Goal: Task Accomplishment & Management: Use online tool/utility

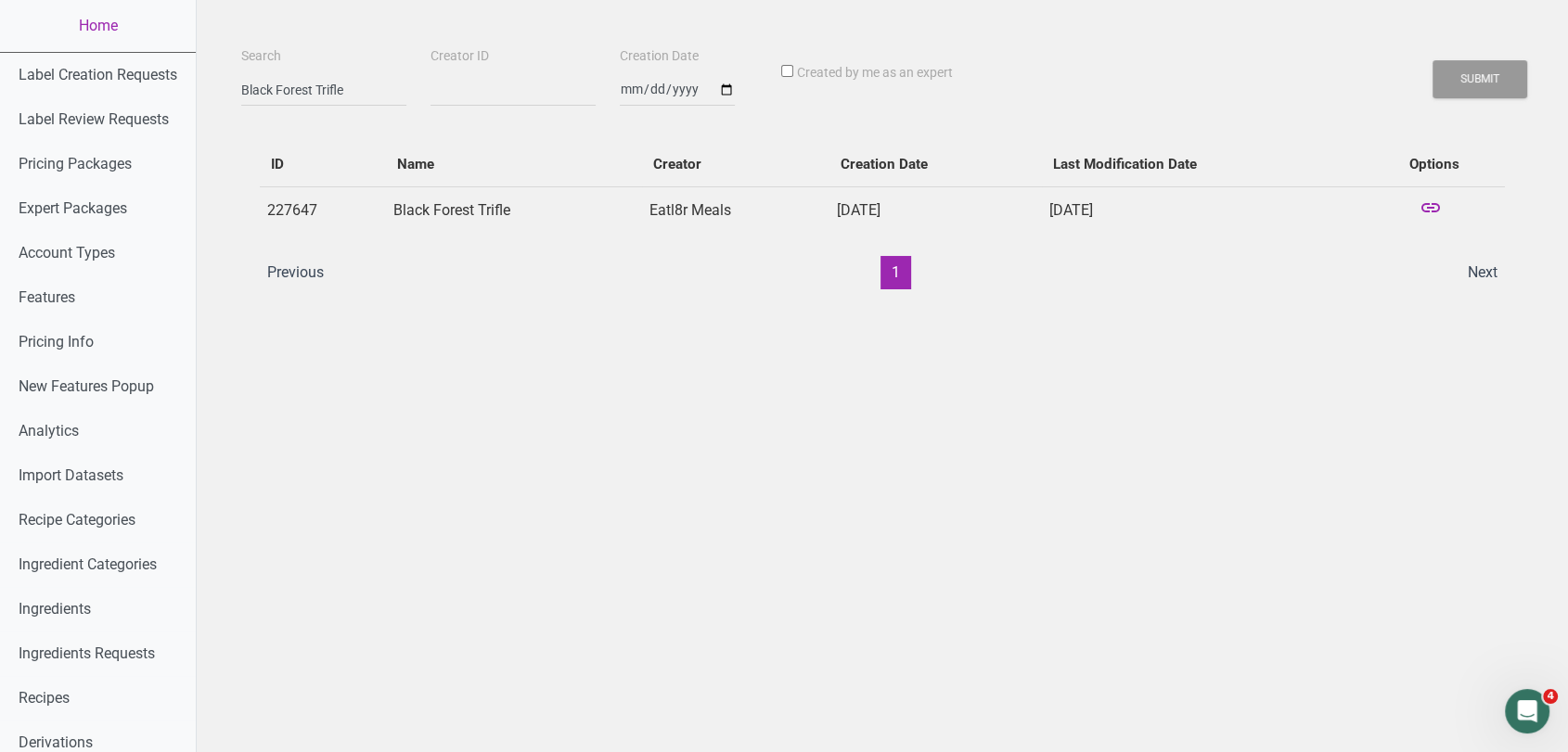
click at [107, 38] on link "Home" at bounding box center [98, 26] width 196 height 52
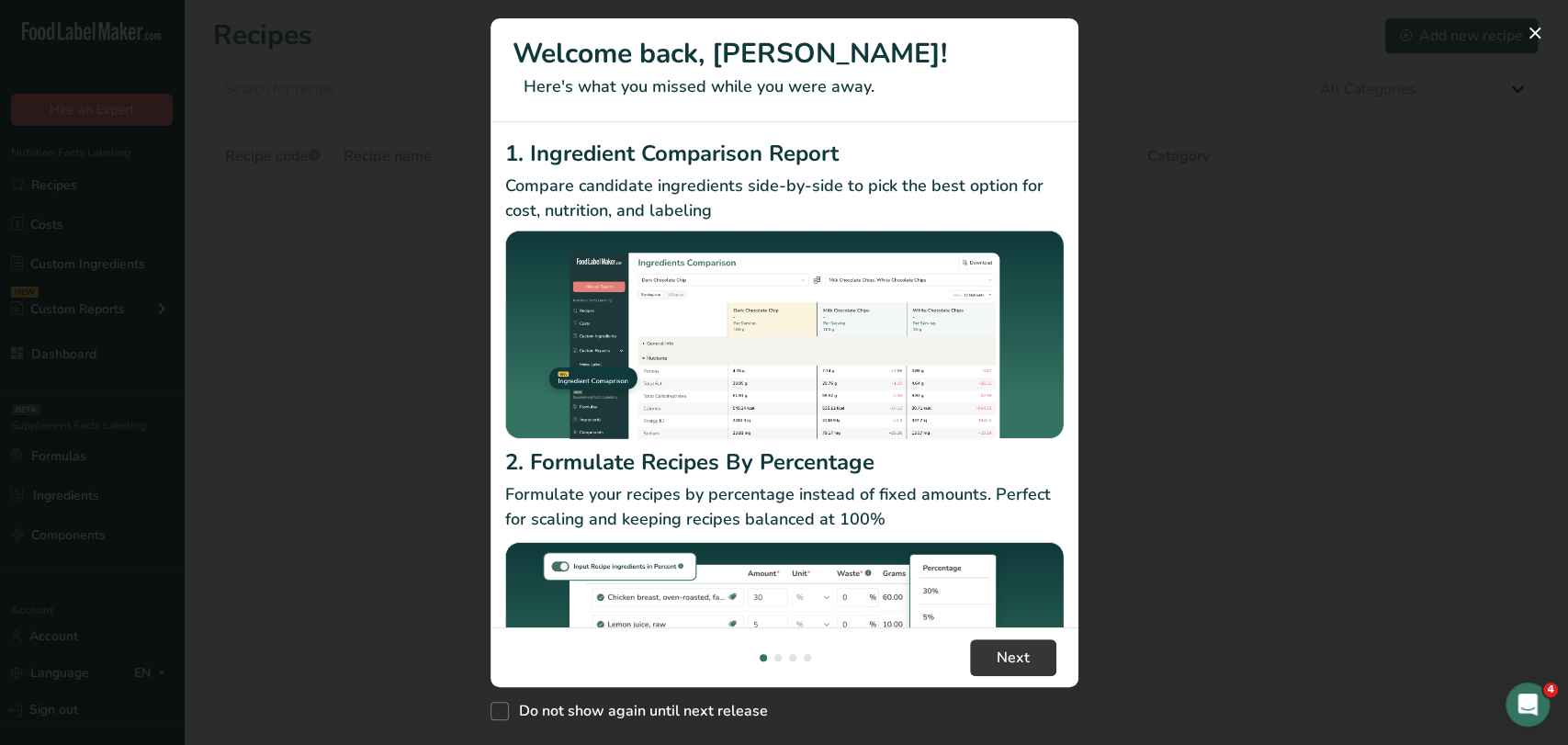
click at [891, 64] on div "New Features" at bounding box center [784, 372] width 1568 height 745
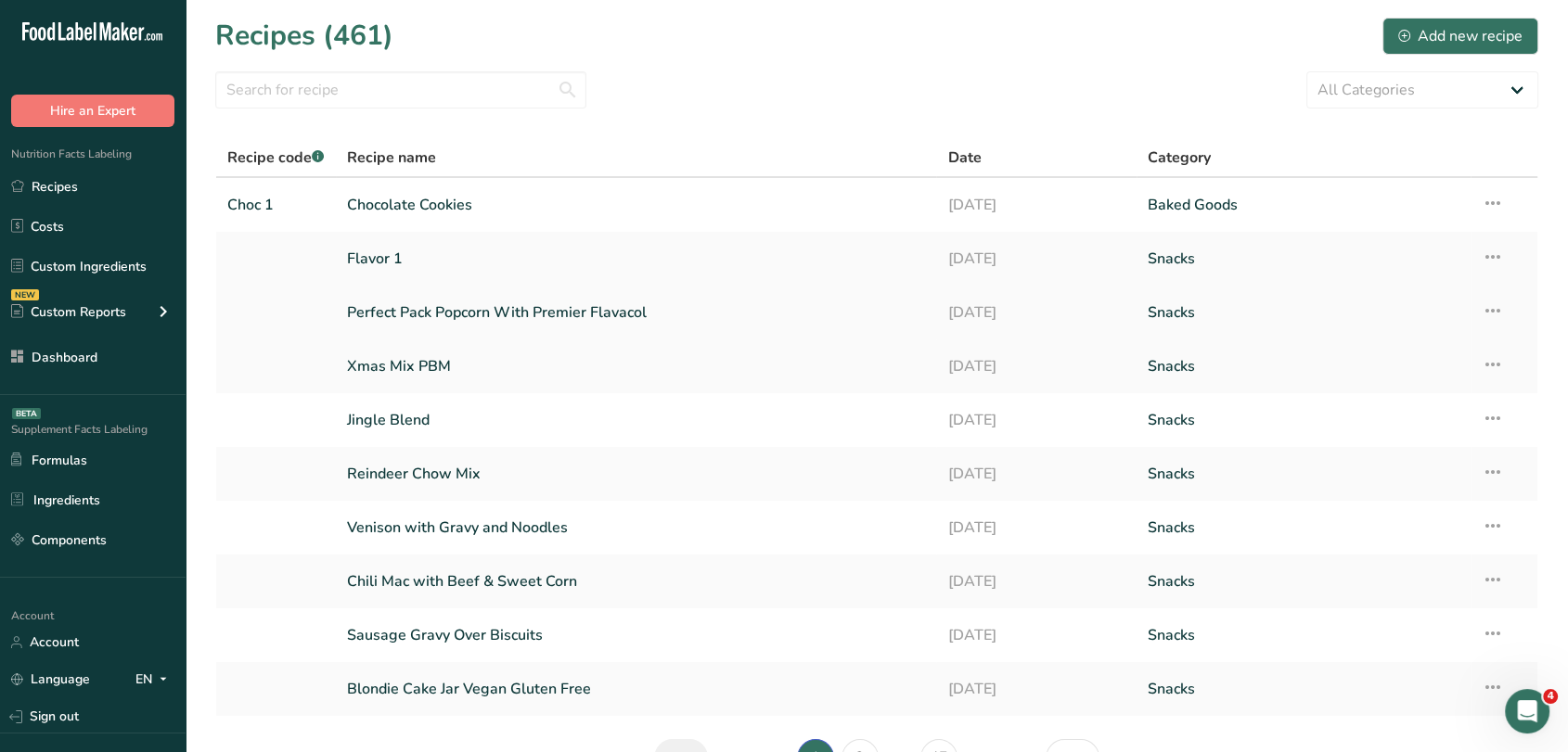
click at [554, 317] on link "Perfect Pack Popcorn With Premier Flavacol" at bounding box center [637, 313] width 579 height 39
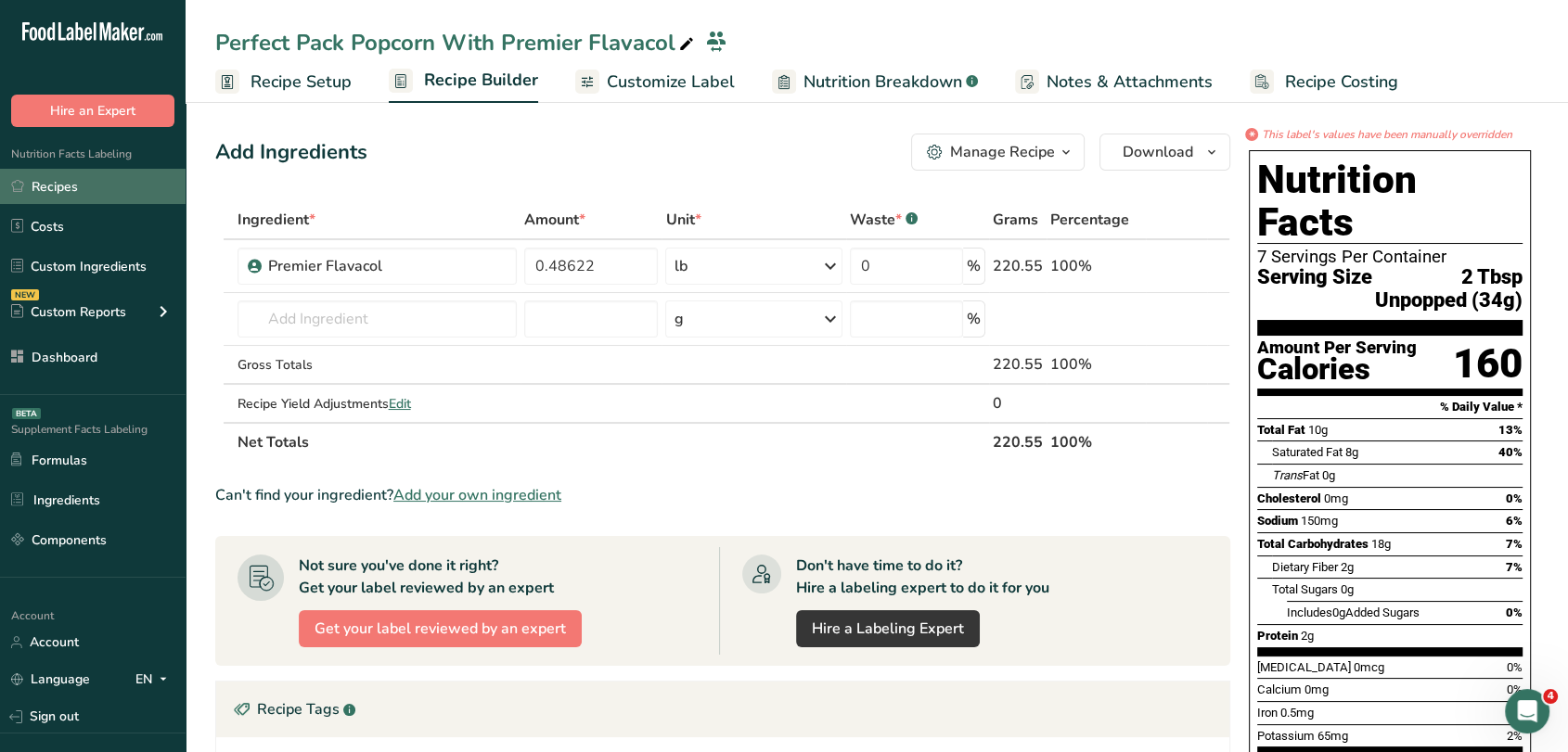
click at [122, 172] on link "Recipes" at bounding box center [92, 187] width 186 height 36
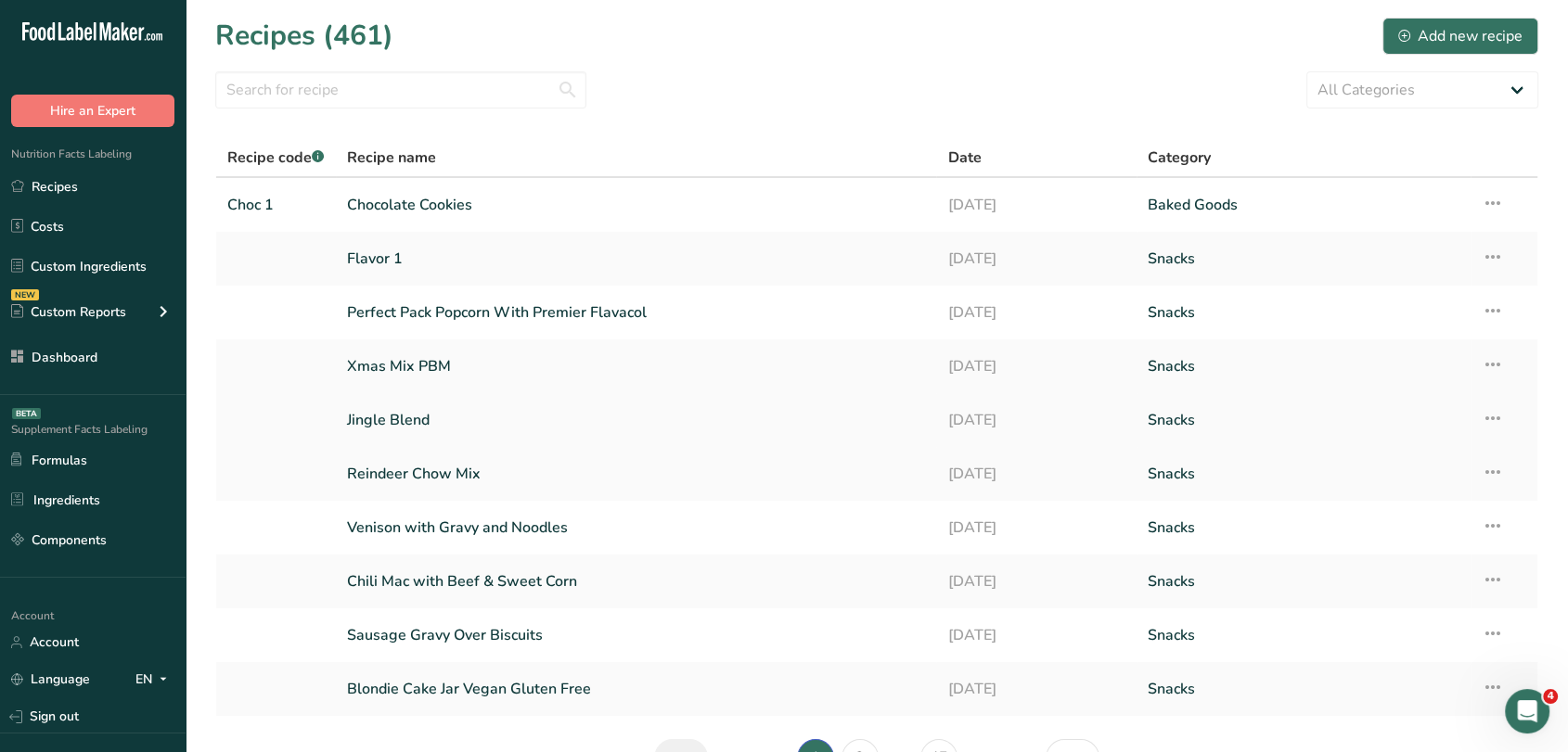
click at [451, 420] on link "Jingle Blend" at bounding box center [637, 420] width 579 height 39
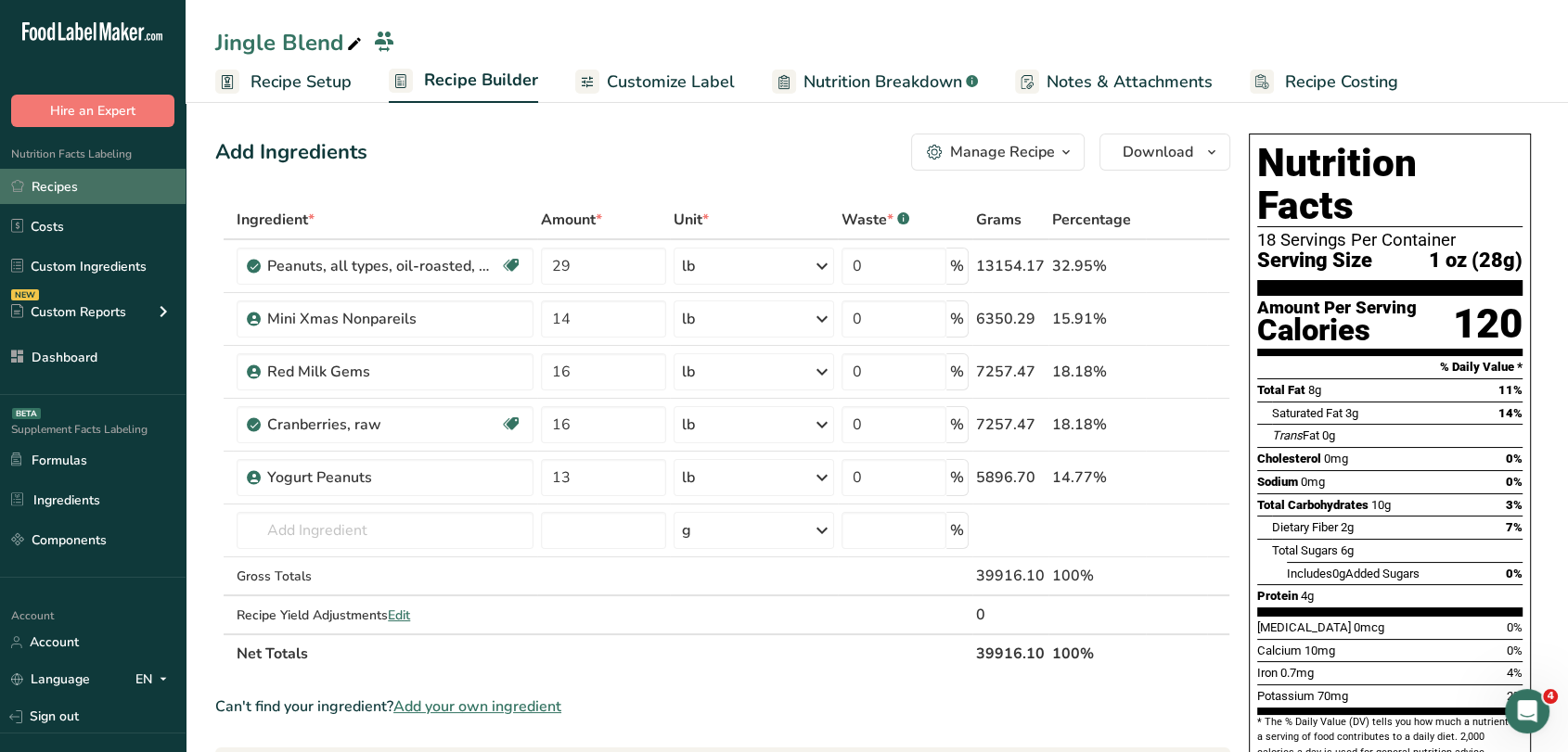
click at [132, 201] on link "Recipes" at bounding box center [92, 187] width 186 height 36
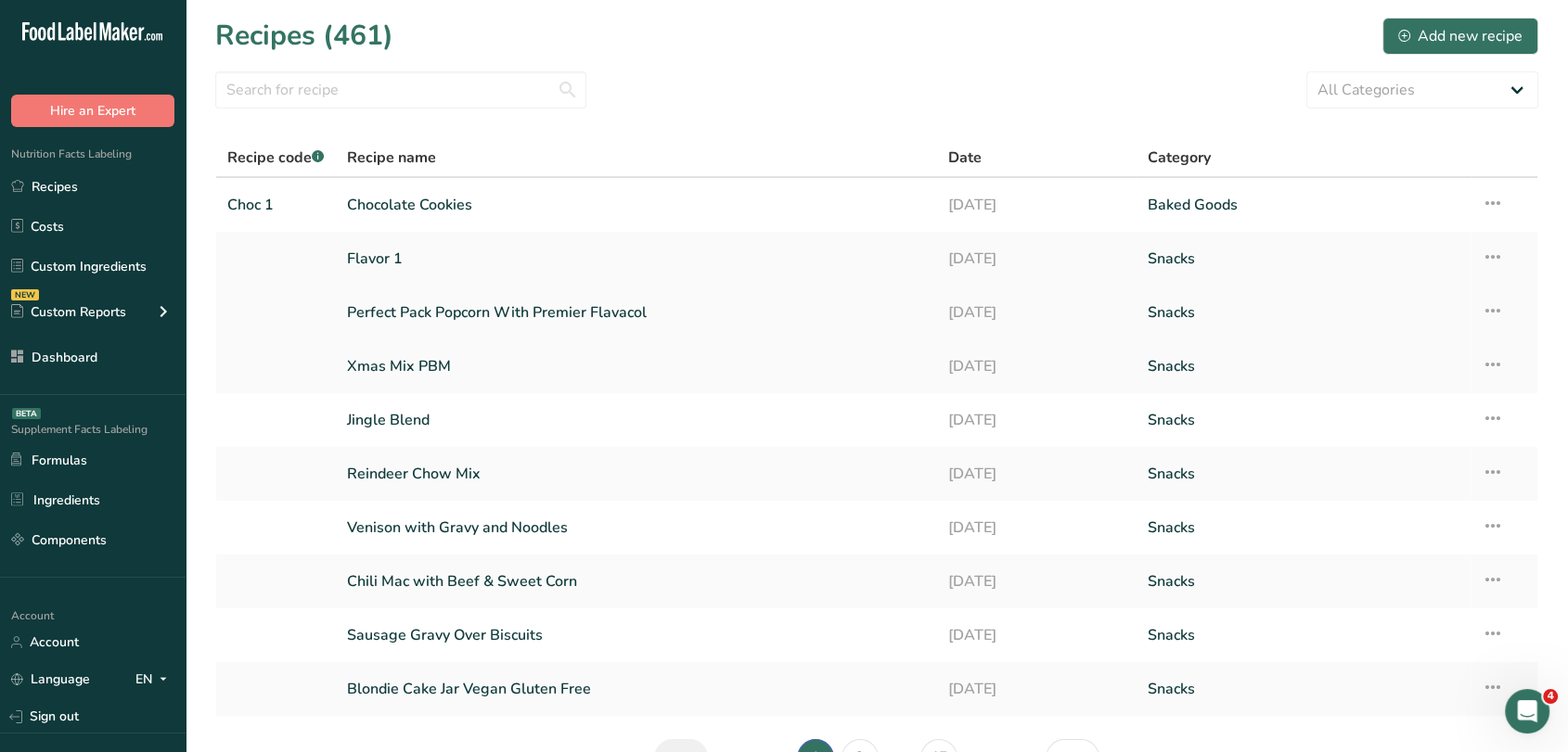
click at [506, 303] on link "Perfect Pack Popcorn With Premier Flavacol" at bounding box center [637, 313] width 579 height 39
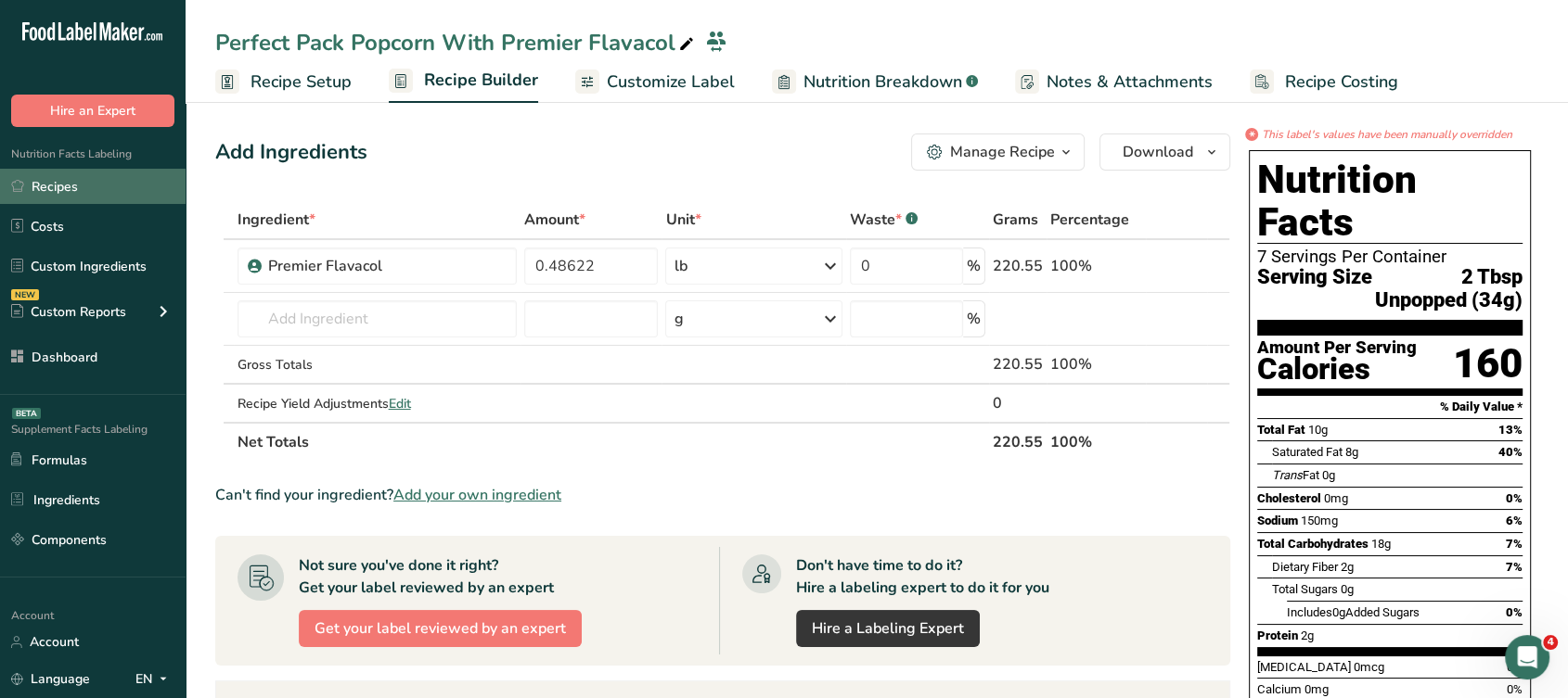
click at [96, 189] on link "Recipes" at bounding box center [92, 187] width 186 height 36
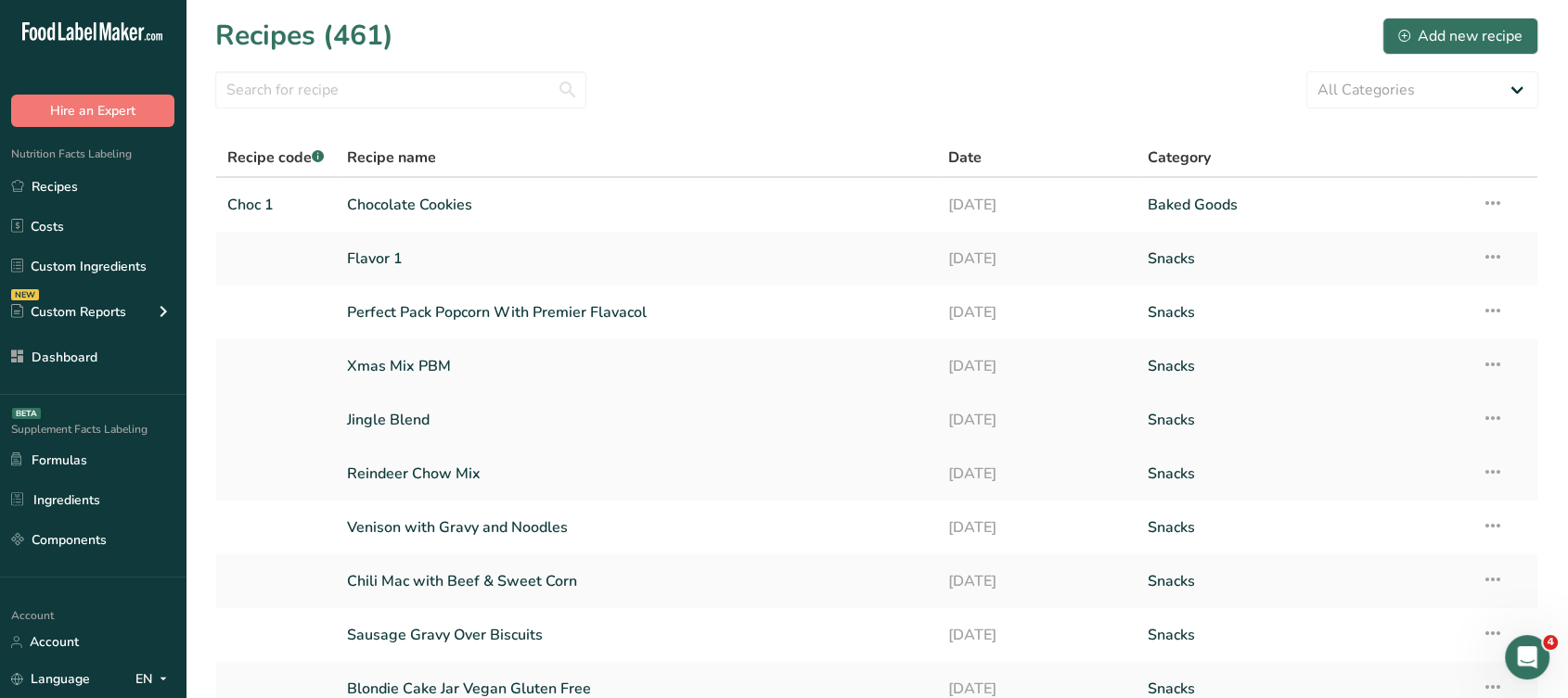
click at [479, 412] on link "Jingle Blend" at bounding box center [637, 420] width 579 height 39
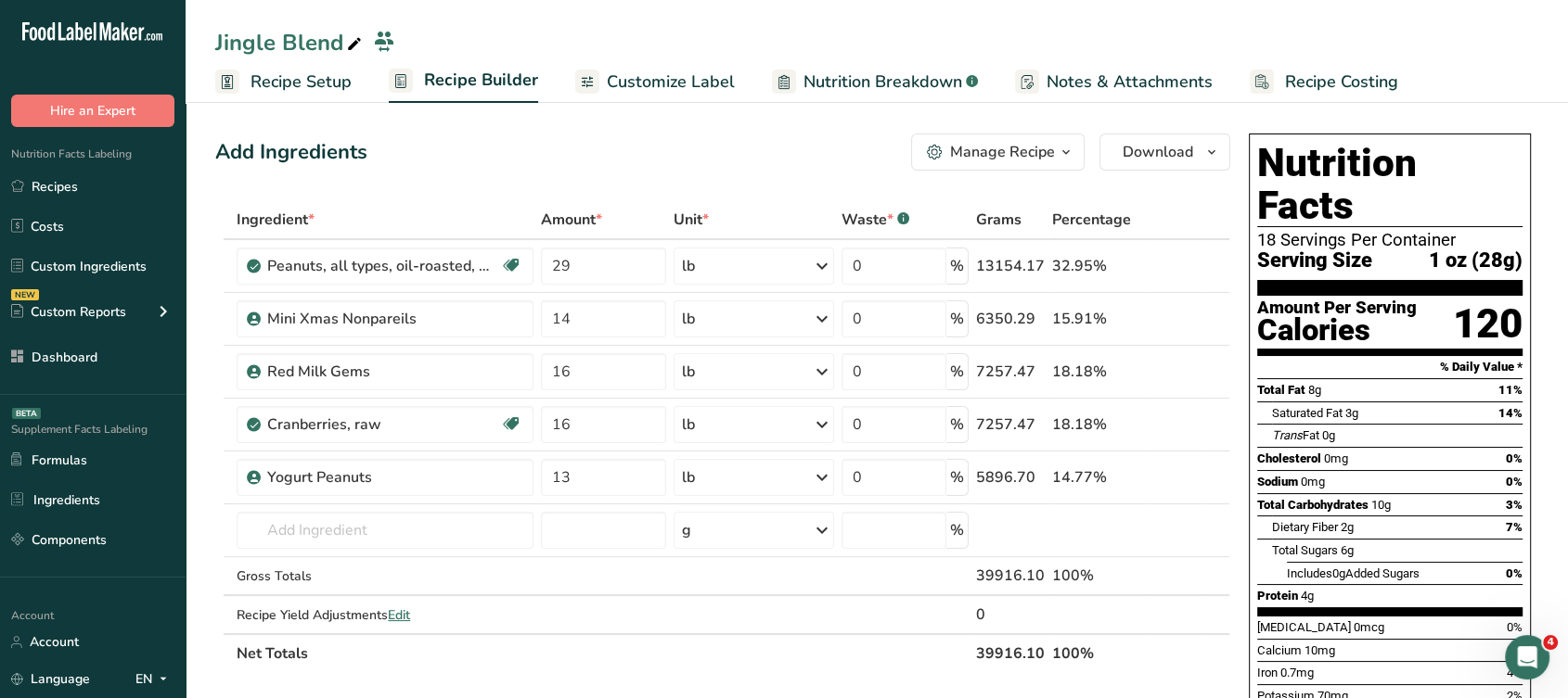
click at [717, 76] on span "Customize Label" at bounding box center [670, 82] width 128 height 25
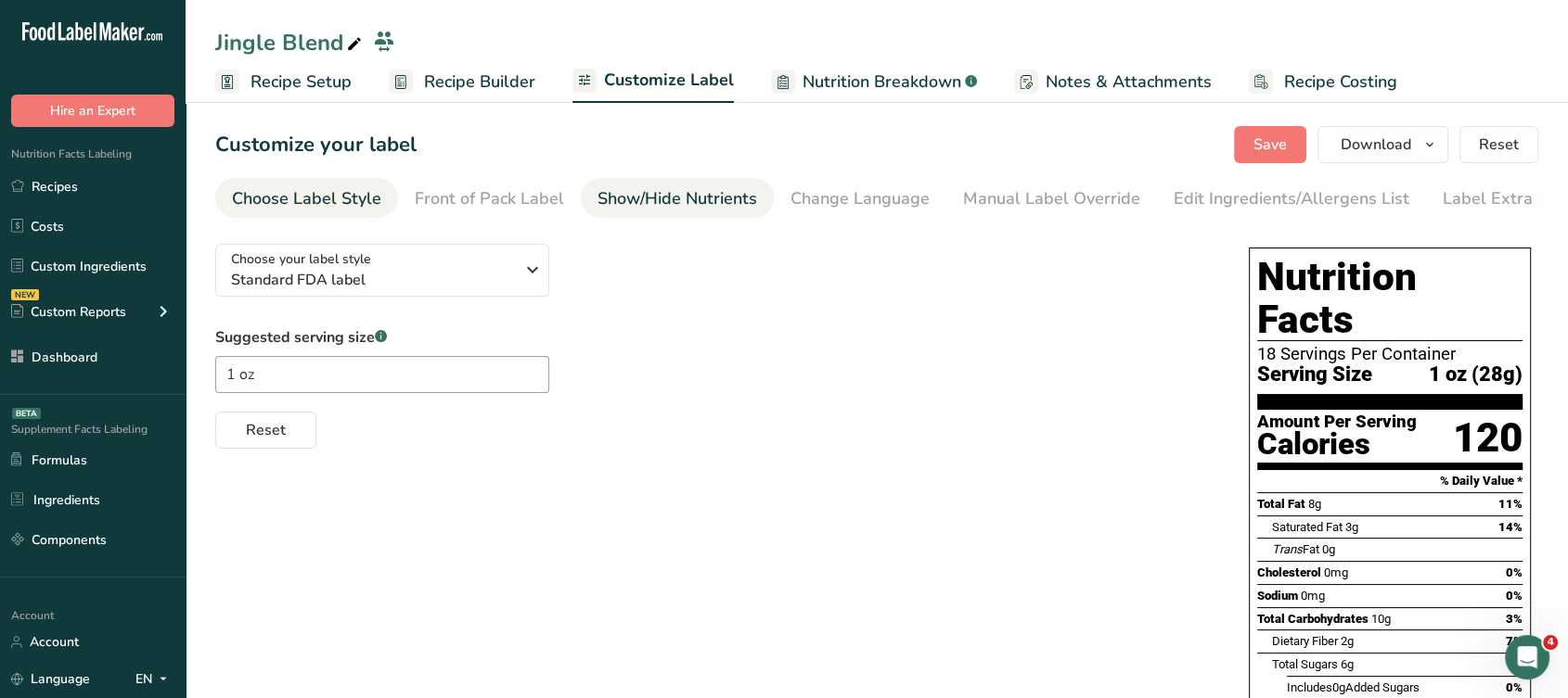
click at [743, 201] on div "Show/Hide Nutrients" at bounding box center [677, 199] width 160 height 25
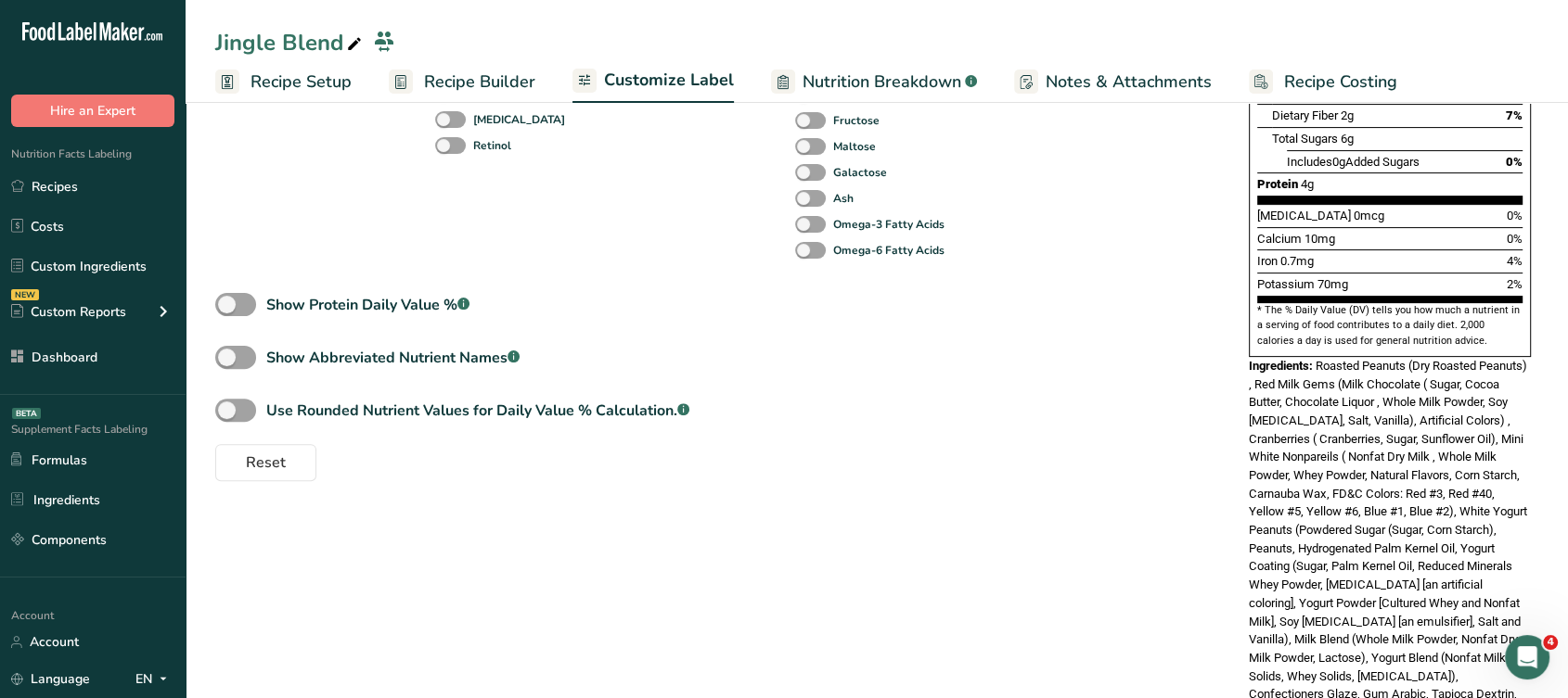
scroll to position [593, 0]
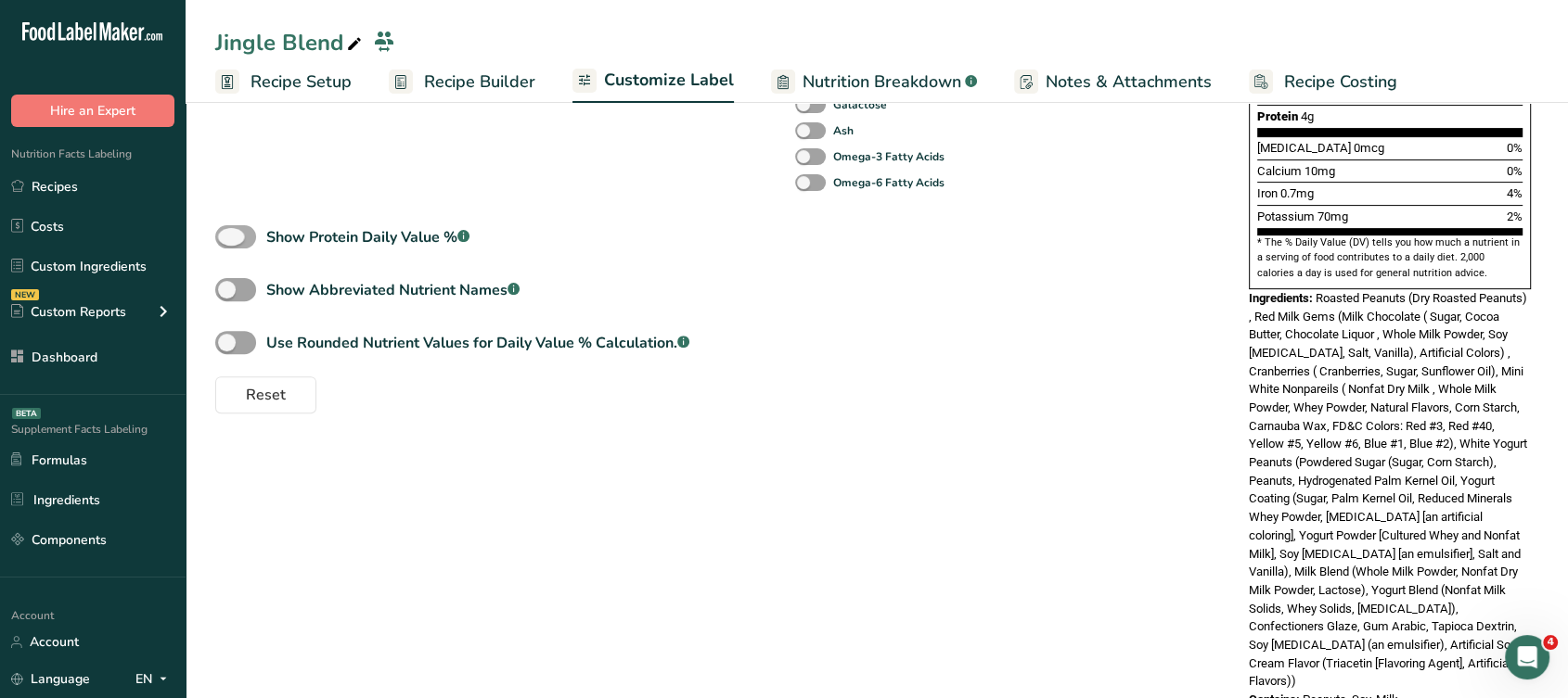
click at [231, 233] on span at bounding box center [236, 237] width 40 height 23
click at [227, 233] on input "Show Protein Daily Value % .a-a{fill:#347362;}.b-a{fill:#fff;}" at bounding box center [221, 237] width 13 height 12
checkbox input "true"
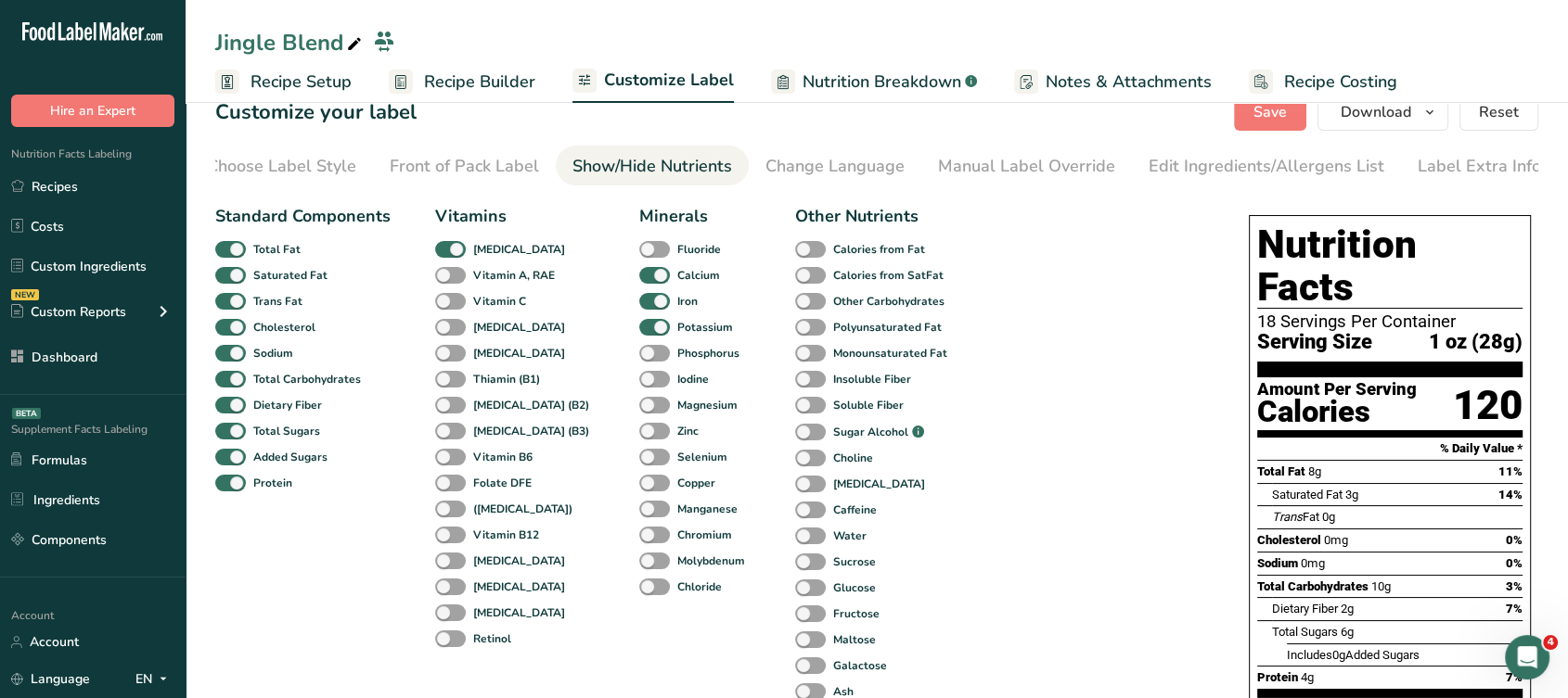
scroll to position [0, 0]
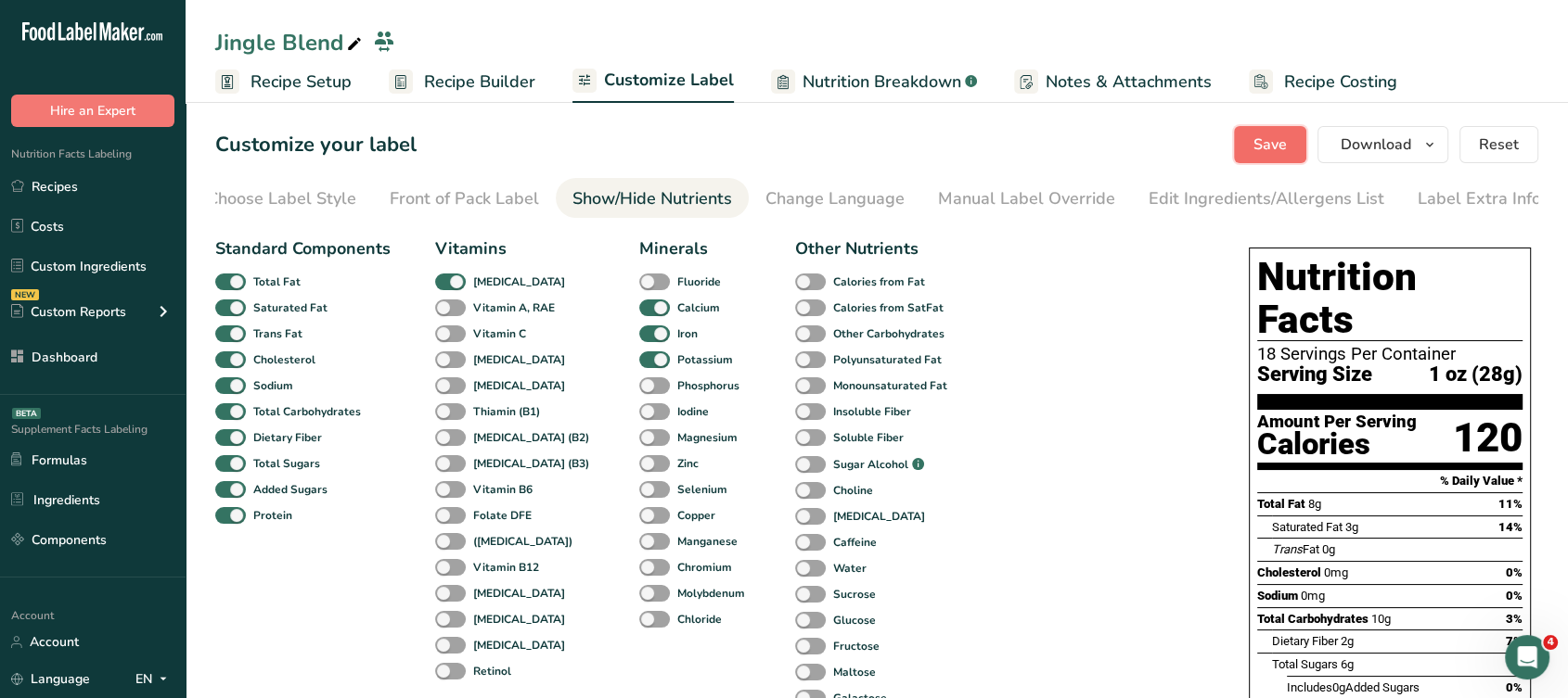
click at [1277, 137] on span "Save" at bounding box center [1270, 144] width 34 height 22
click at [100, 173] on link "Recipes" at bounding box center [92, 187] width 186 height 36
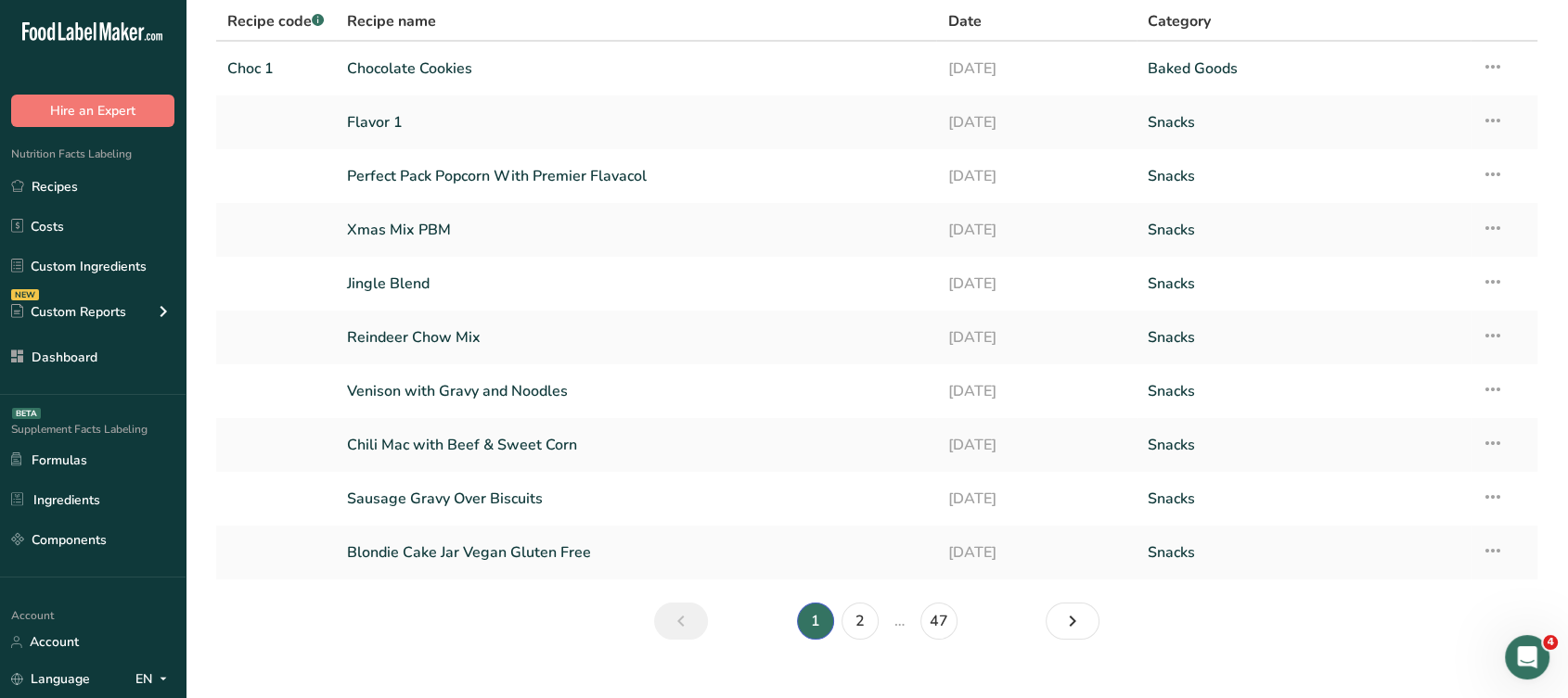
scroll to position [166, 0]
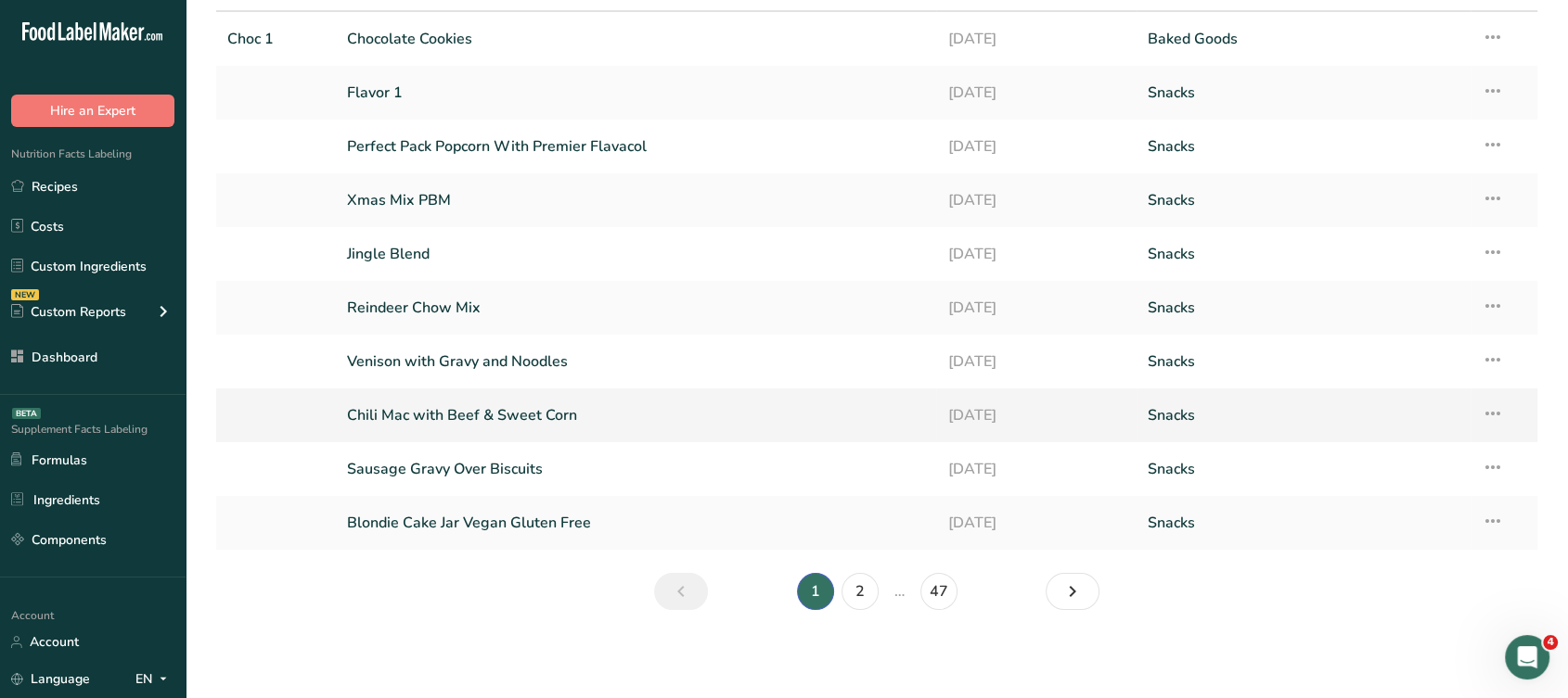
click at [651, 415] on link "Chili Mac with Beef & Sweet Corn" at bounding box center [637, 415] width 579 height 39
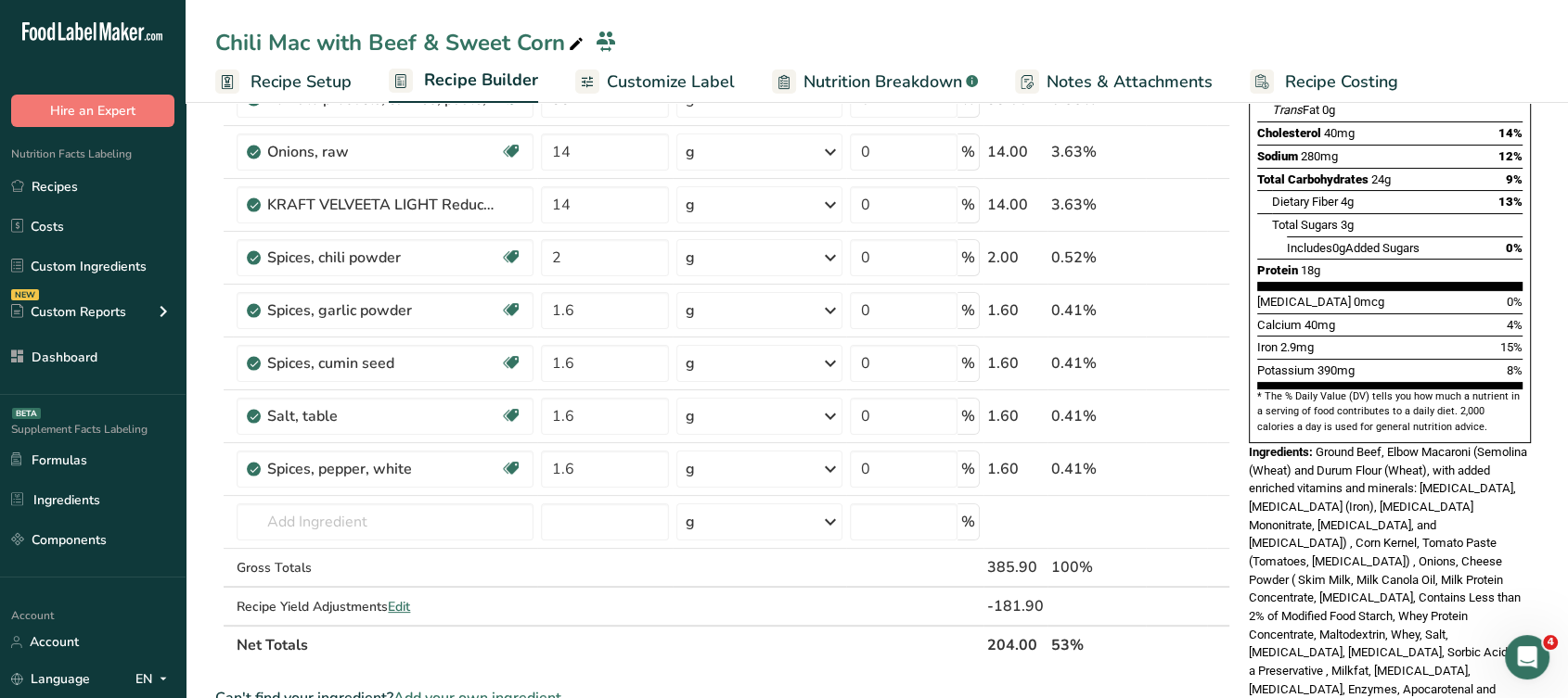
scroll to position [300, 0]
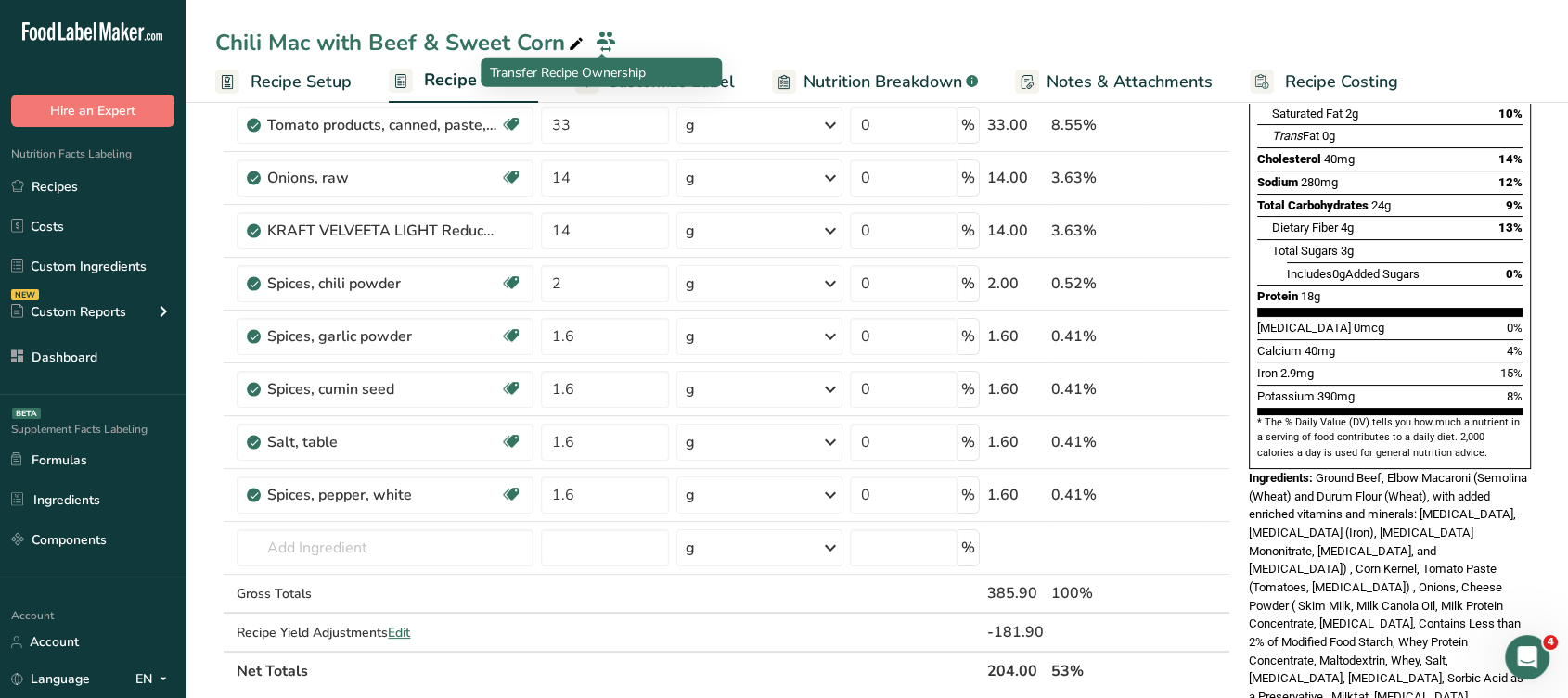
click at [661, 85] on div "Transfer Recipe Ownership" at bounding box center [601, 73] width 241 height 29
click at [721, 78] on span "Customize Label" at bounding box center [670, 82] width 128 height 25
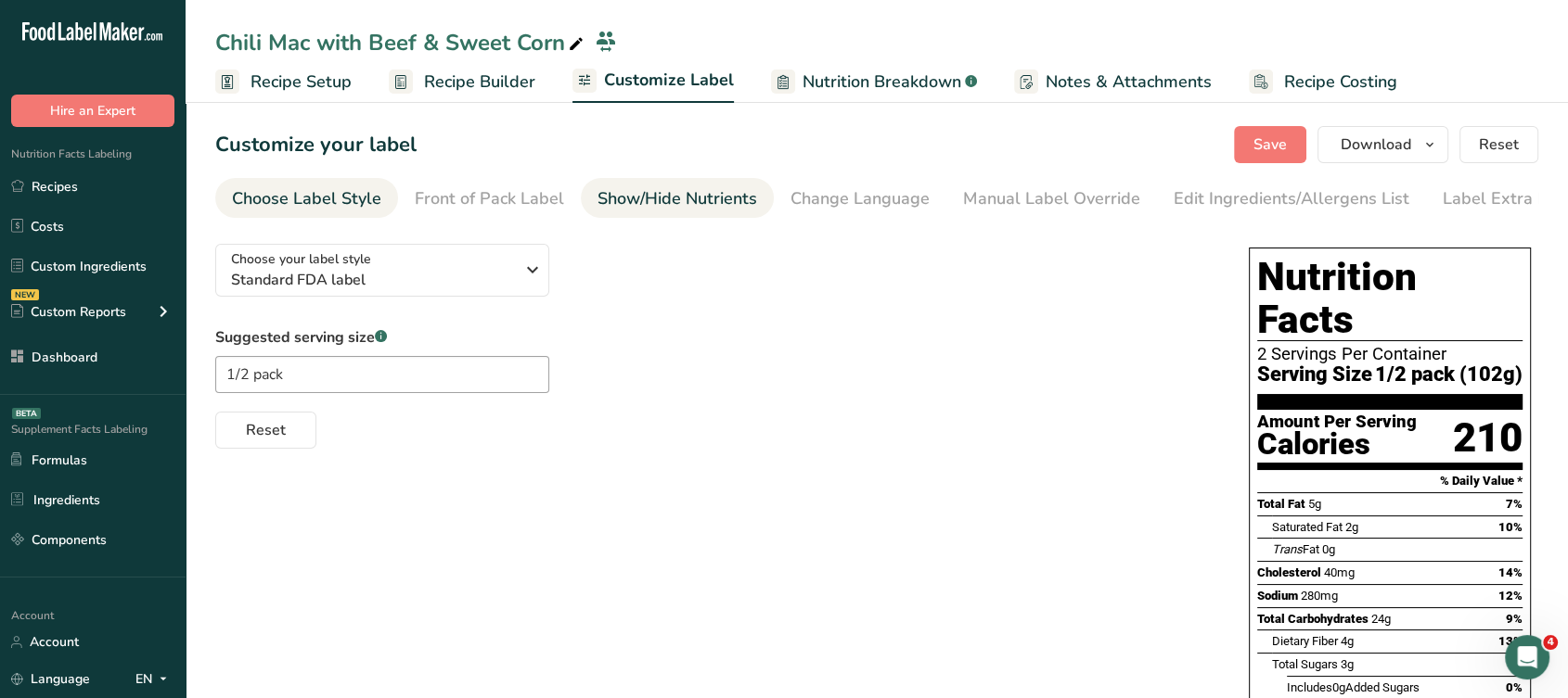
click at [694, 189] on div "Show/Hide Nutrients" at bounding box center [677, 199] width 160 height 25
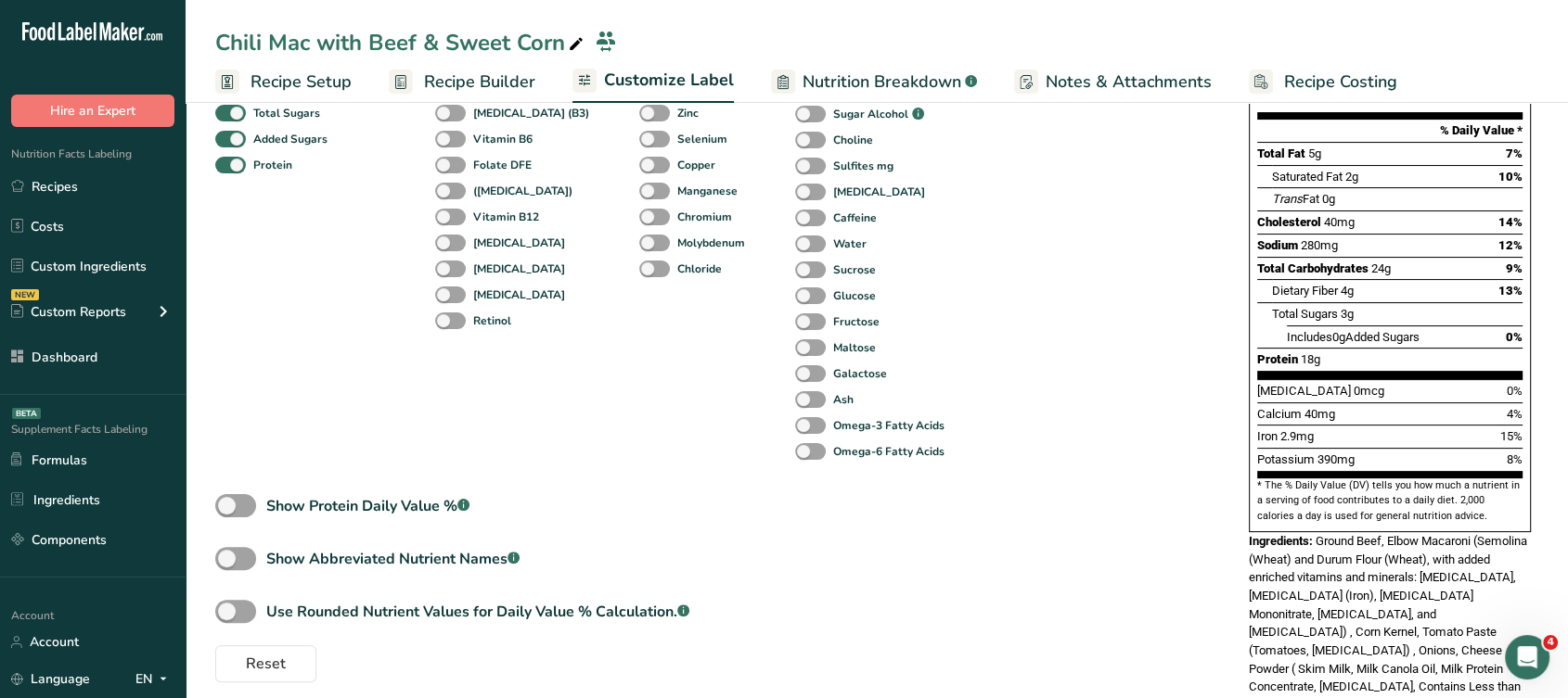
scroll to position [484, 0]
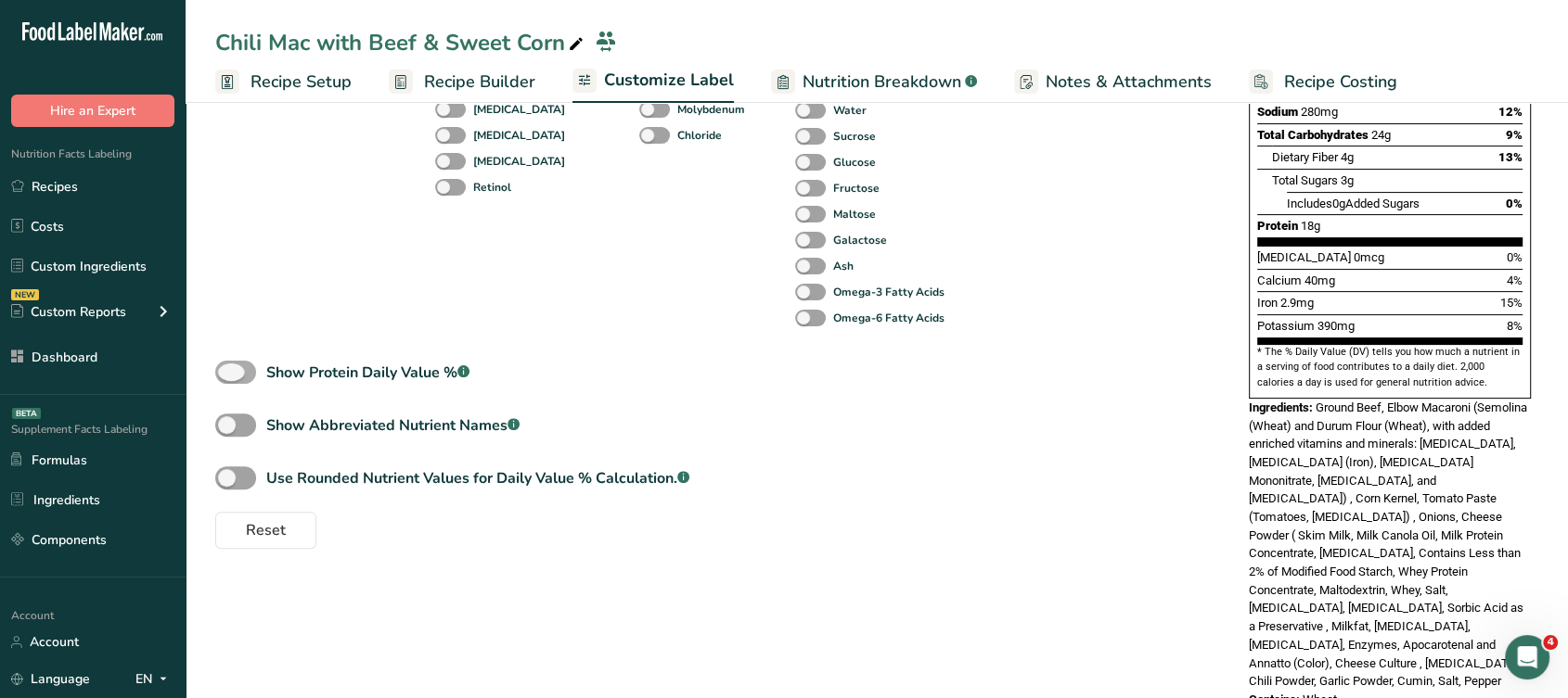
click at [218, 367] on span at bounding box center [236, 372] width 40 height 23
click at [218, 367] on input "Show Protein Daily Value % .a-a{fill:#347362;}.b-a{fill:#fff;}" at bounding box center [221, 372] width 13 height 12
checkbox input "true"
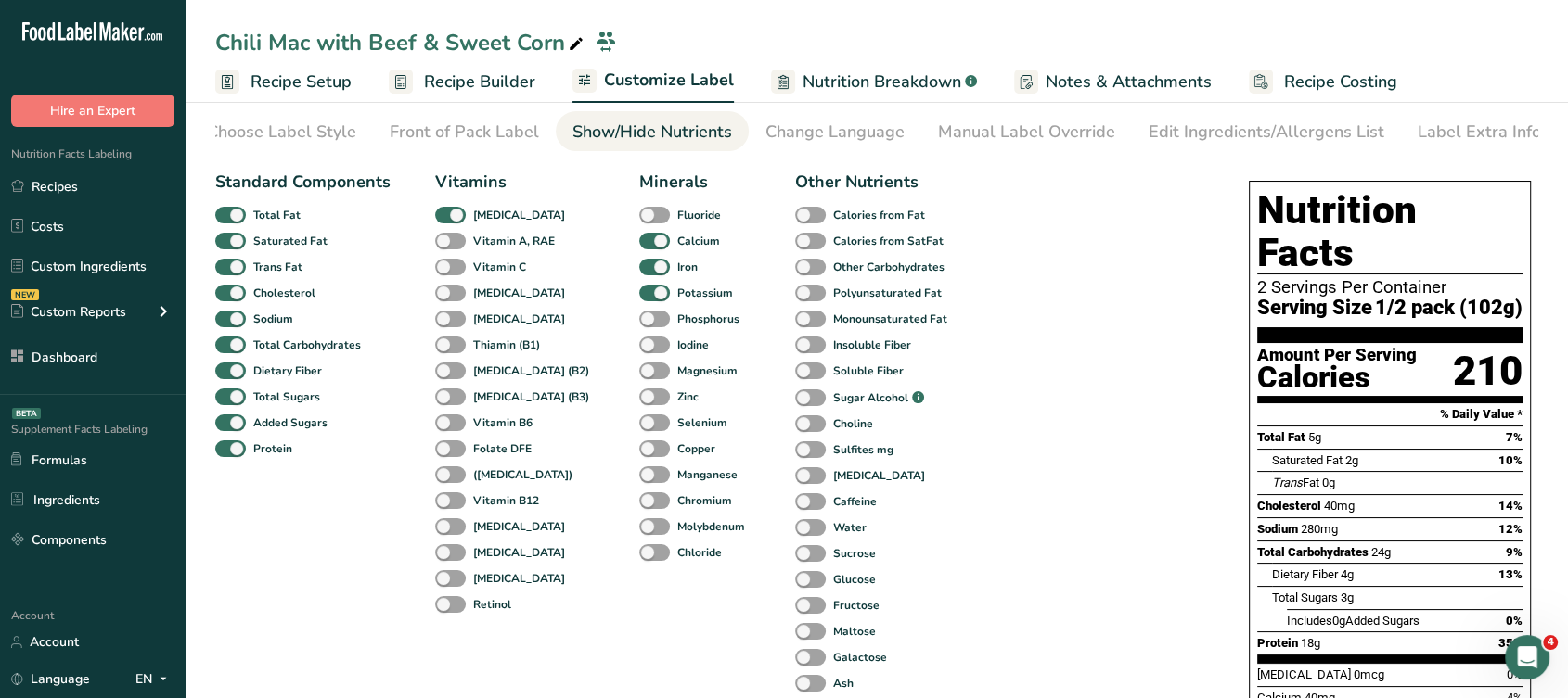
scroll to position [0, 0]
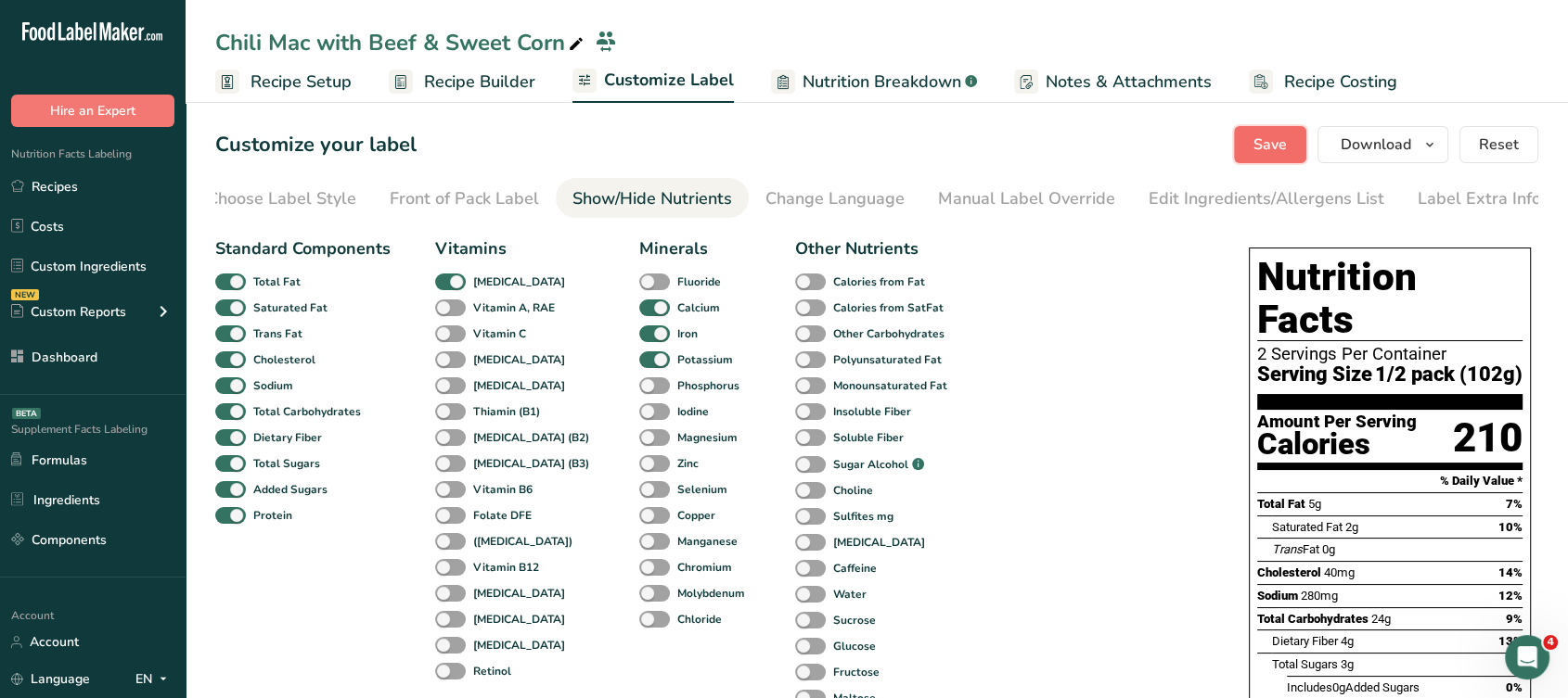
click at [1269, 134] on span "Save" at bounding box center [1270, 144] width 34 height 22
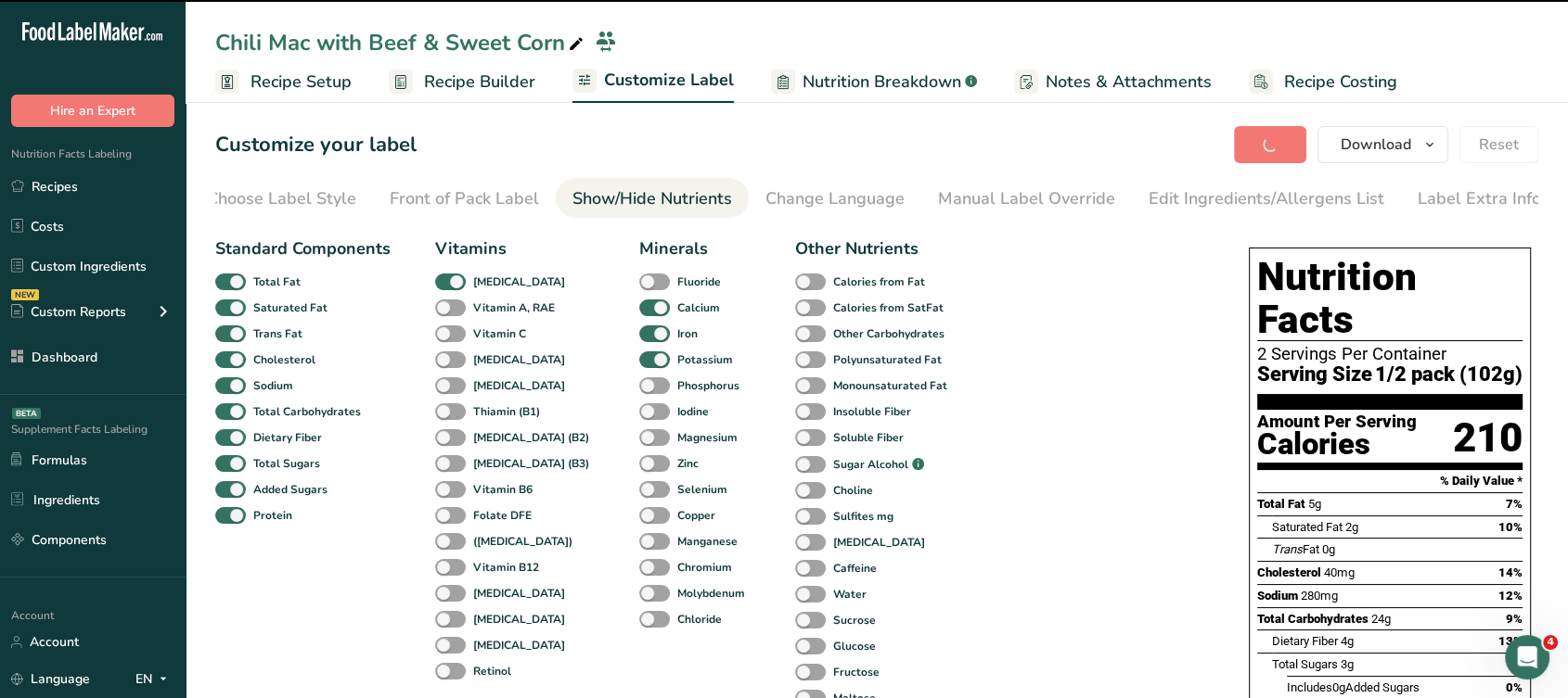
click at [468, 85] on span "Recipe Builder" at bounding box center [480, 82] width 112 height 25
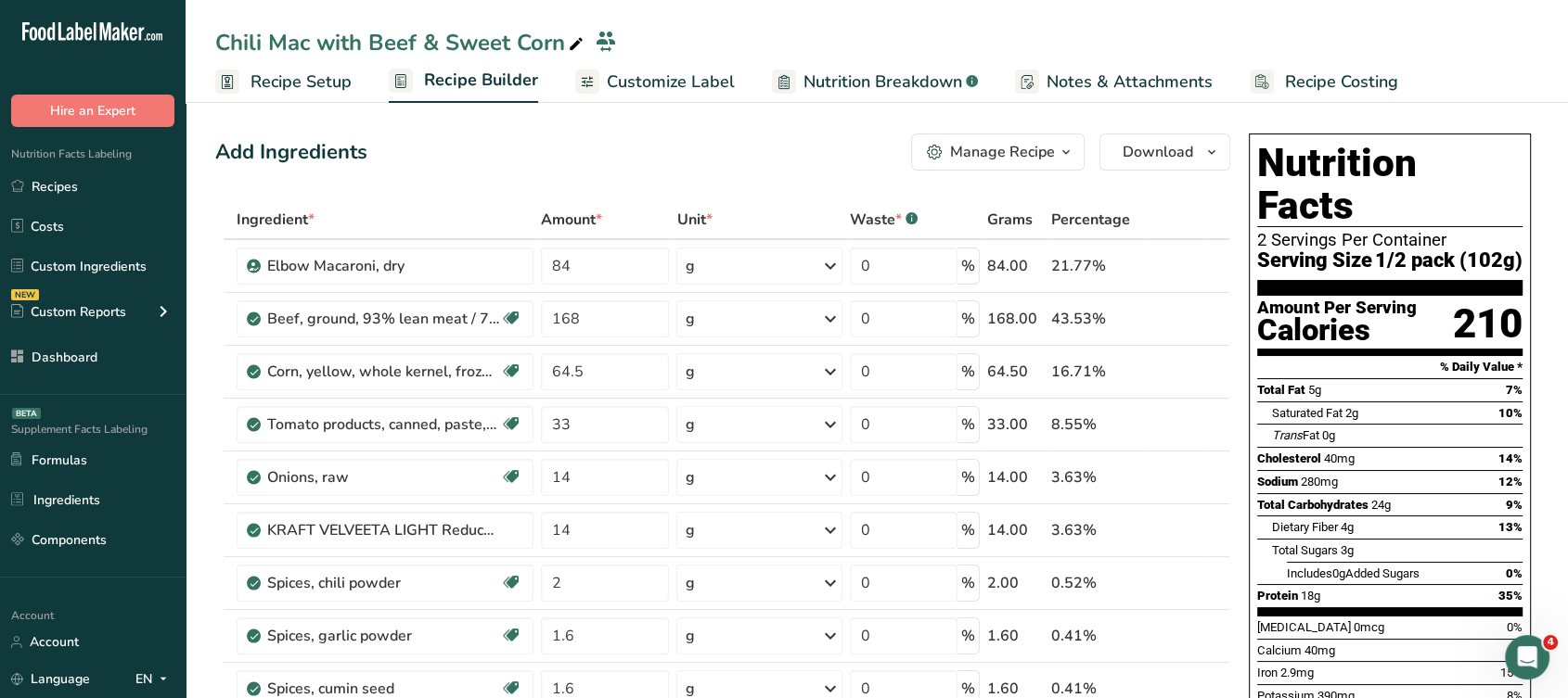
click at [725, 83] on span "Customize Label" at bounding box center [670, 82] width 128 height 25
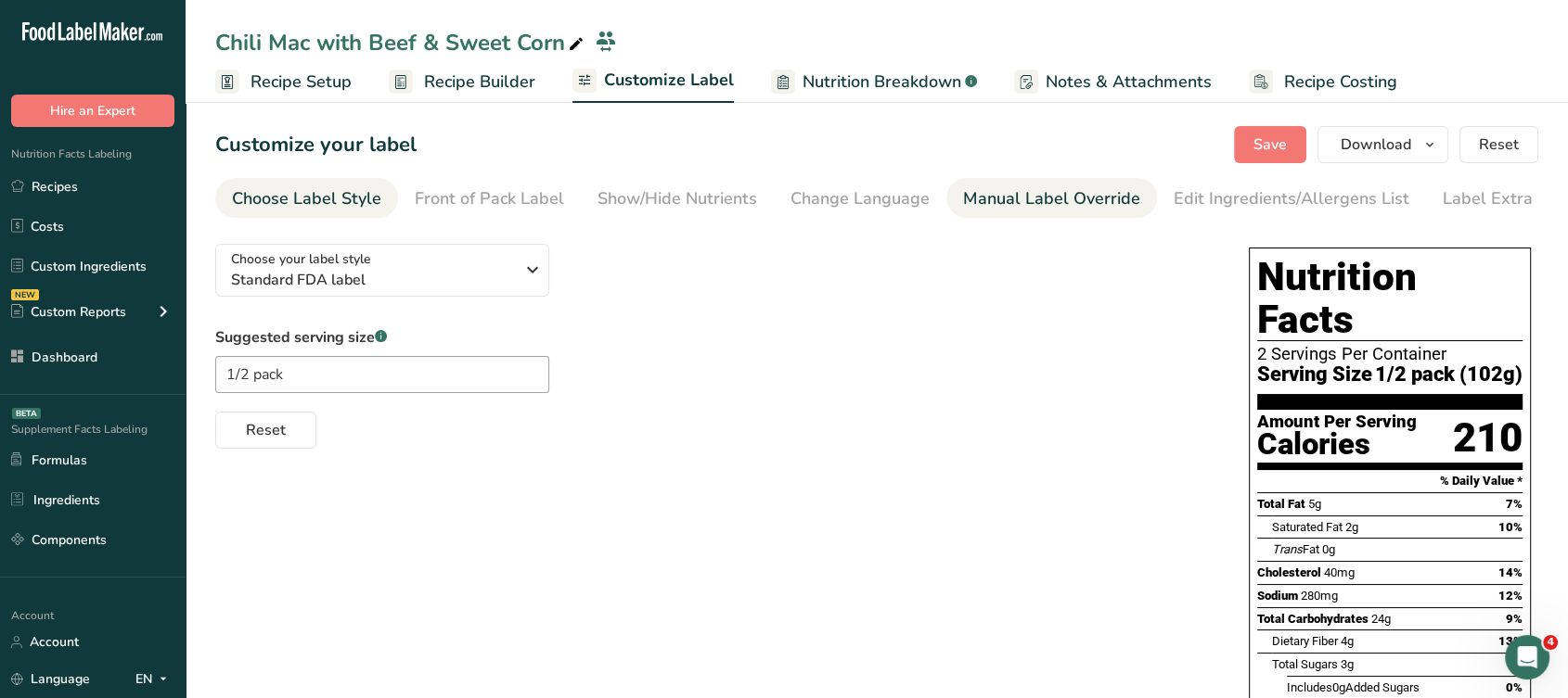
click at [1093, 207] on div "Manual Label Override" at bounding box center [1051, 199] width 177 height 25
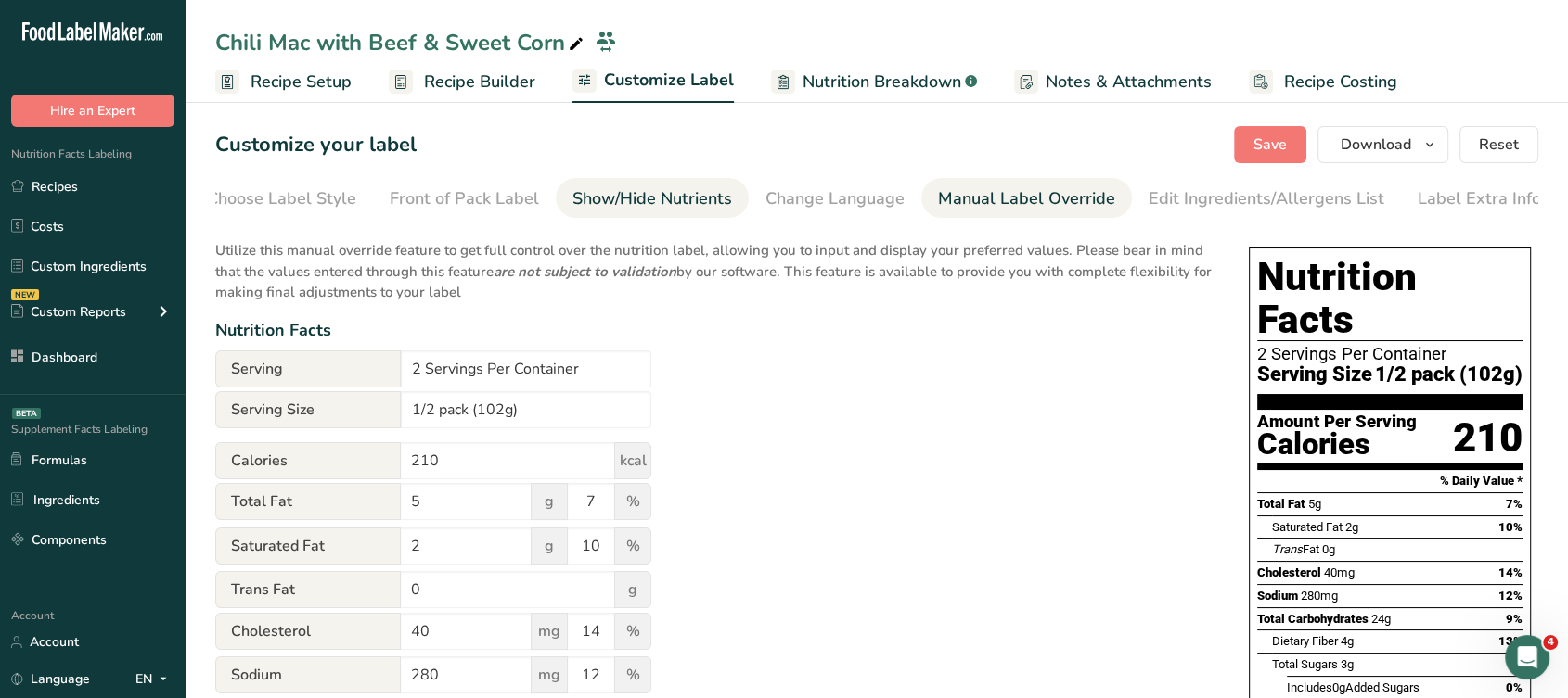
click at [673, 199] on div "Show/Hide Nutrients" at bounding box center [652, 199] width 160 height 25
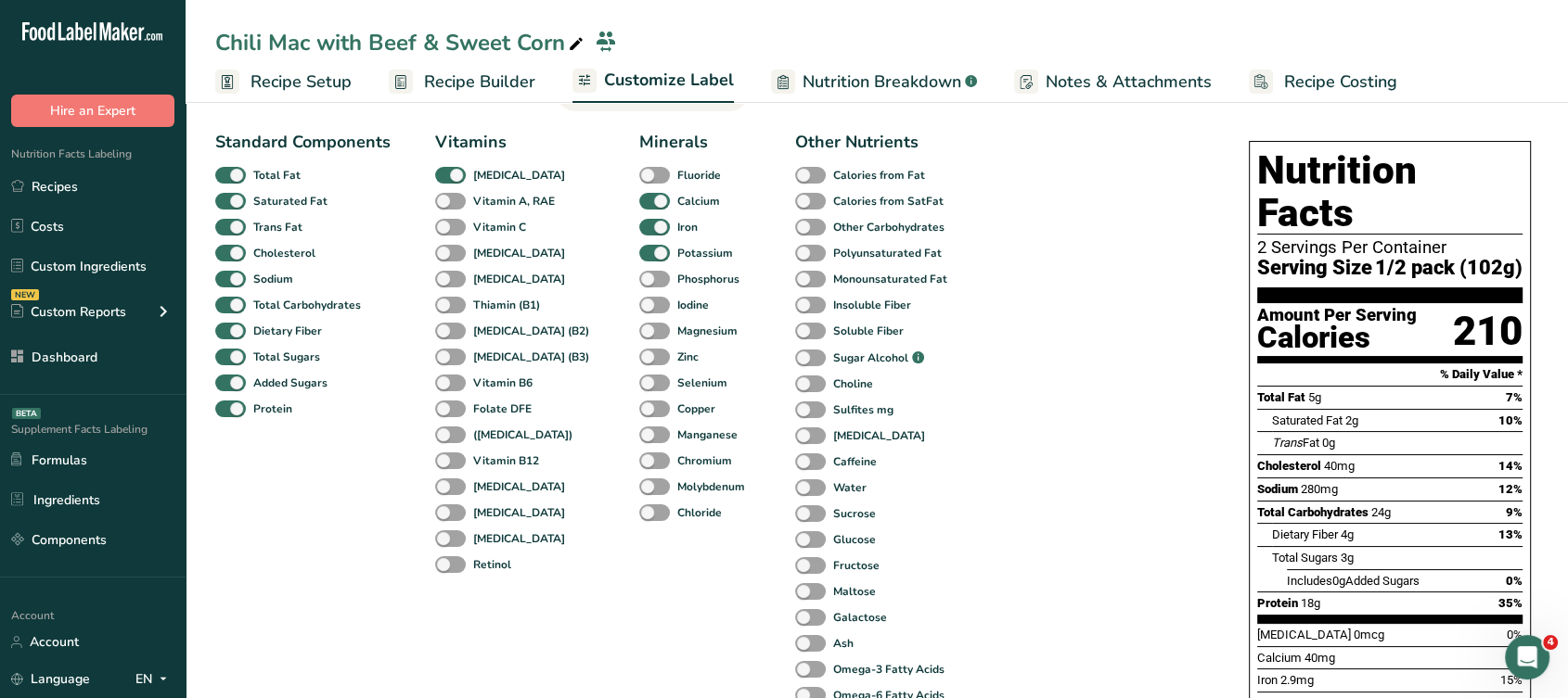
scroll to position [114, 0]
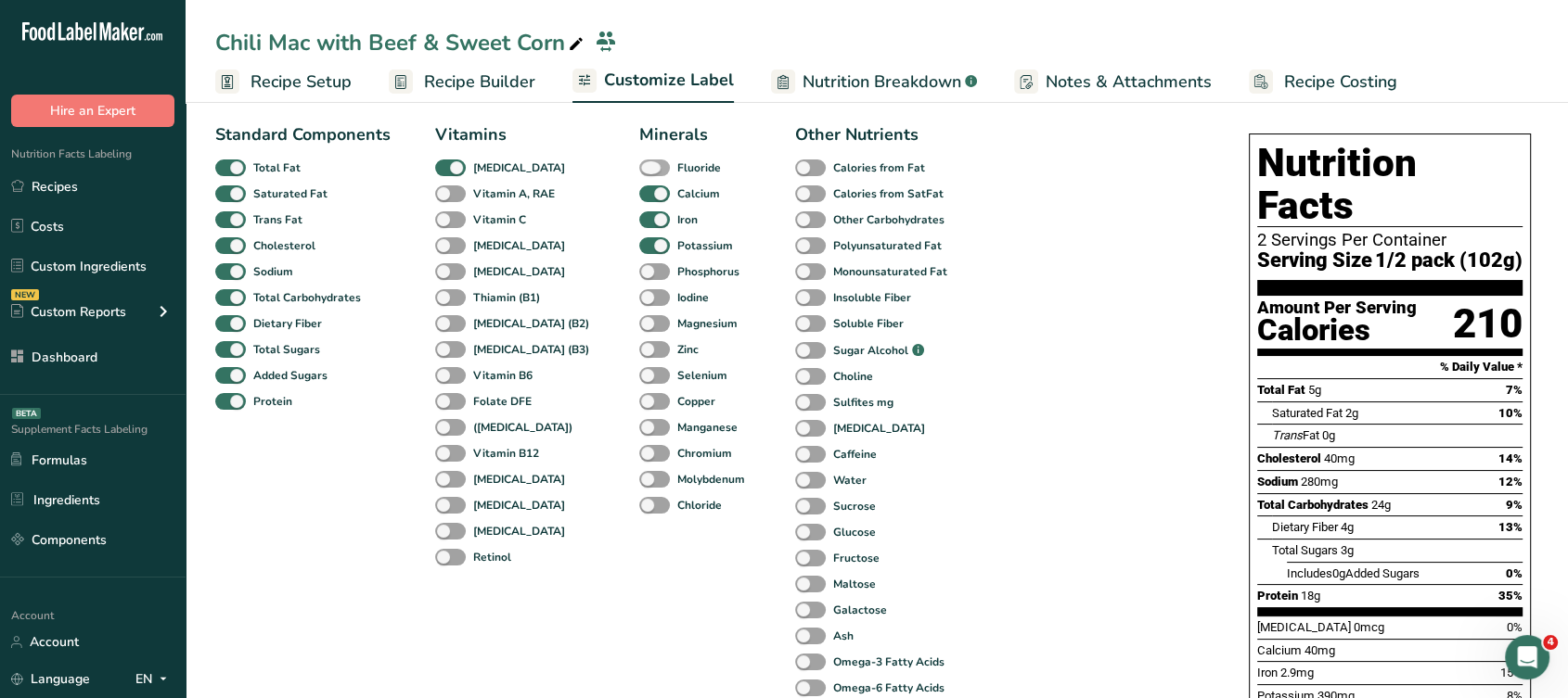
click at [670, 171] on span "Fluoride" at bounding box center [695, 167] width 51 height 16
click at [640, 171] on input "Fluoride" at bounding box center [645, 167] width 13 height 12
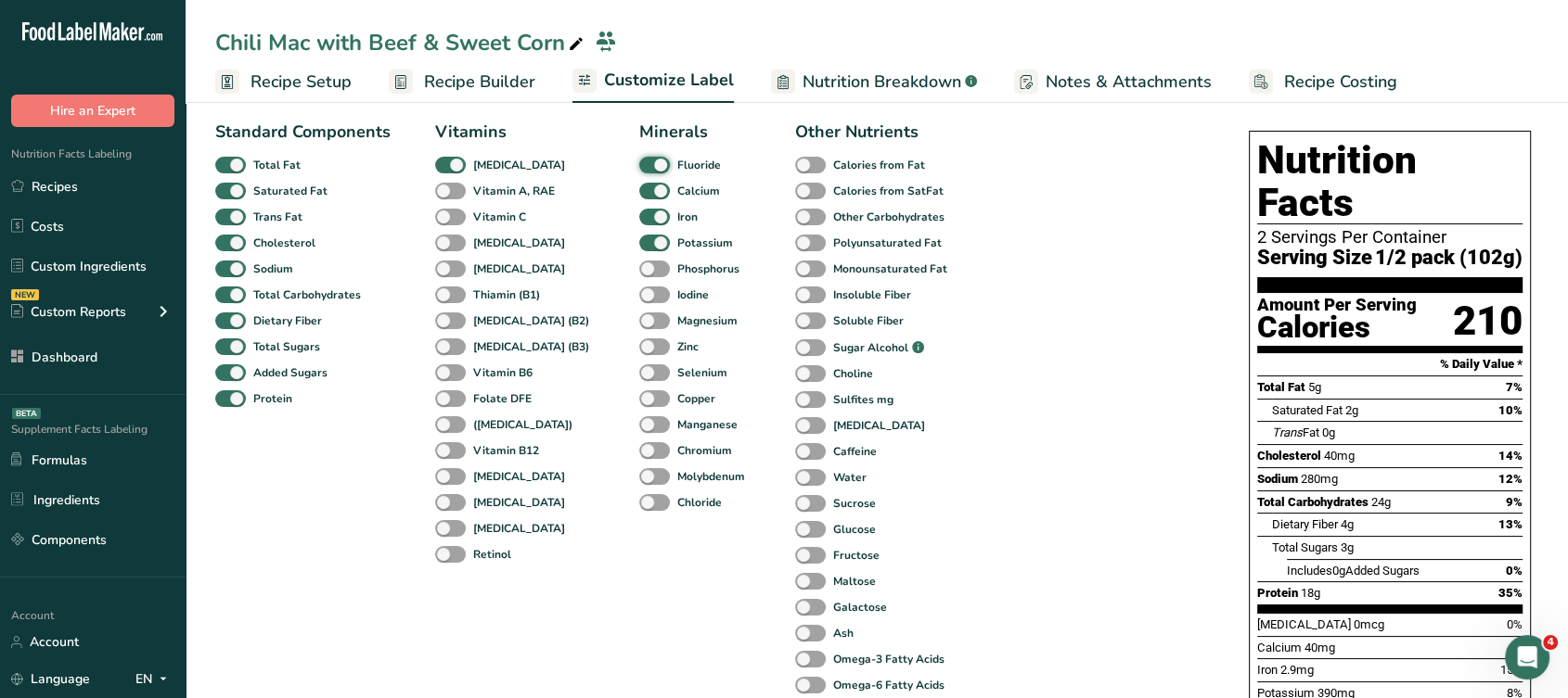
scroll to position [0, 0]
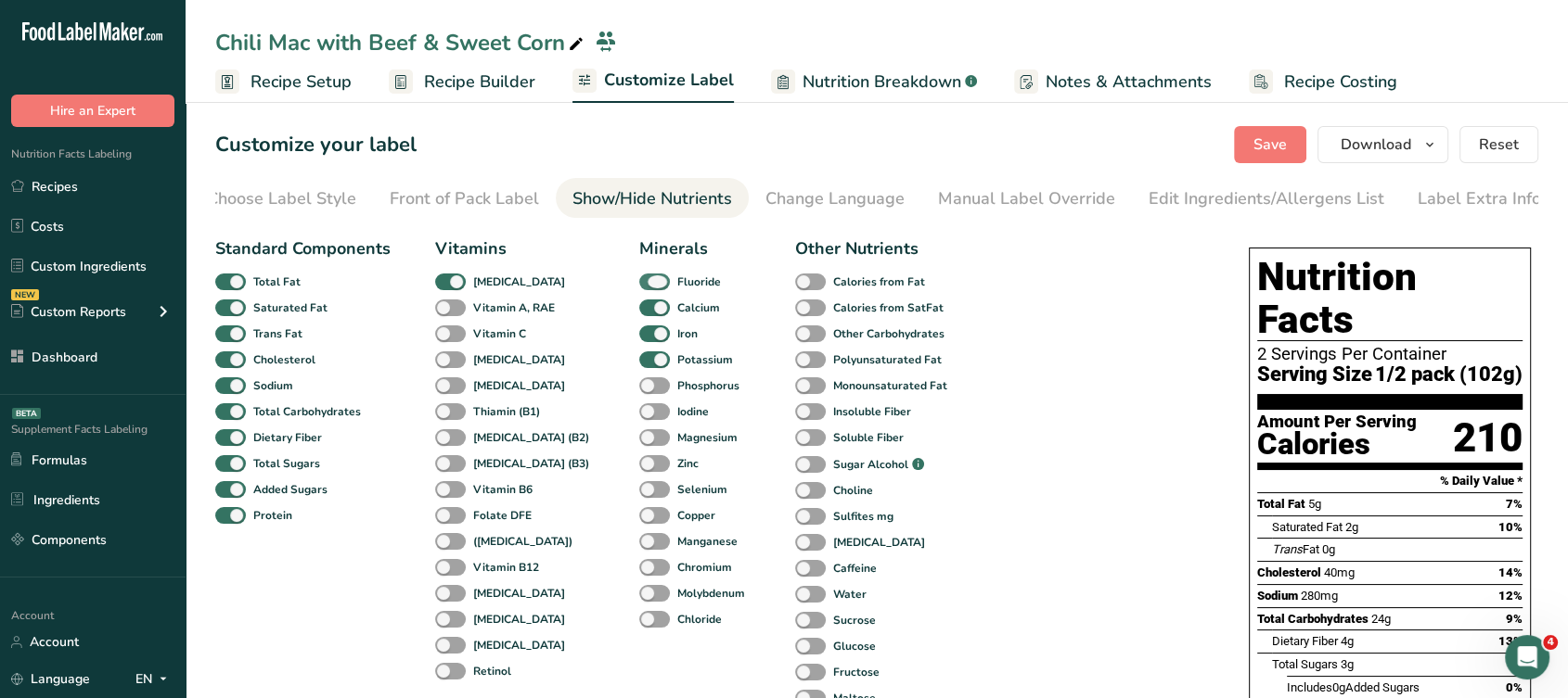
click at [640, 276] on span at bounding box center [655, 283] width 31 height 17
click at [640, 276] on input "Fluoride" at bounding box center [645, 281] width 13 height 12
checkbox input "false"
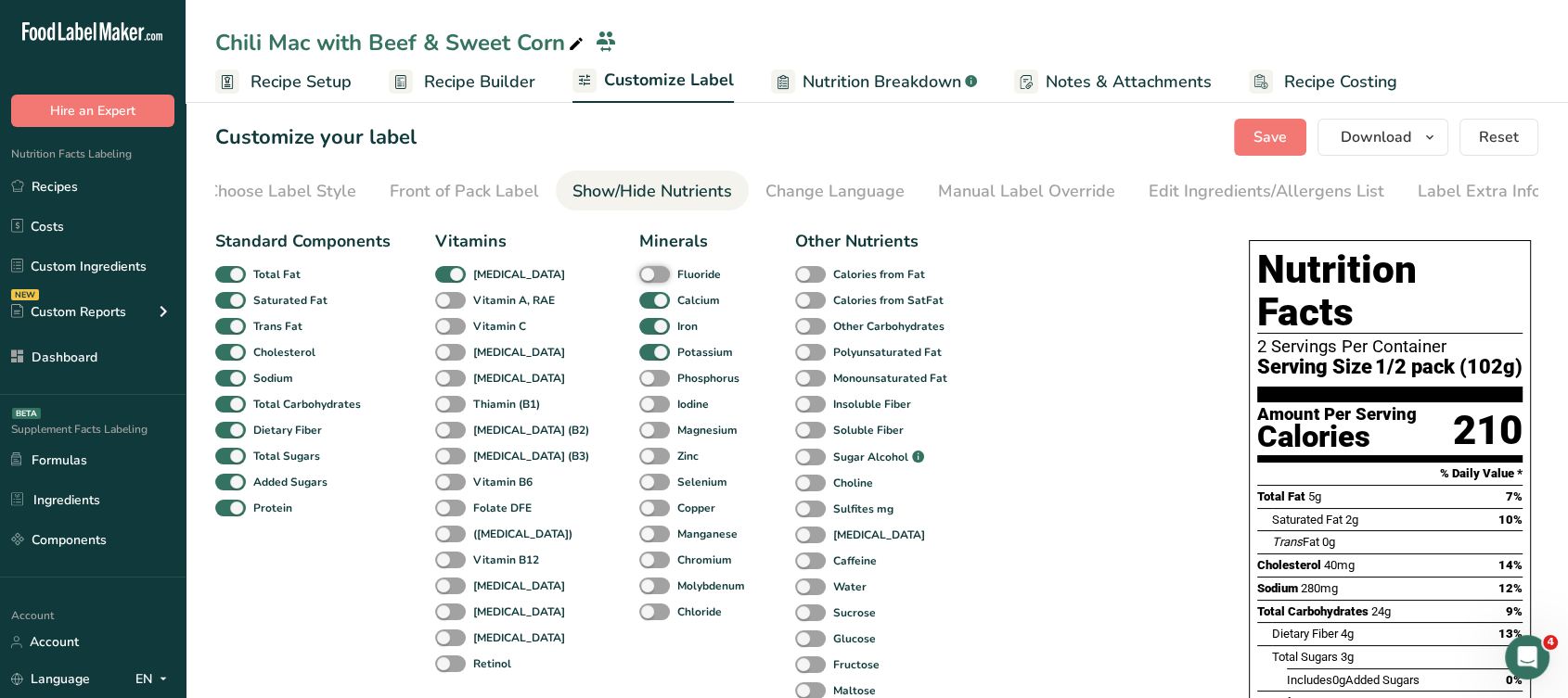
scroll to position [5, 0]
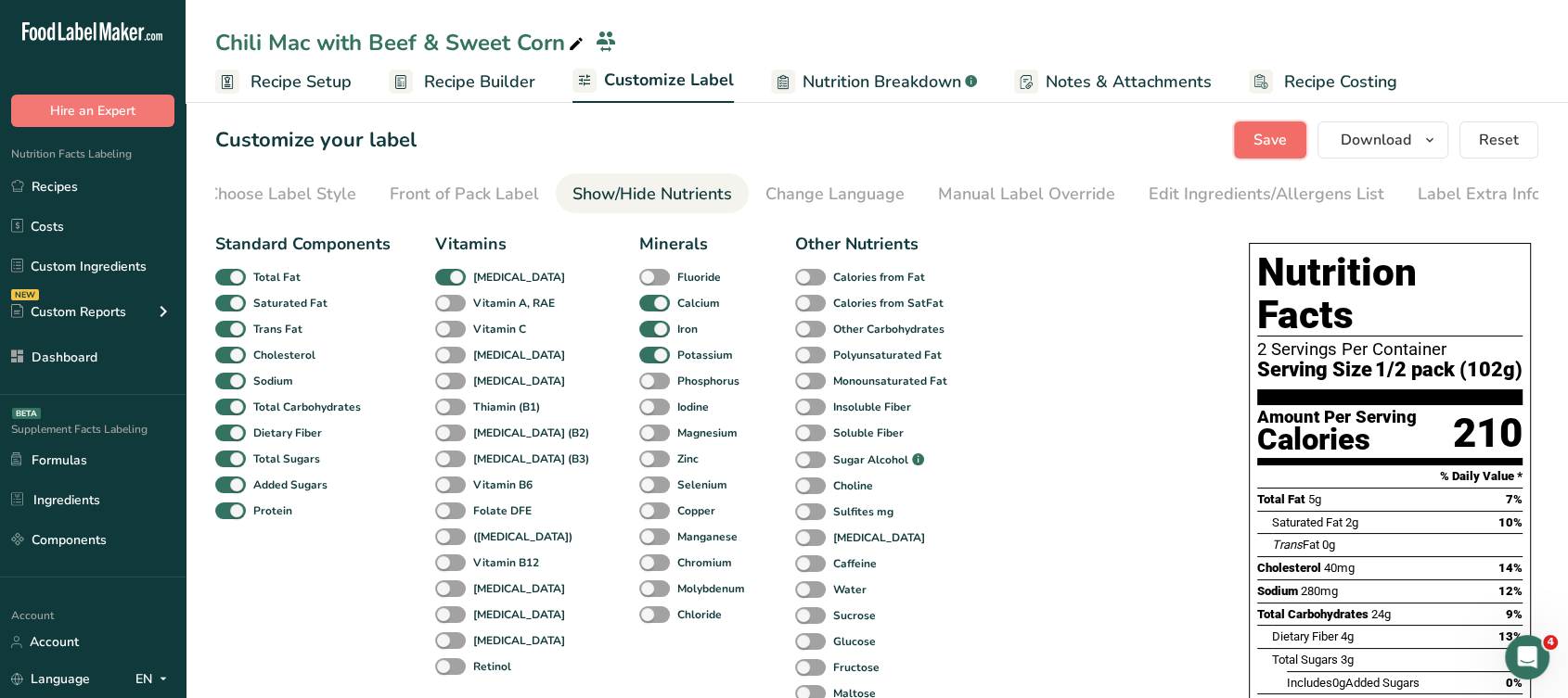
click at [1285, 135] on span "Save" at bounding box center [1270, 139] width 34 height 22
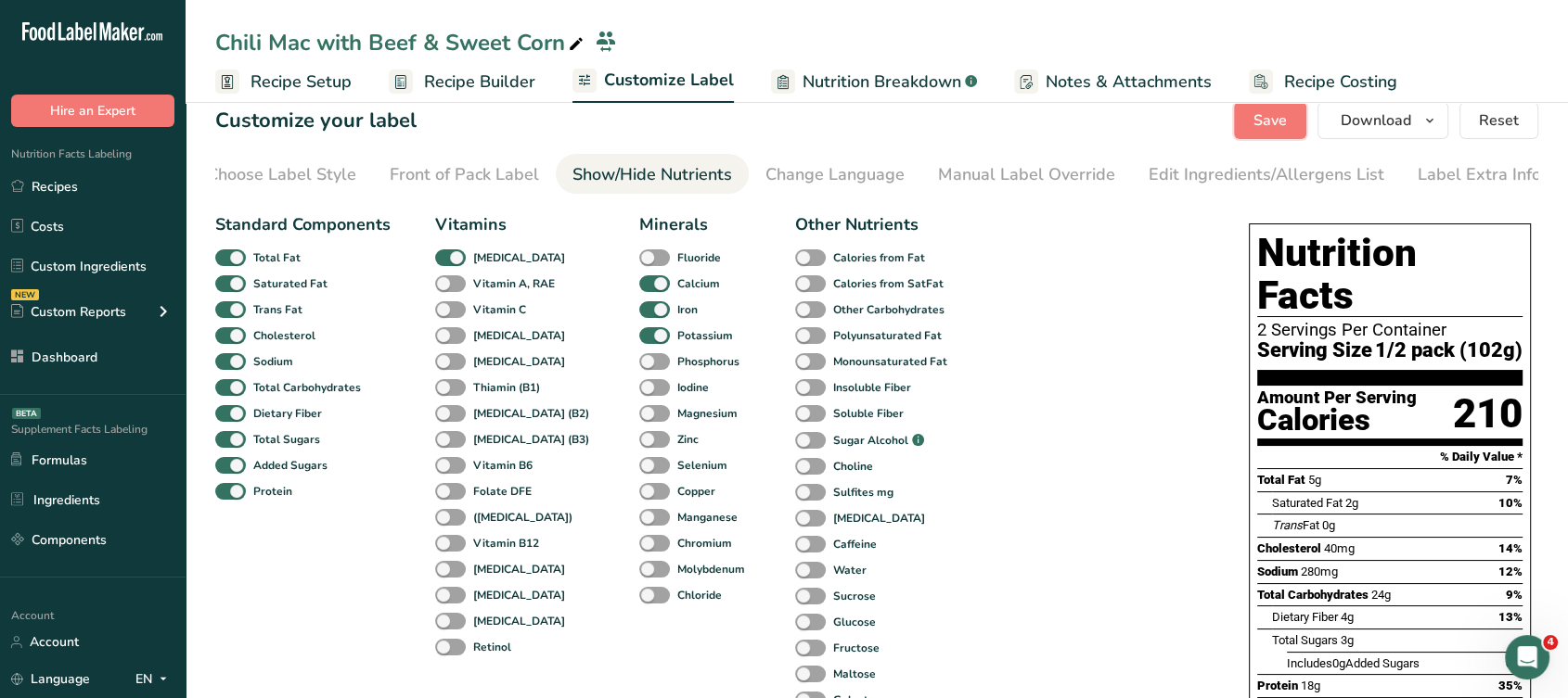
scroll to position [0, 0]
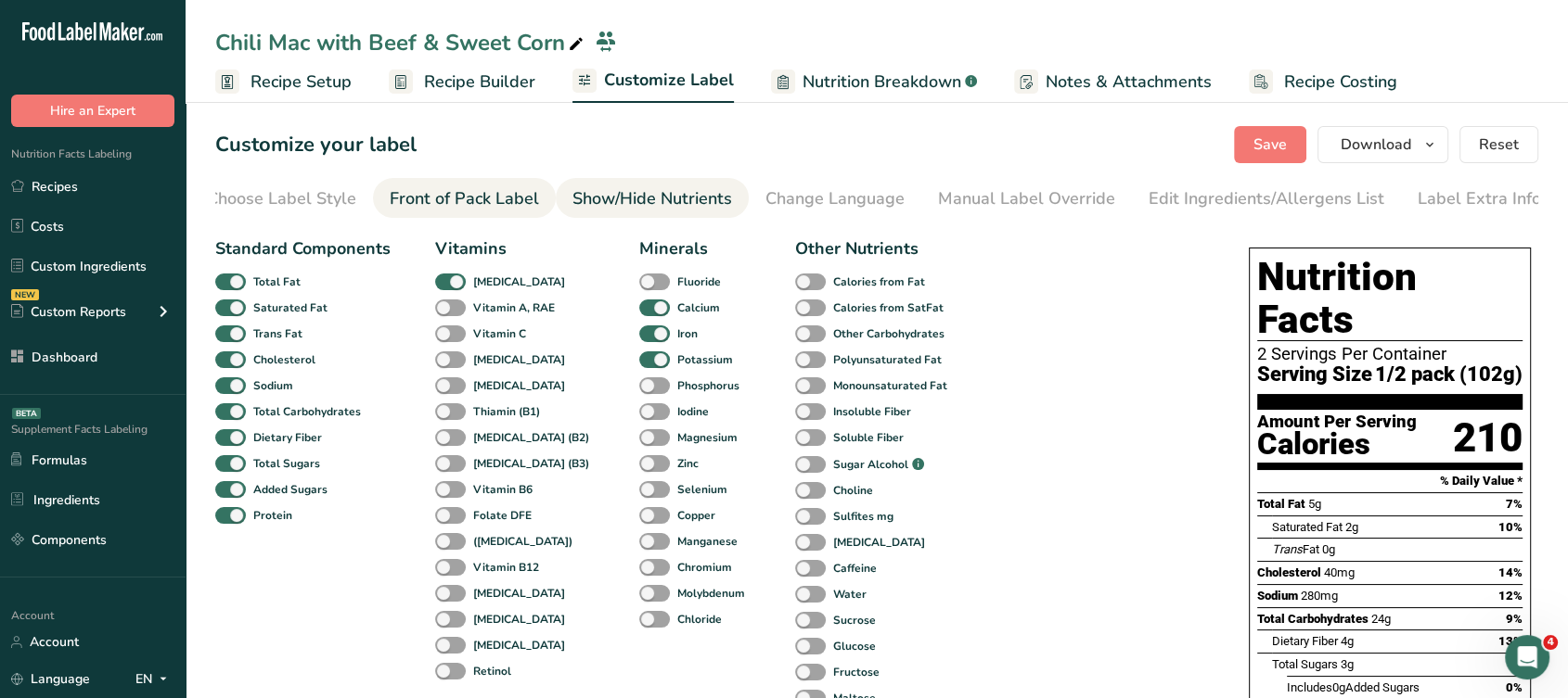
click at [518, 190] on div "Front of Pack Label" at bounding box center [464, 199] width 149 height 25
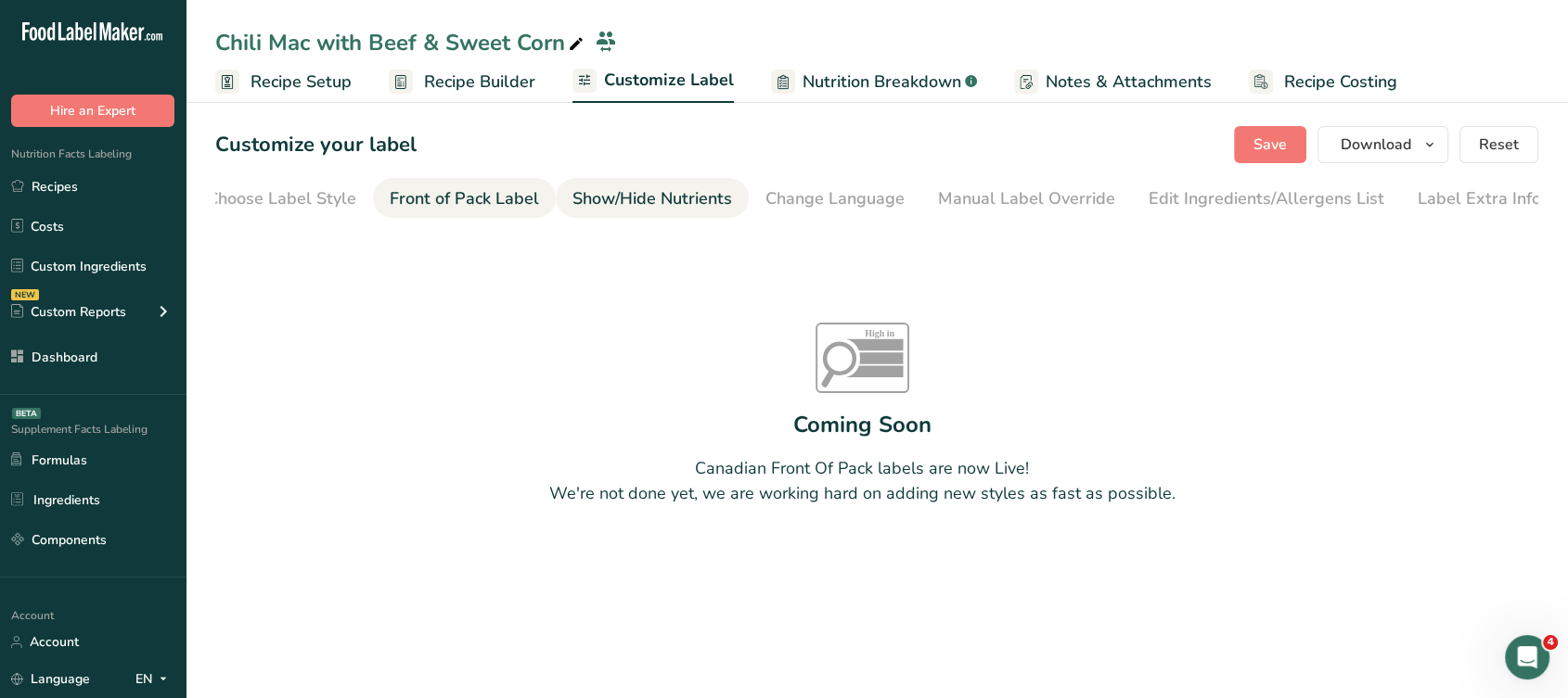
click at [645, 182] on link "Show/Hide Nutrients" at bounding box center [652, 198] width 160 height 41
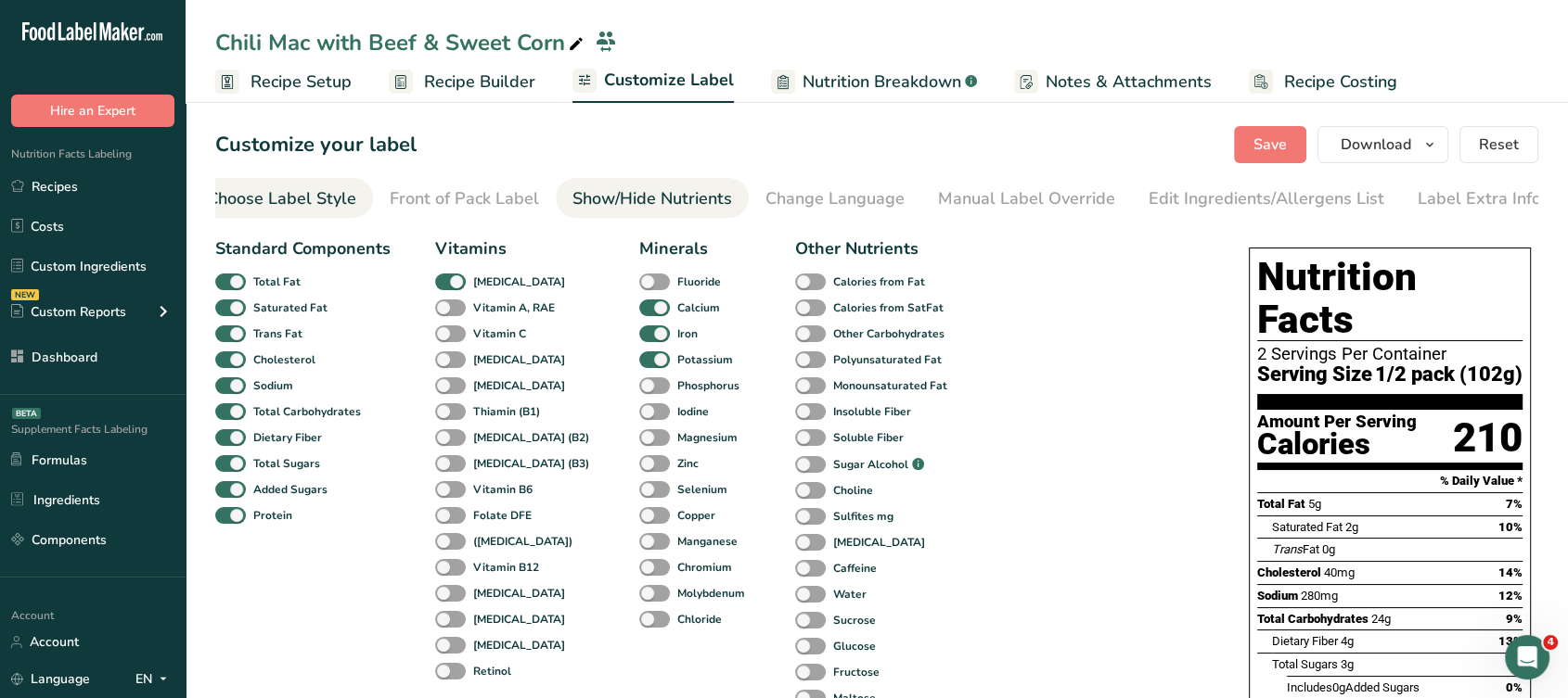
click at [351, 212] on link "Choose Label Style" at bounding box center [281, 198] width 149 height 41
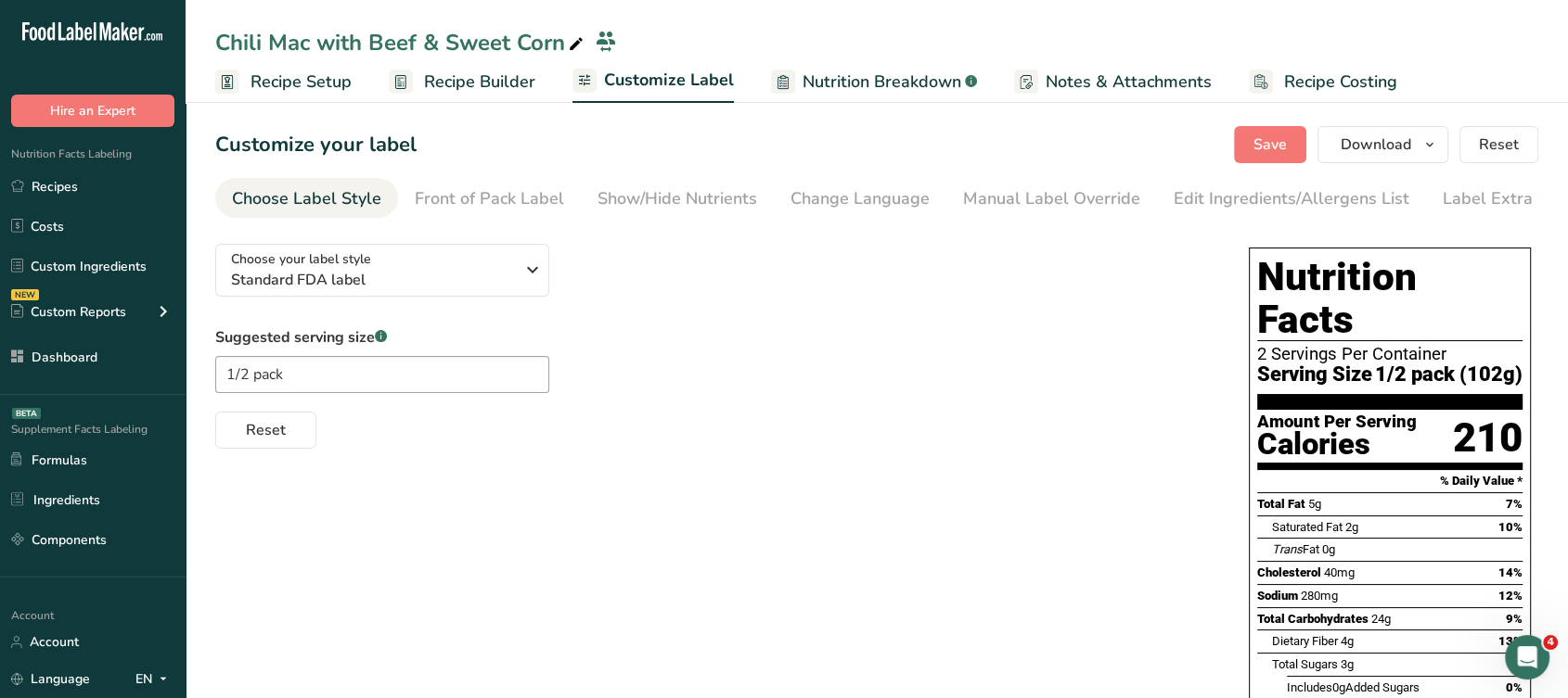
click at [512, 88] on span "Recipe Builder" at bounding box center [480, 82] width 112 height 25
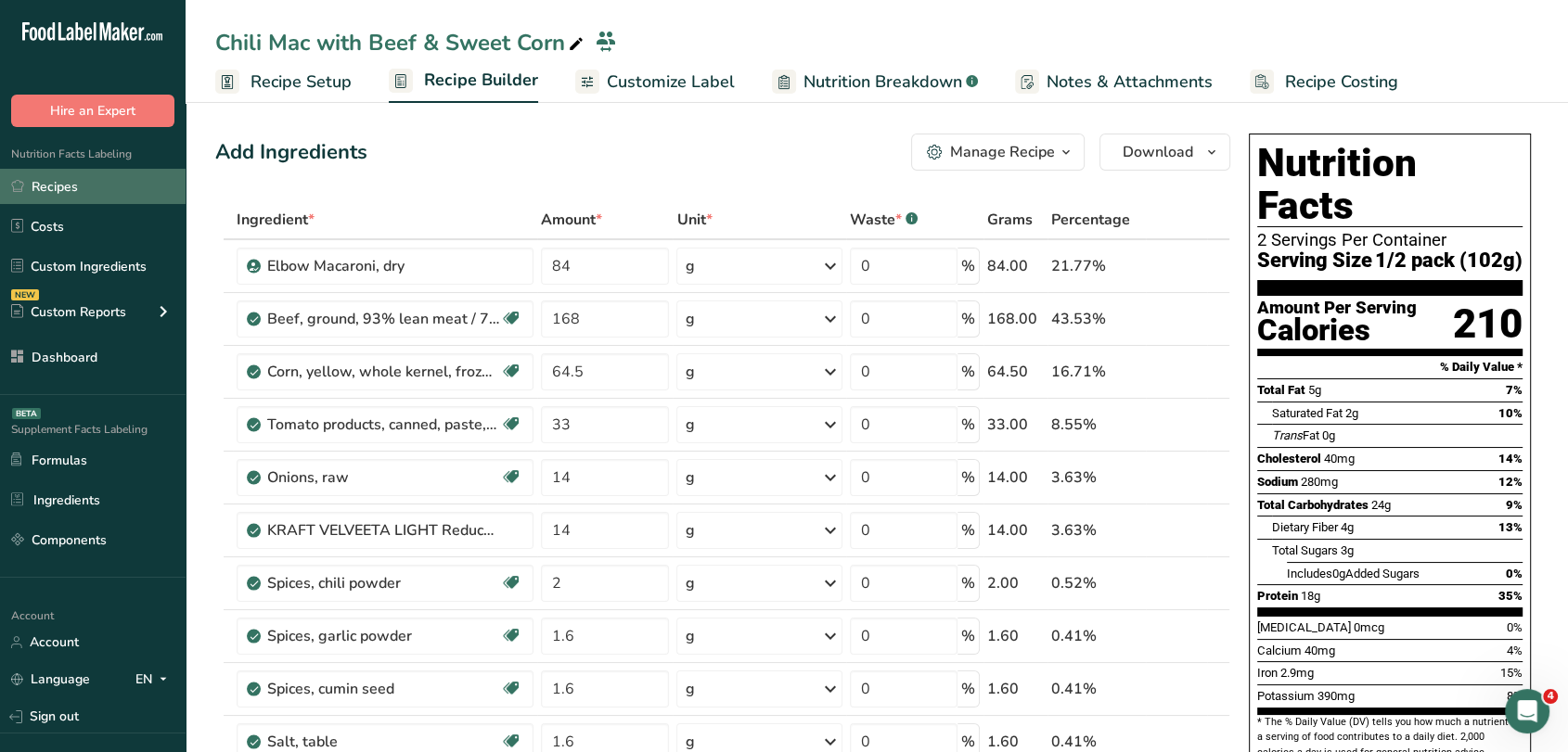
click at [74, 195] on link "Recipes" at bounding box center [92, 187] width 186 height 36
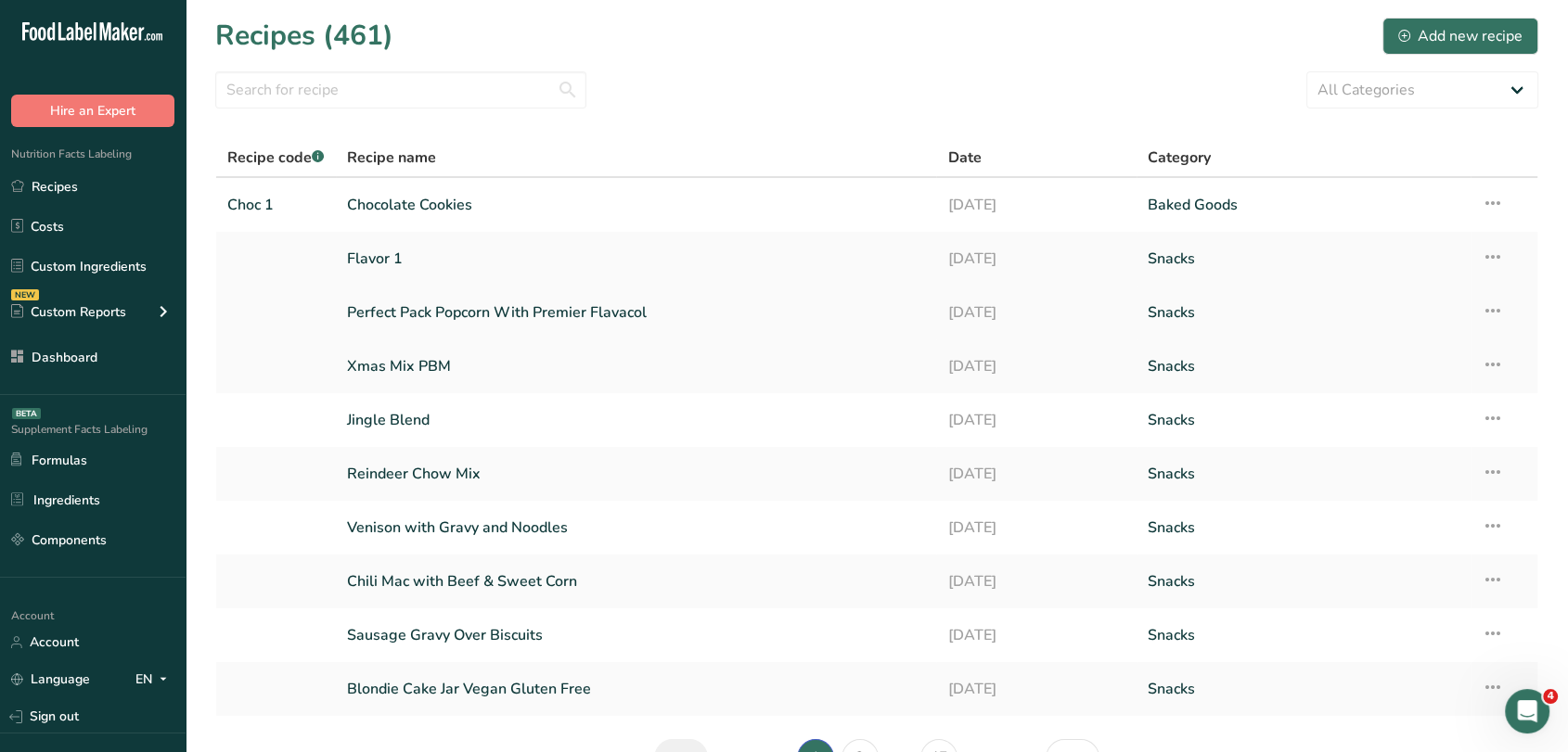
click at [452, 311] on link "Perfect Pack Popcorn With Premier Flavacol" at bounding box center [637, 313] width 579 height 39
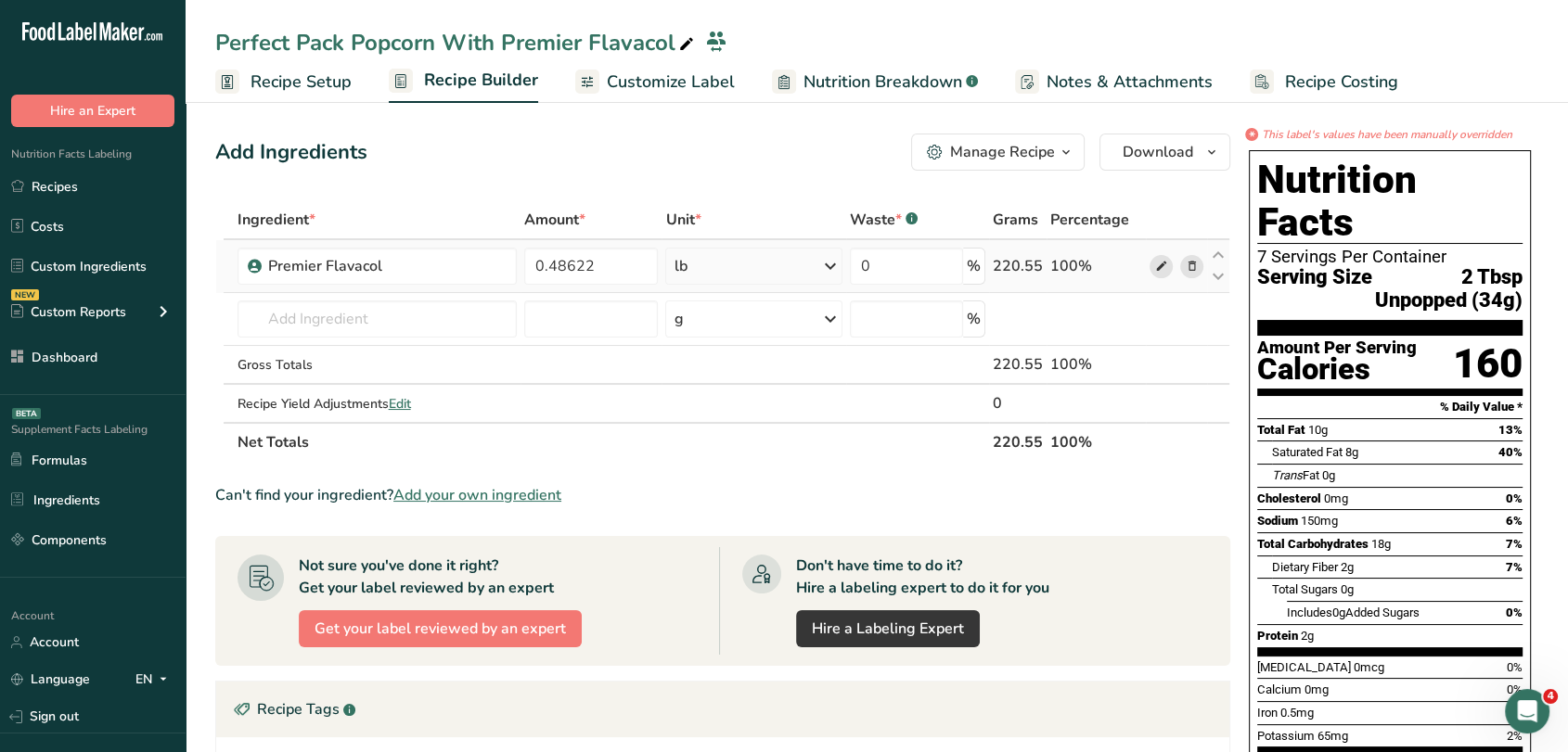
click at [1164, 263] on icon at bounding box center [1161, 266] width 13 height 19
click at [1169, 265] on span at bounding box center [1160, 265] width 22 height 22
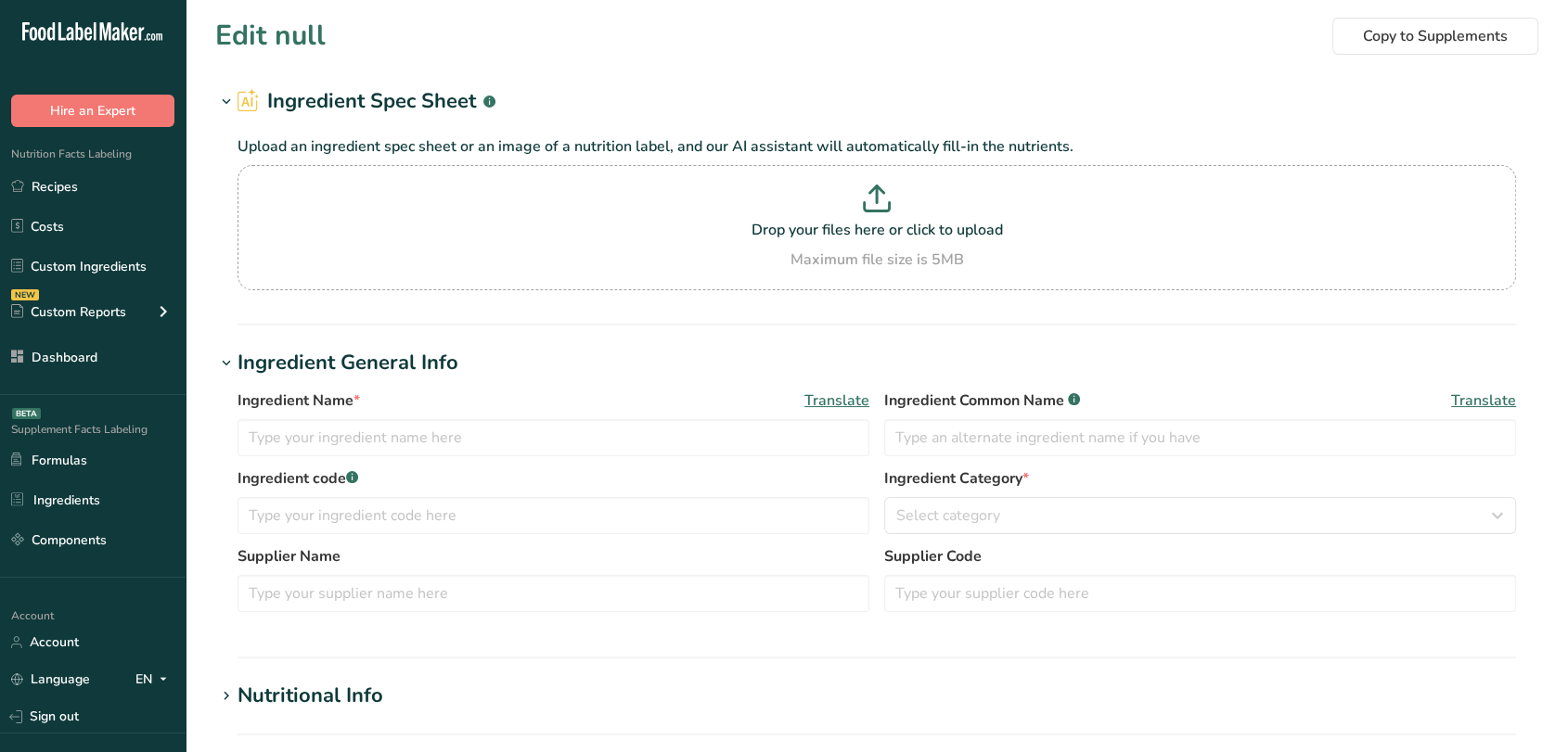
type input "Premier Flavacol"
type input "100"
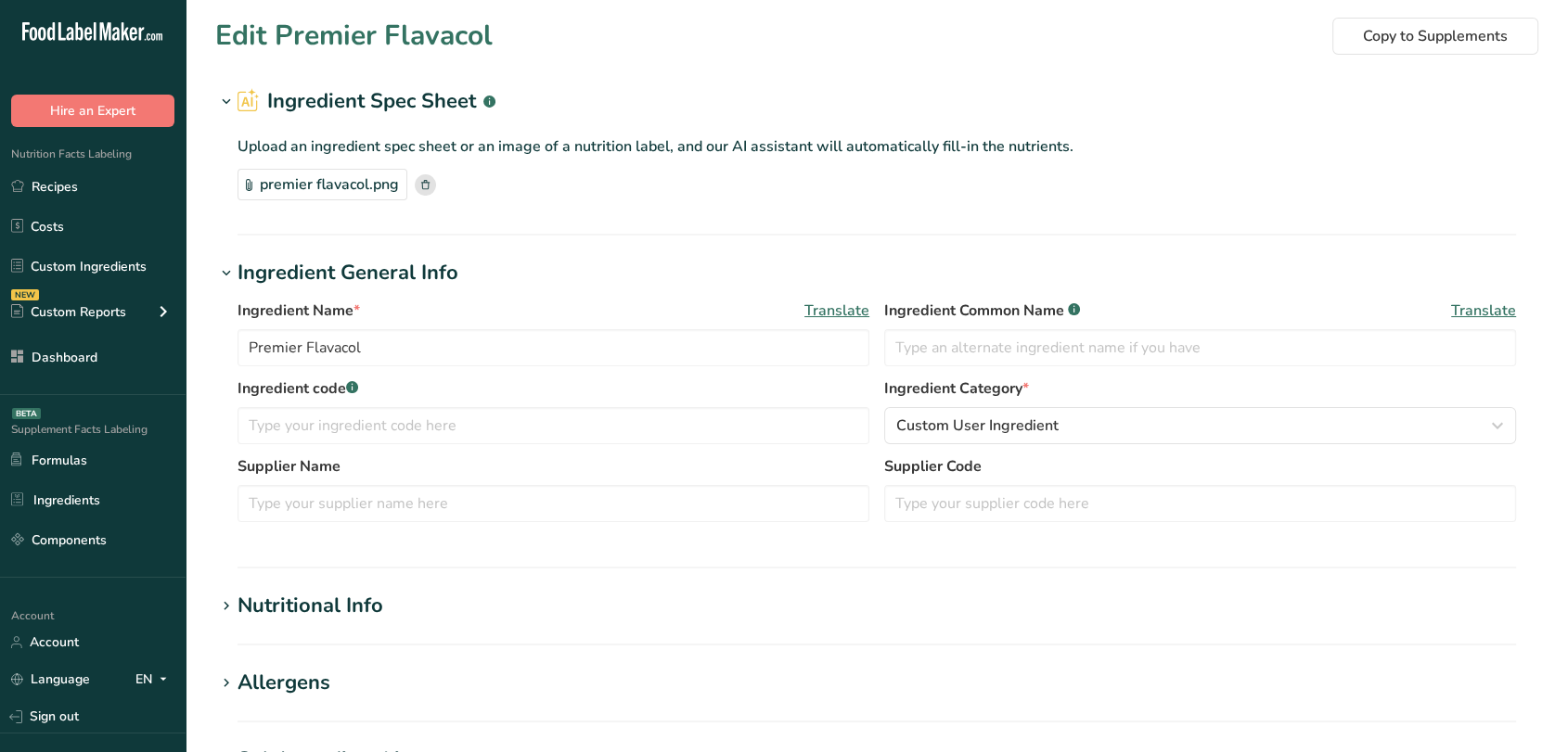
type input "2.29"
type KJ "9.58"
type Fat "0"
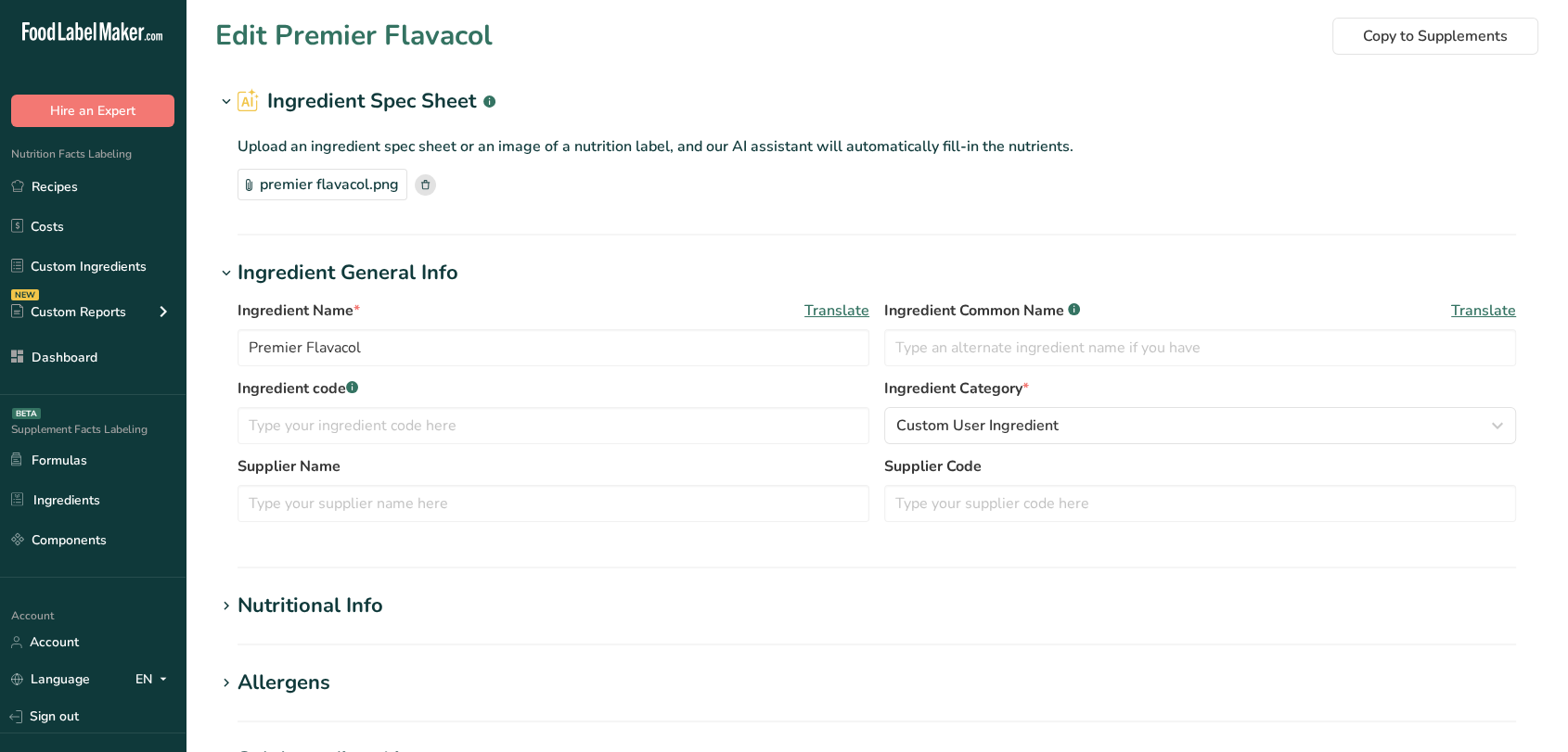
type input "0"
type input "461.95"
type Carbohydrates "0"
type Fiber "0"
type Sugars "0.02"
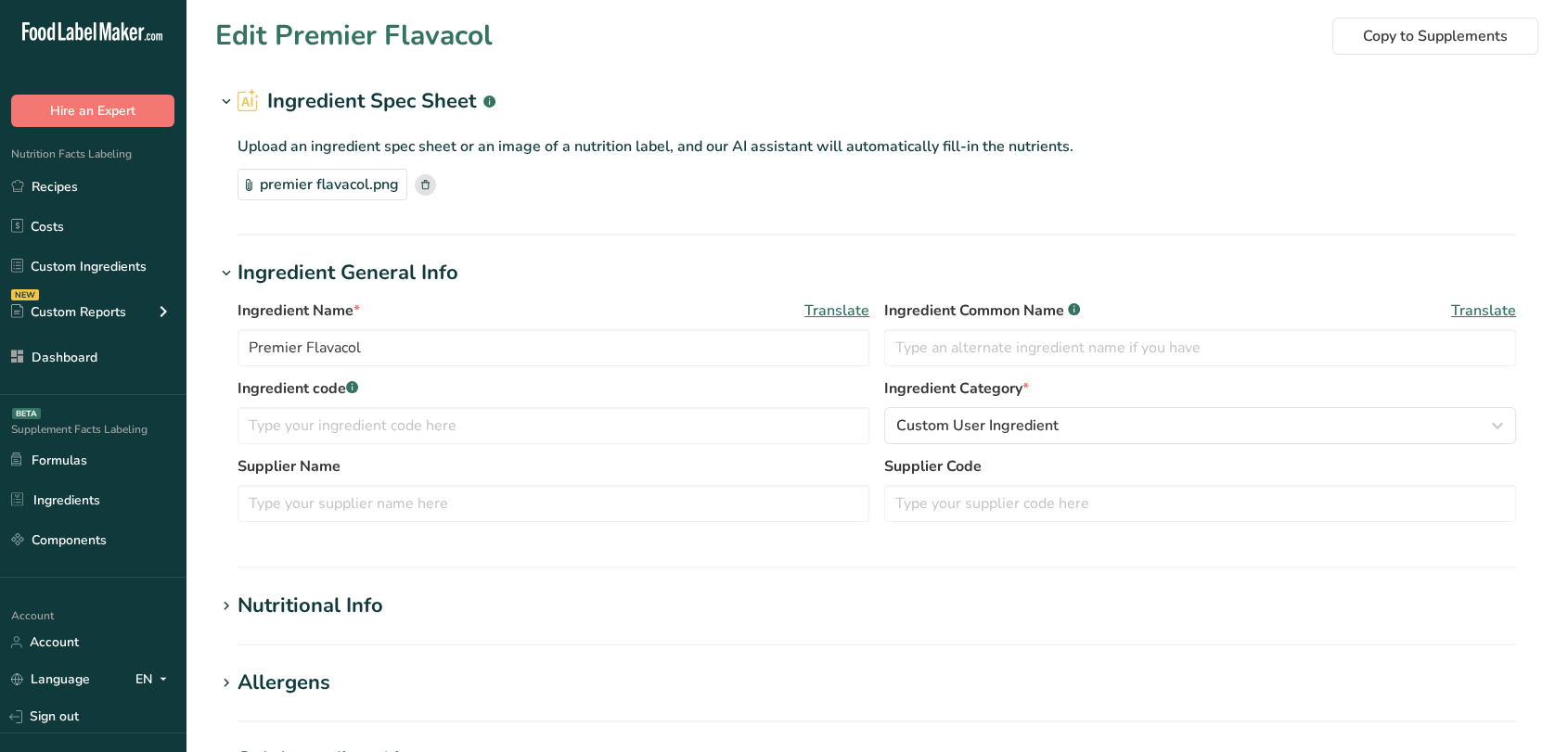
type Sugars "0"
type input "0"
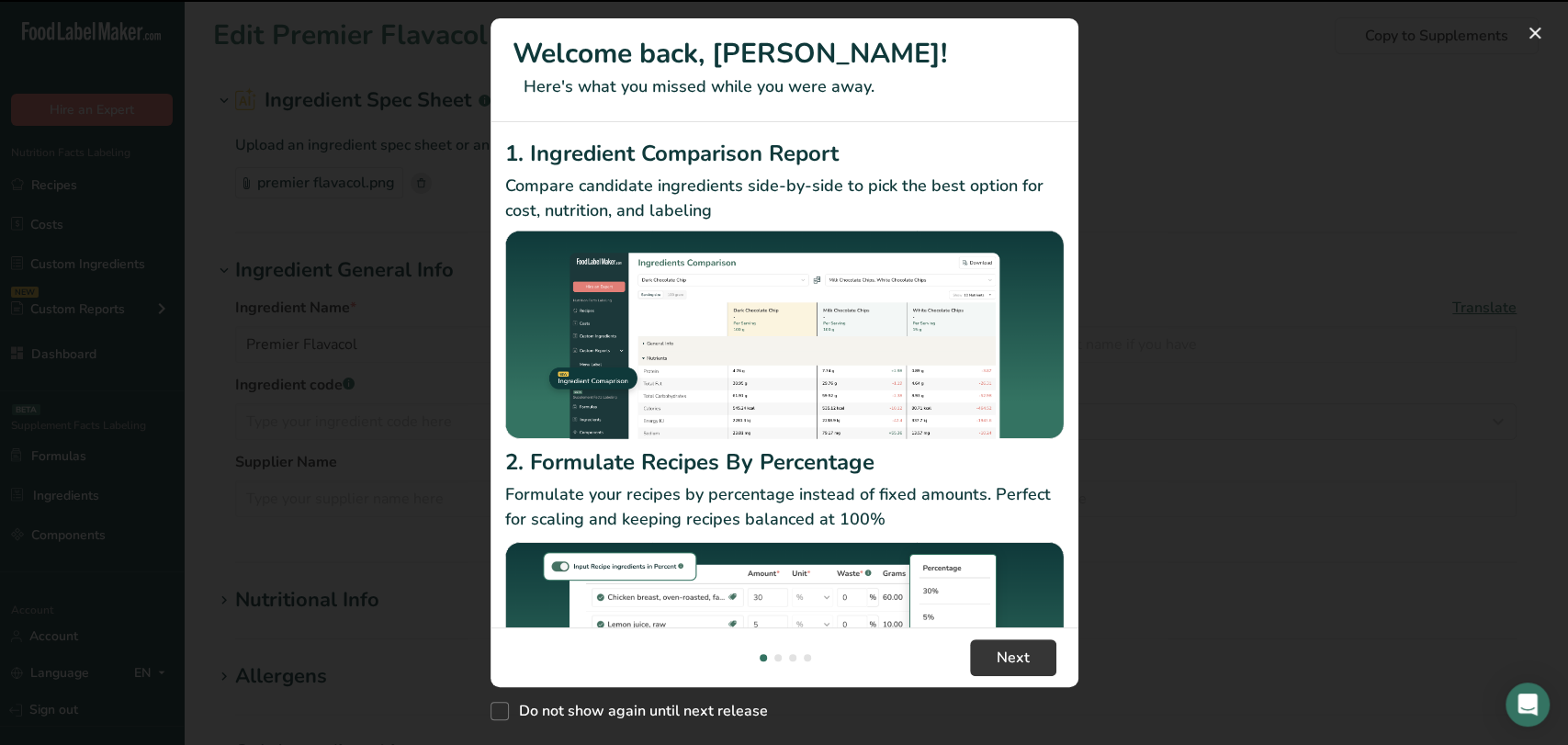
click at [1318, 97] on div "New Features" at bounding box center [784, 372] width 1568 height 745
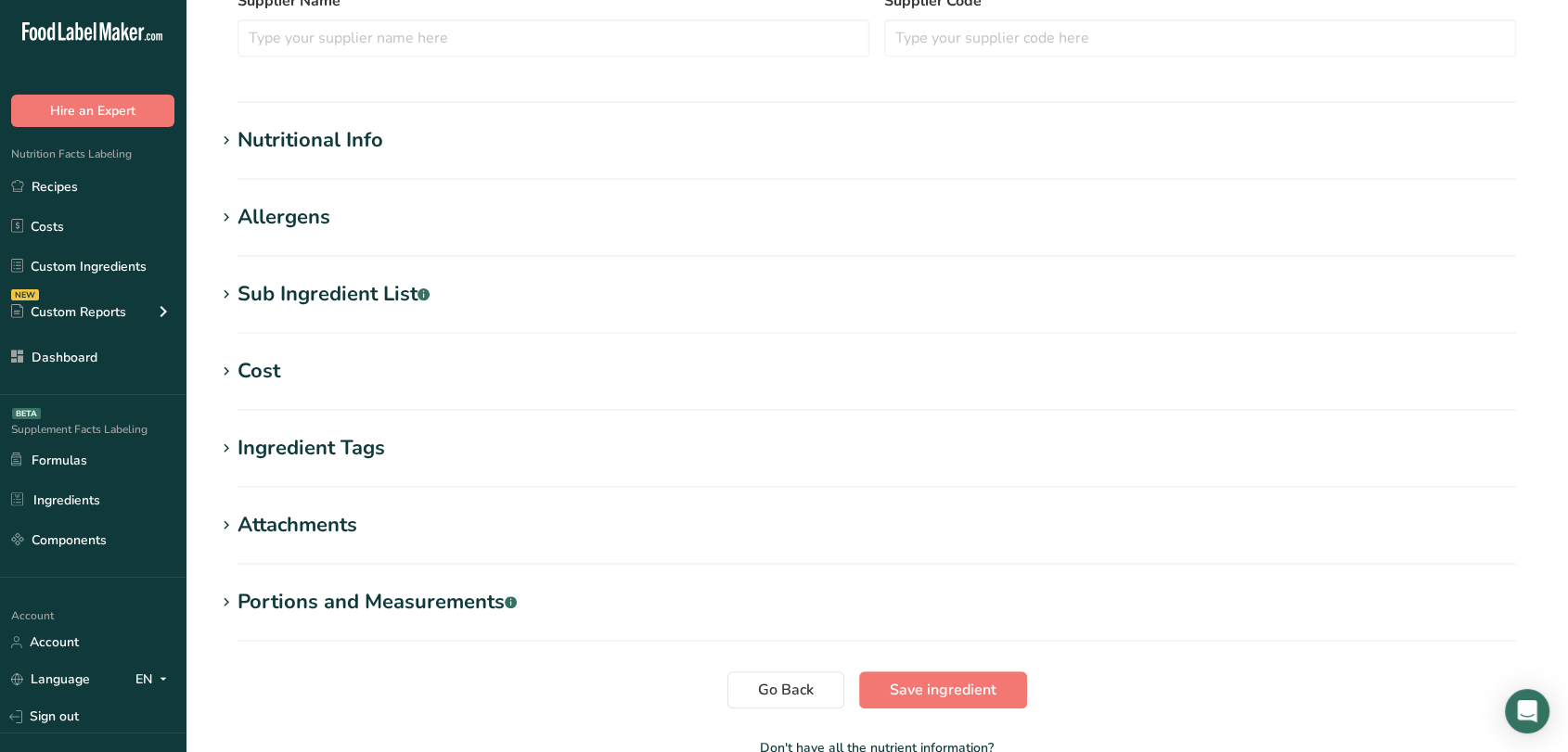
scroll to position [483, 0]
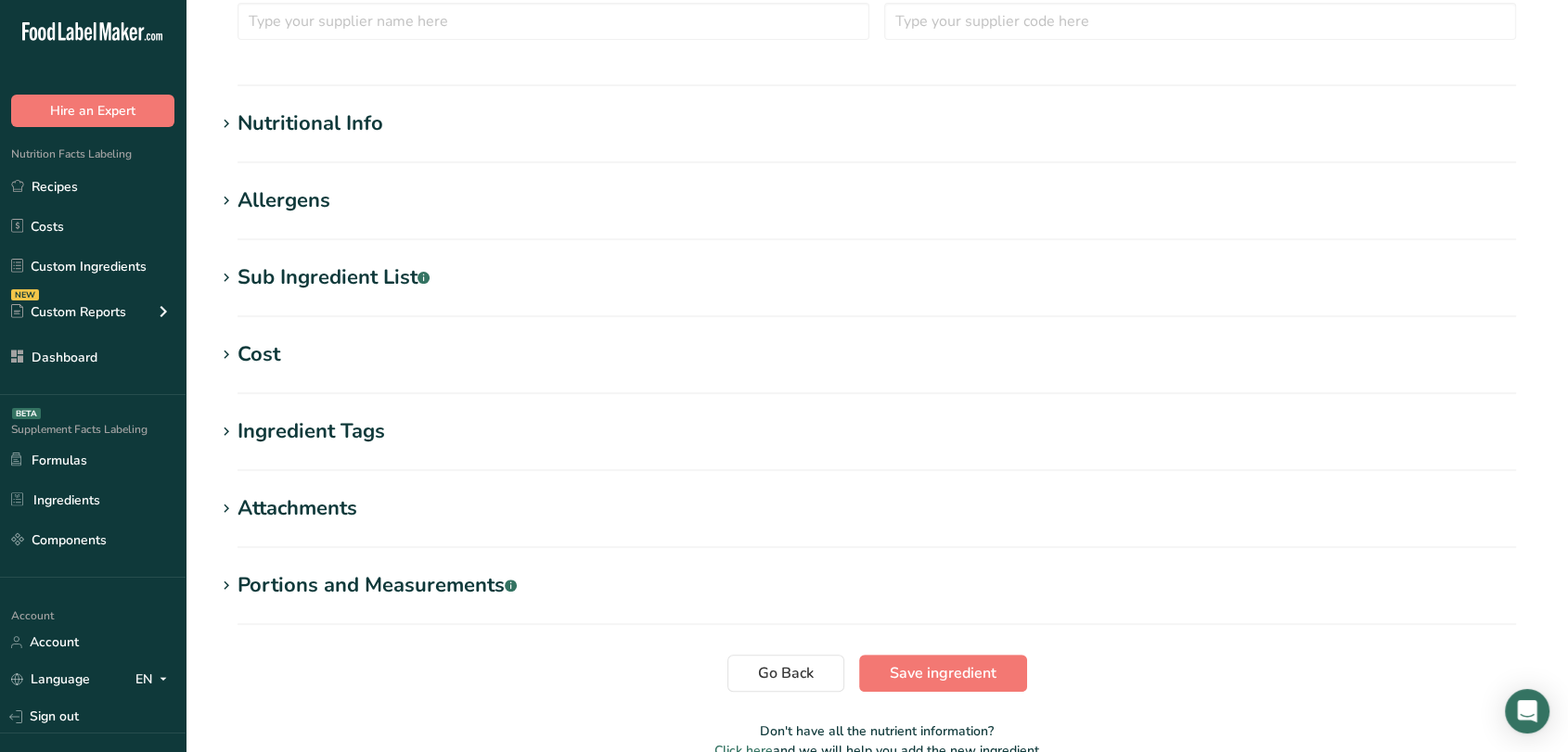
click at [349, 130] on div "Nutritional Info" at bounding box center [310, 124] width 145 height 31
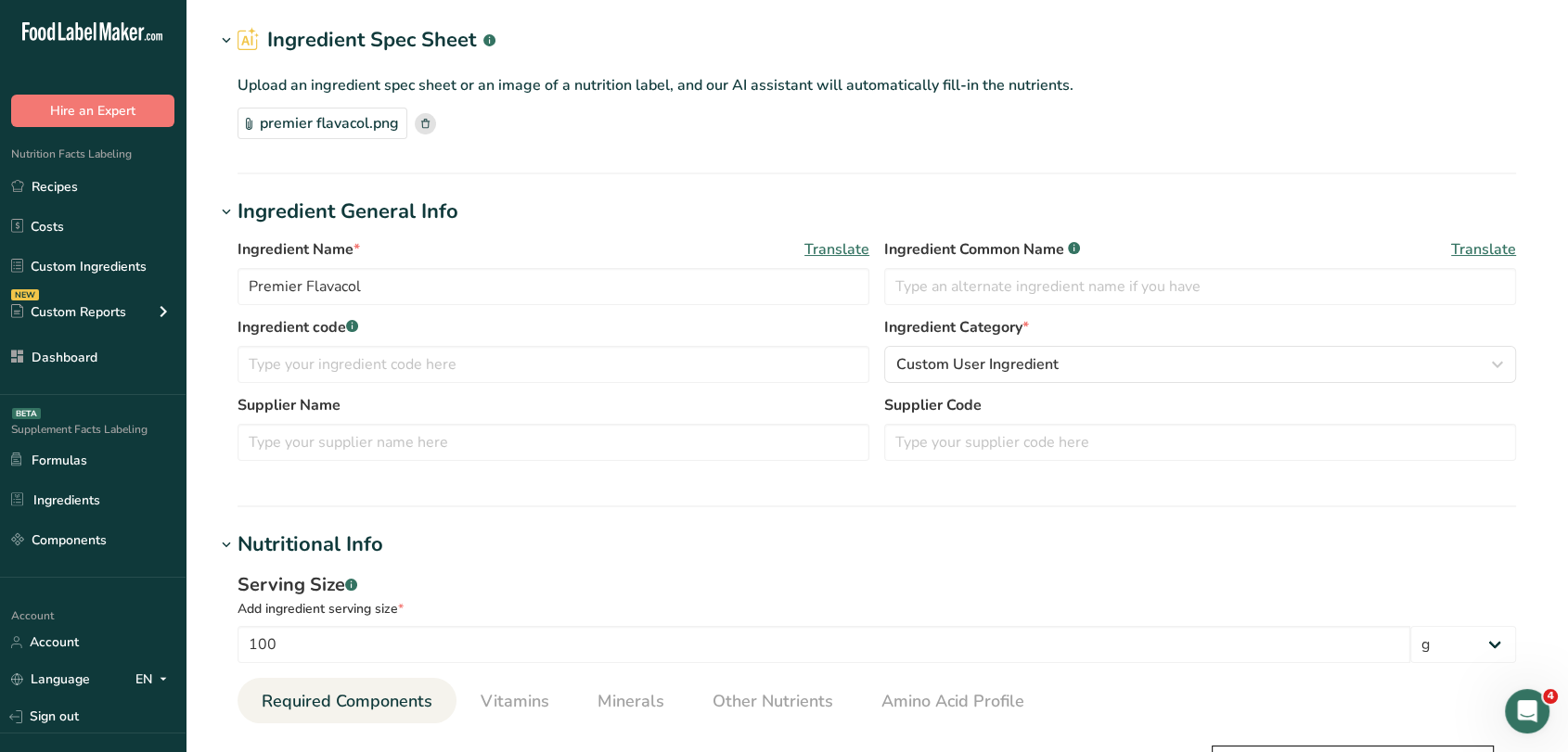
scroll to position [0, 0]
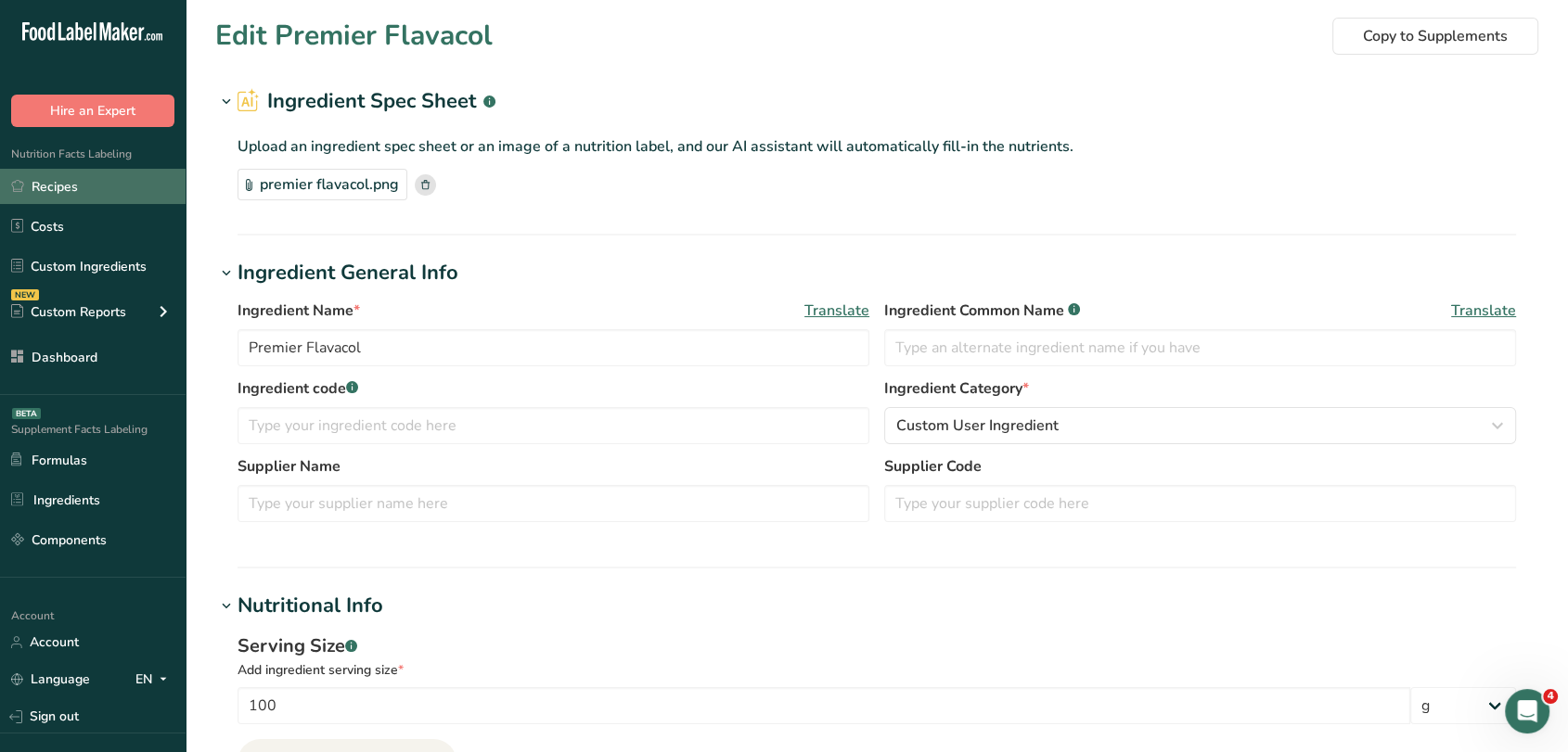
click at [89, 178] on link "Recipes" at bounding box center [92, 187] width 186 height 36
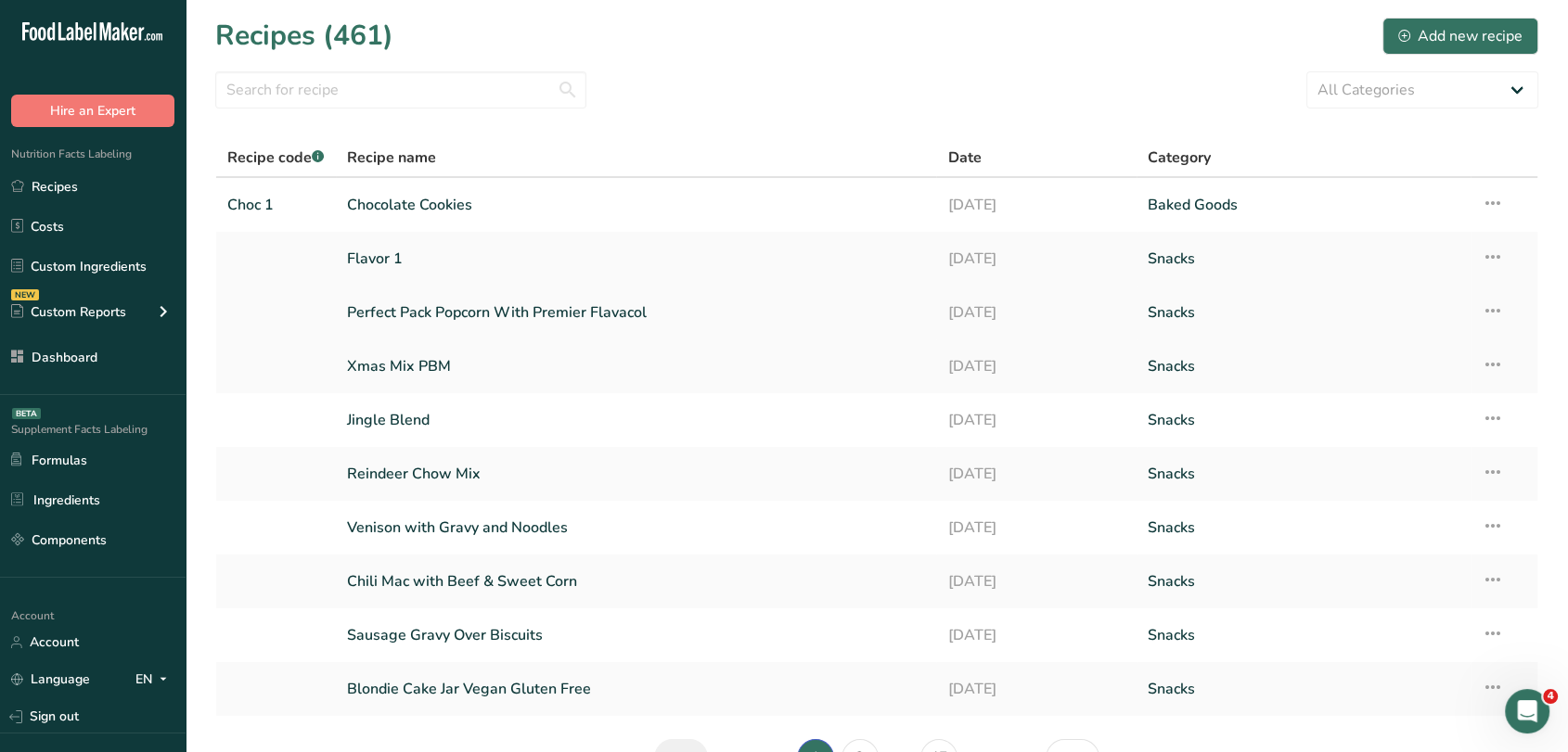
click at [512, 294] on link "Perfect Pack Popcorn With Premier Flavacol" at bounding box center [637, 313] width 579 height 39
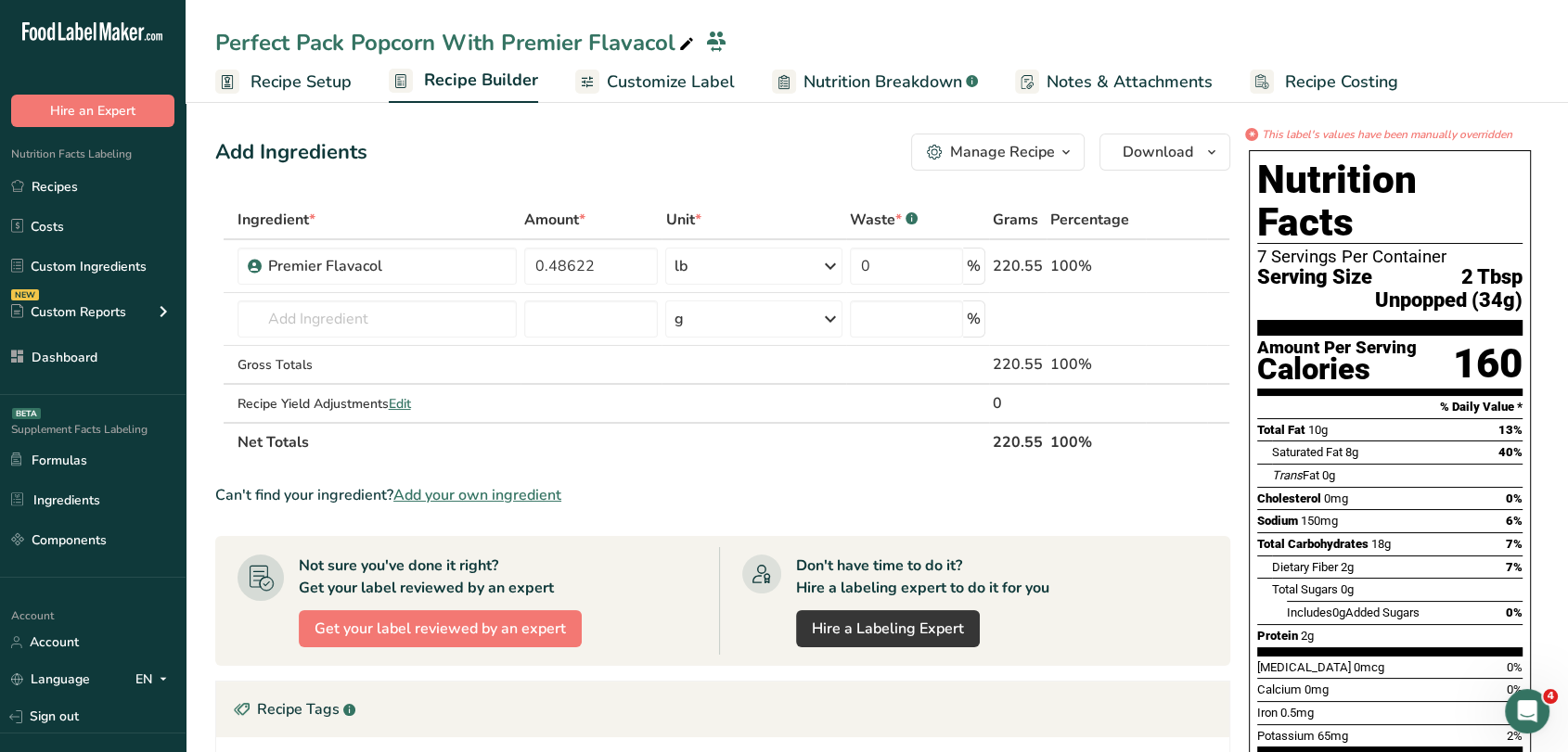
click at [661, 94] on link "Customize Label" at bounding box center [655, 82] width 160 height 41
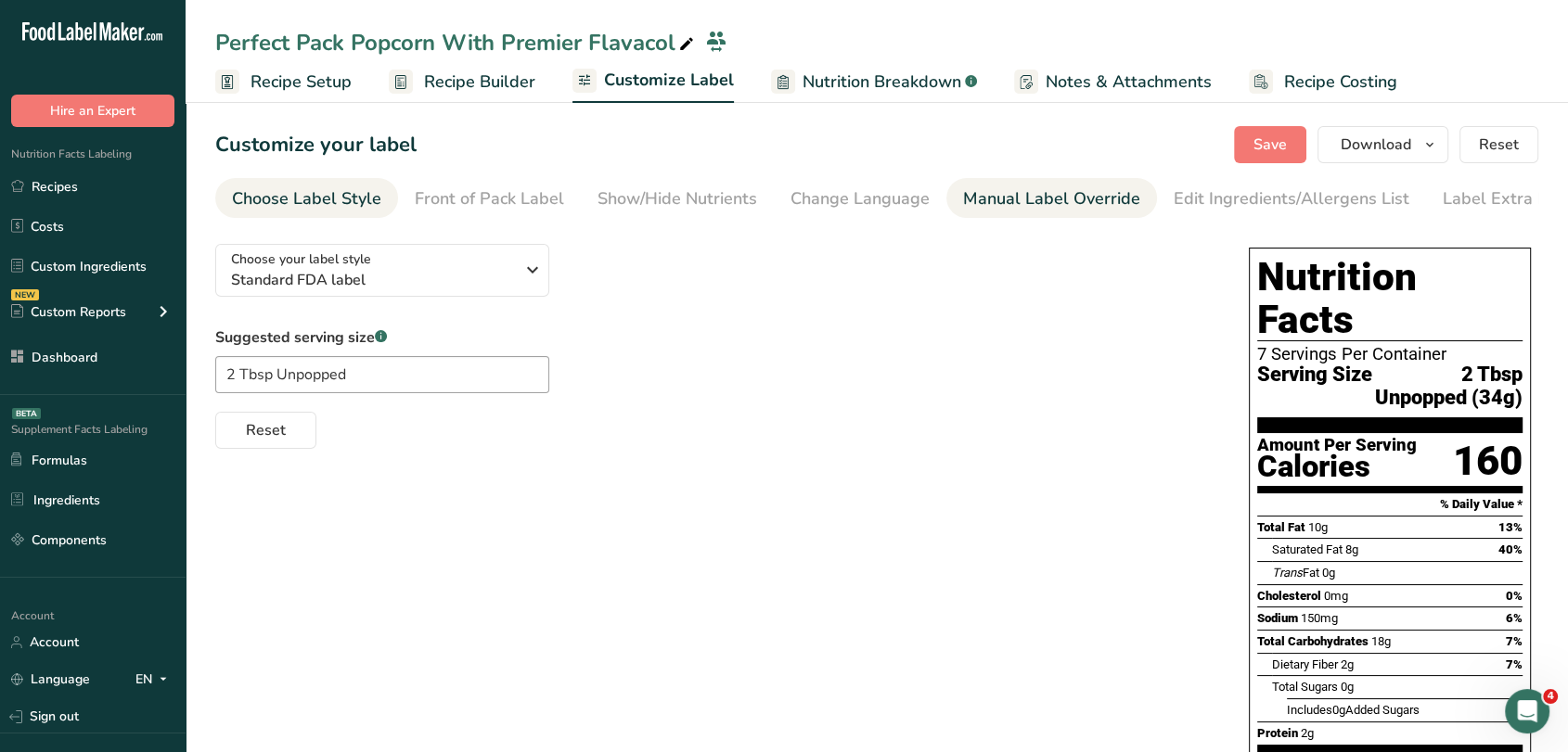
click at [1125, 199] on div "Manual Label Override" at bounding box center [1051, 199] width 177 height 25
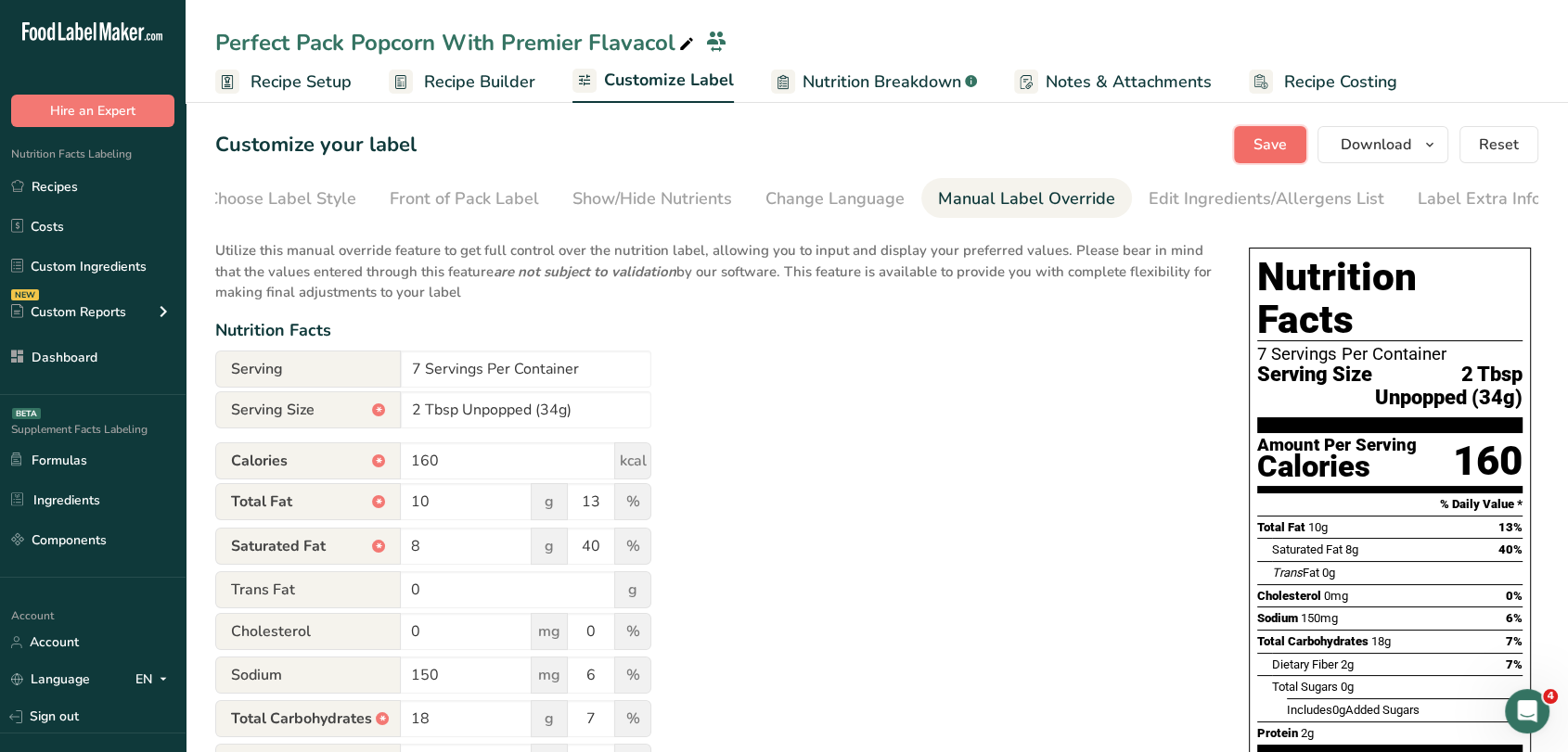
click at [1283, 146] on span "Save" at bounding box center [1270, 144] width 34 height 22
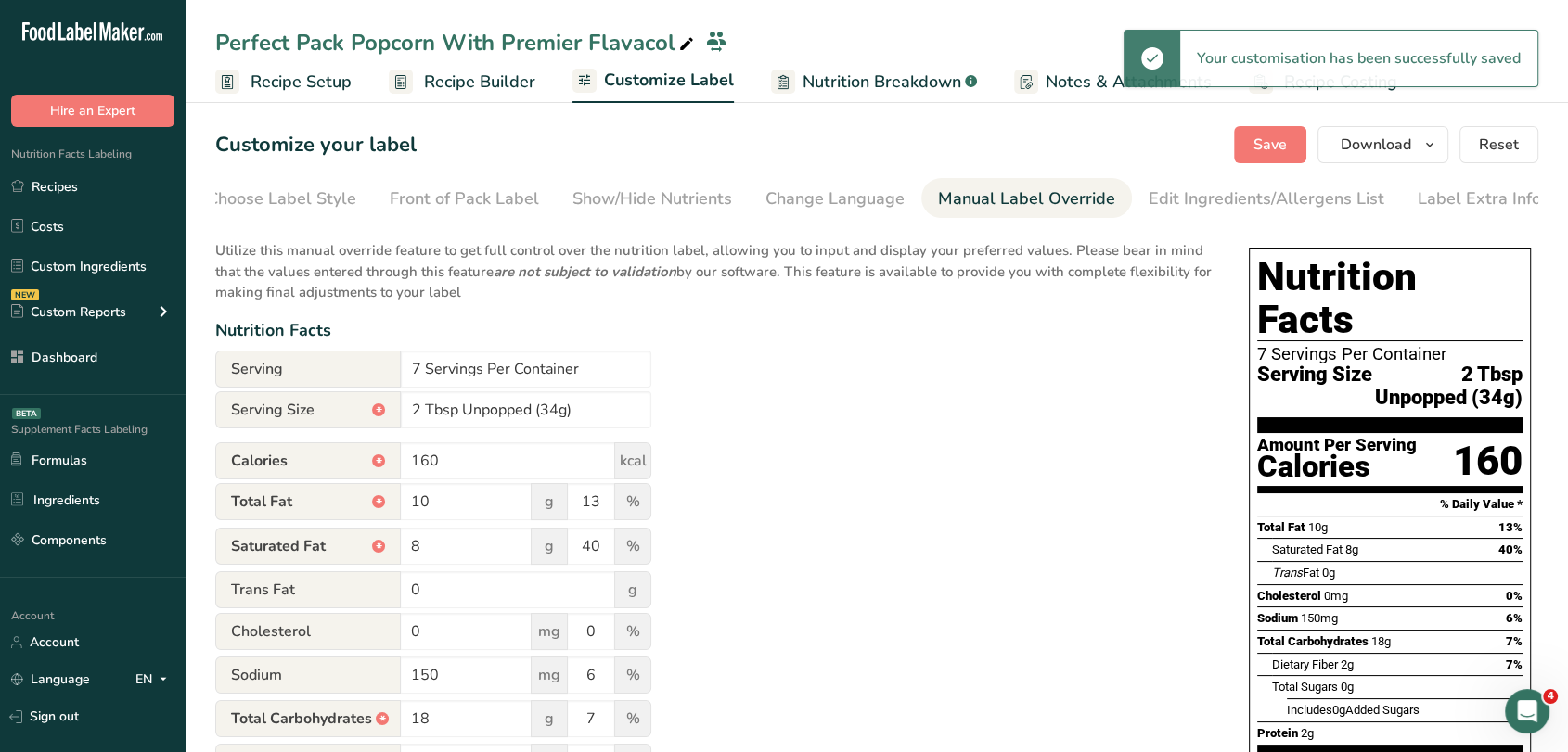
click at [515, 77] on span "Recipe Builder" at bounding box center [480, 82] width 112 height 25
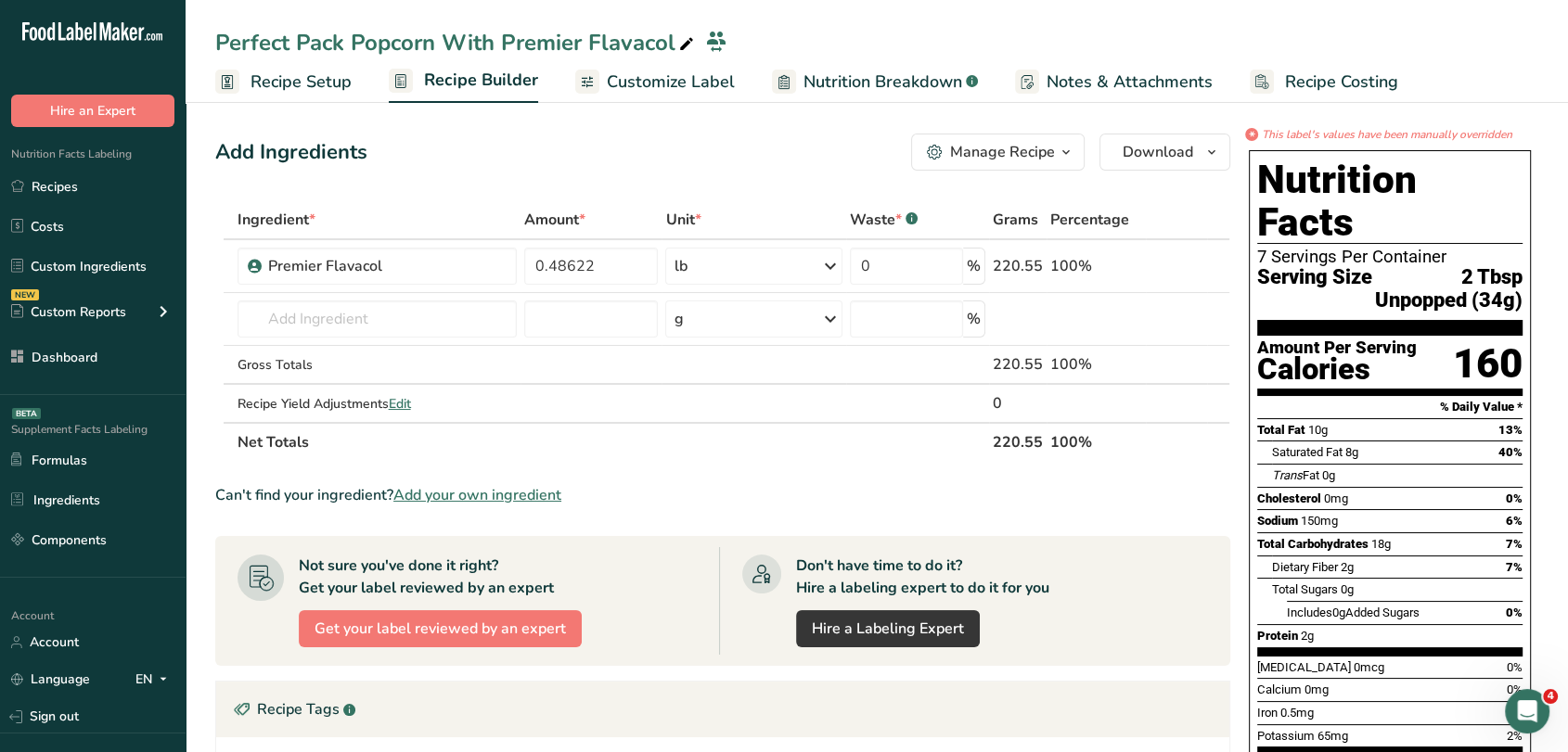
click at [511, 114] on section "Add Ingredients Manage Recipe Delete Recipe Duplicate Recipe Scale Recipe Save …" at bounding box center [876, 622] width 1382 height 1052
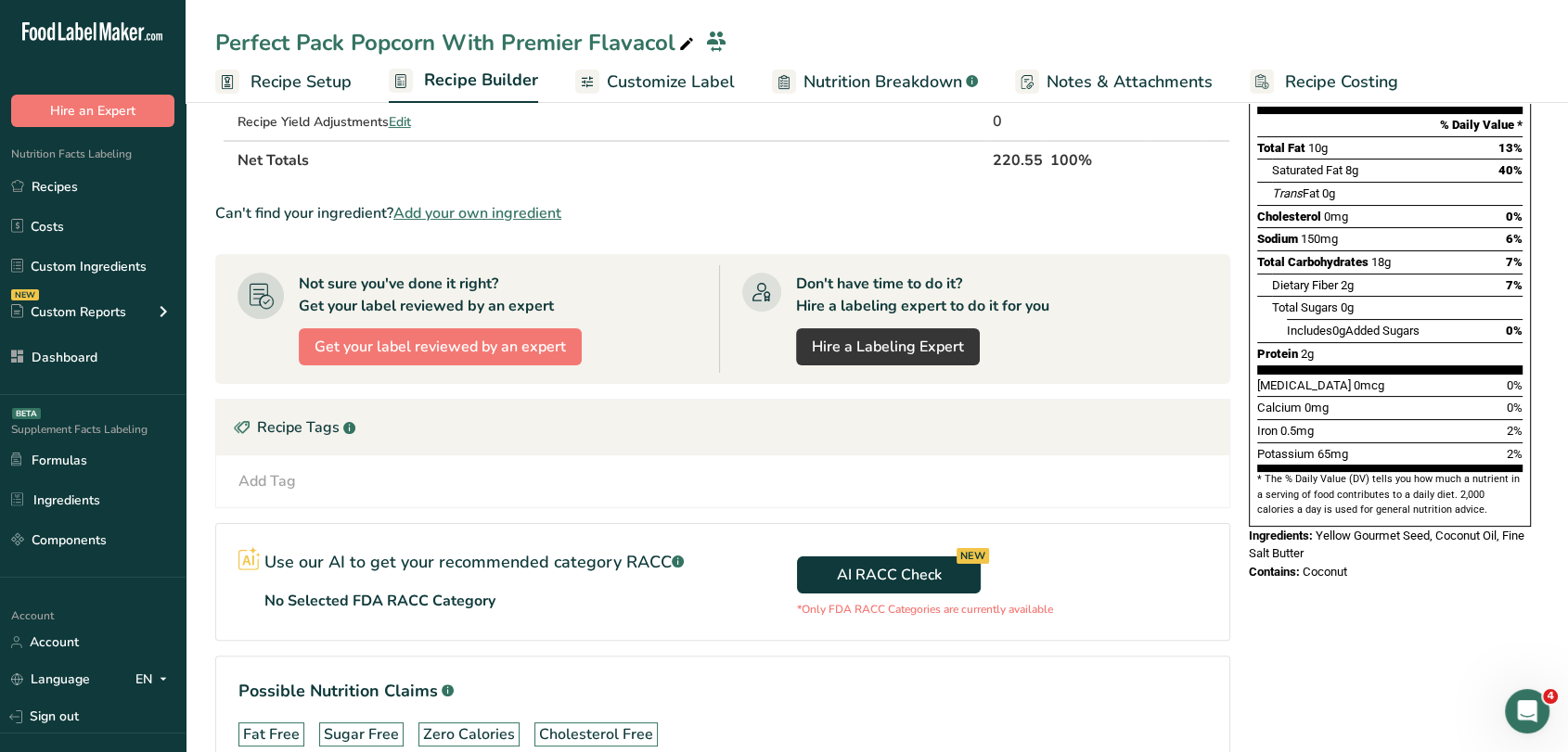
scroll to position [281, 0]
click at [141, 191] on link "Recipes" at bounding box center [92, 187] width 186 height 36
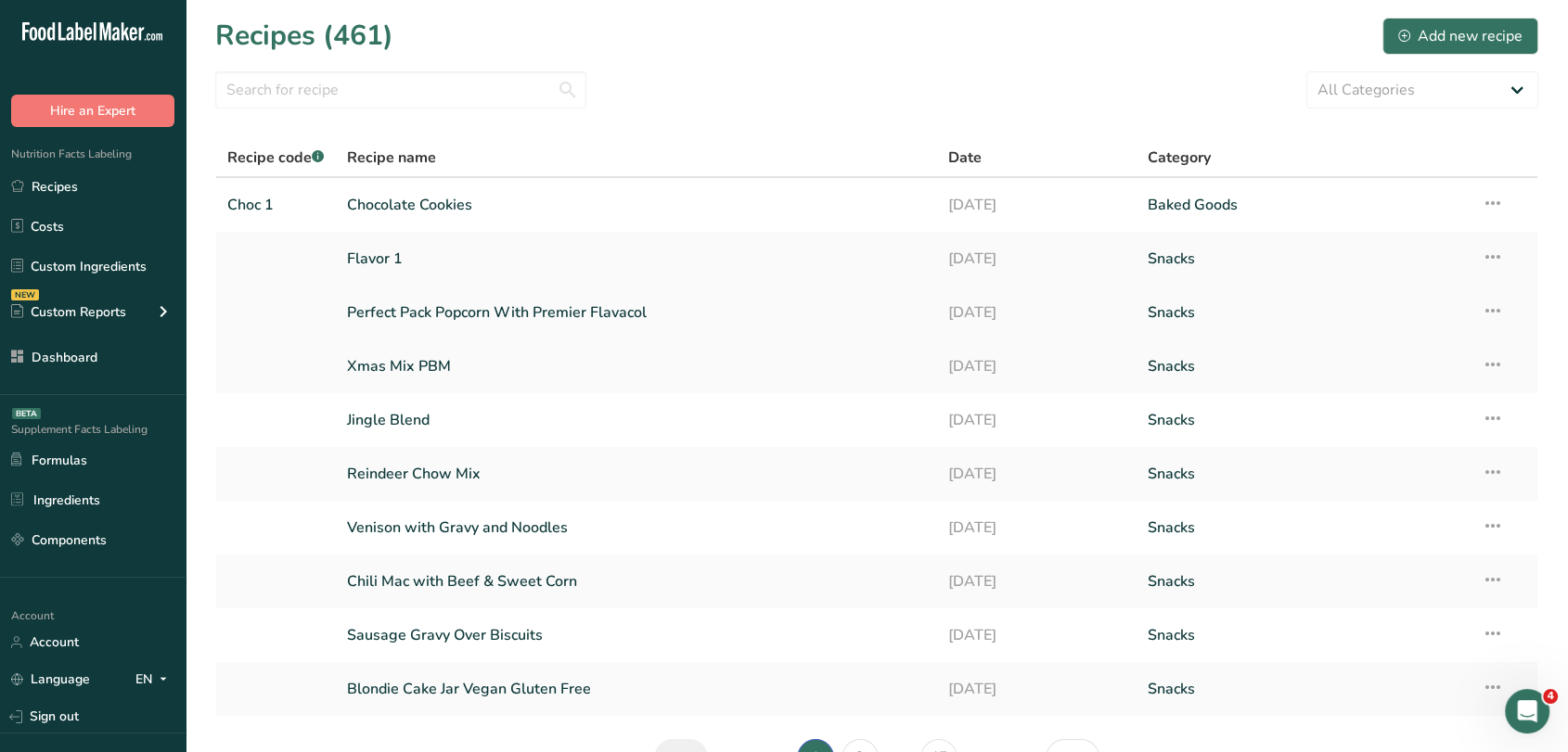
click at [1494, 310] on icon at bounding box center [1492, 311] width 22 height 34
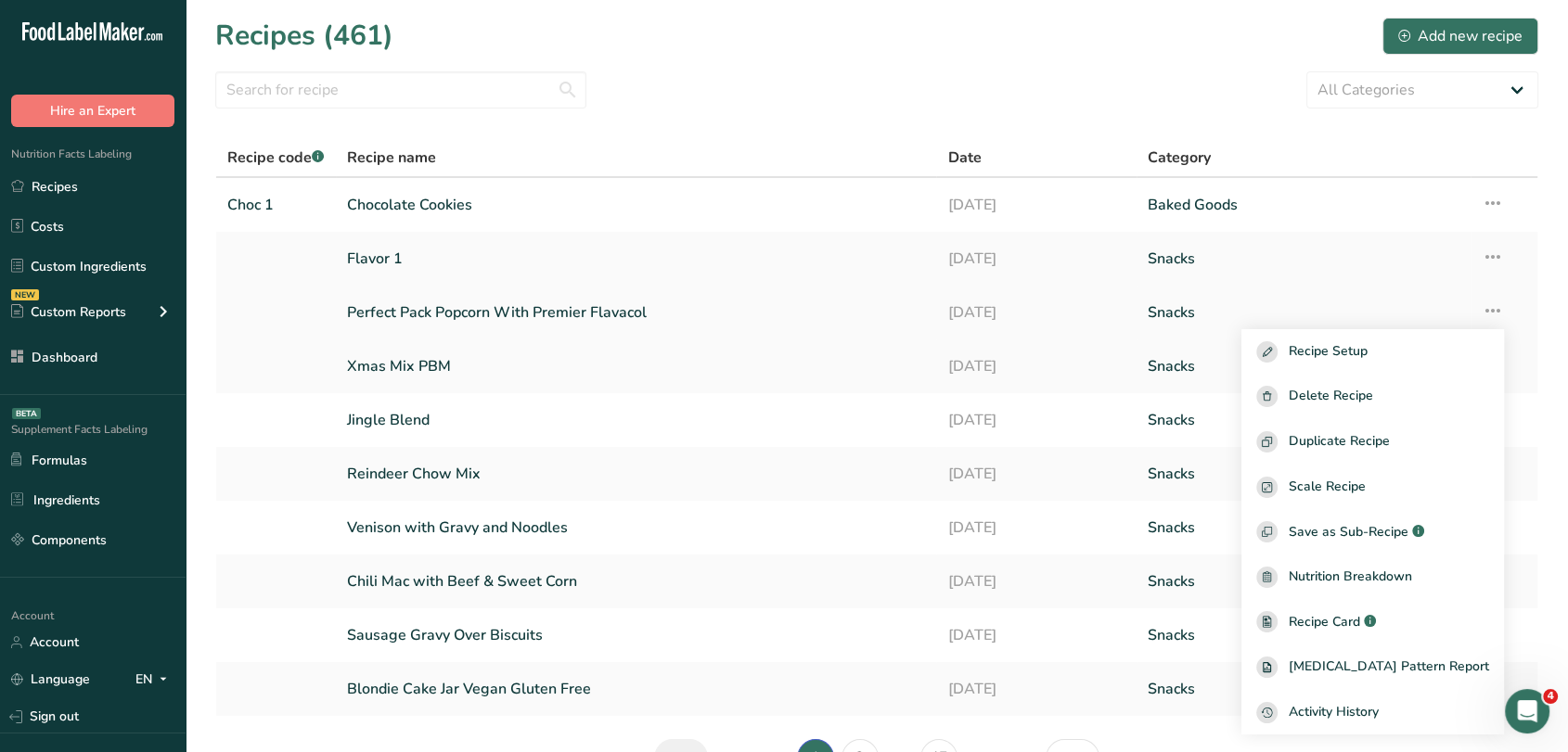
click at [765, 296] on link "Perfect Pack Popcorn With Premier Flavacol" at bounding box center [637, 313] width 579 height 39
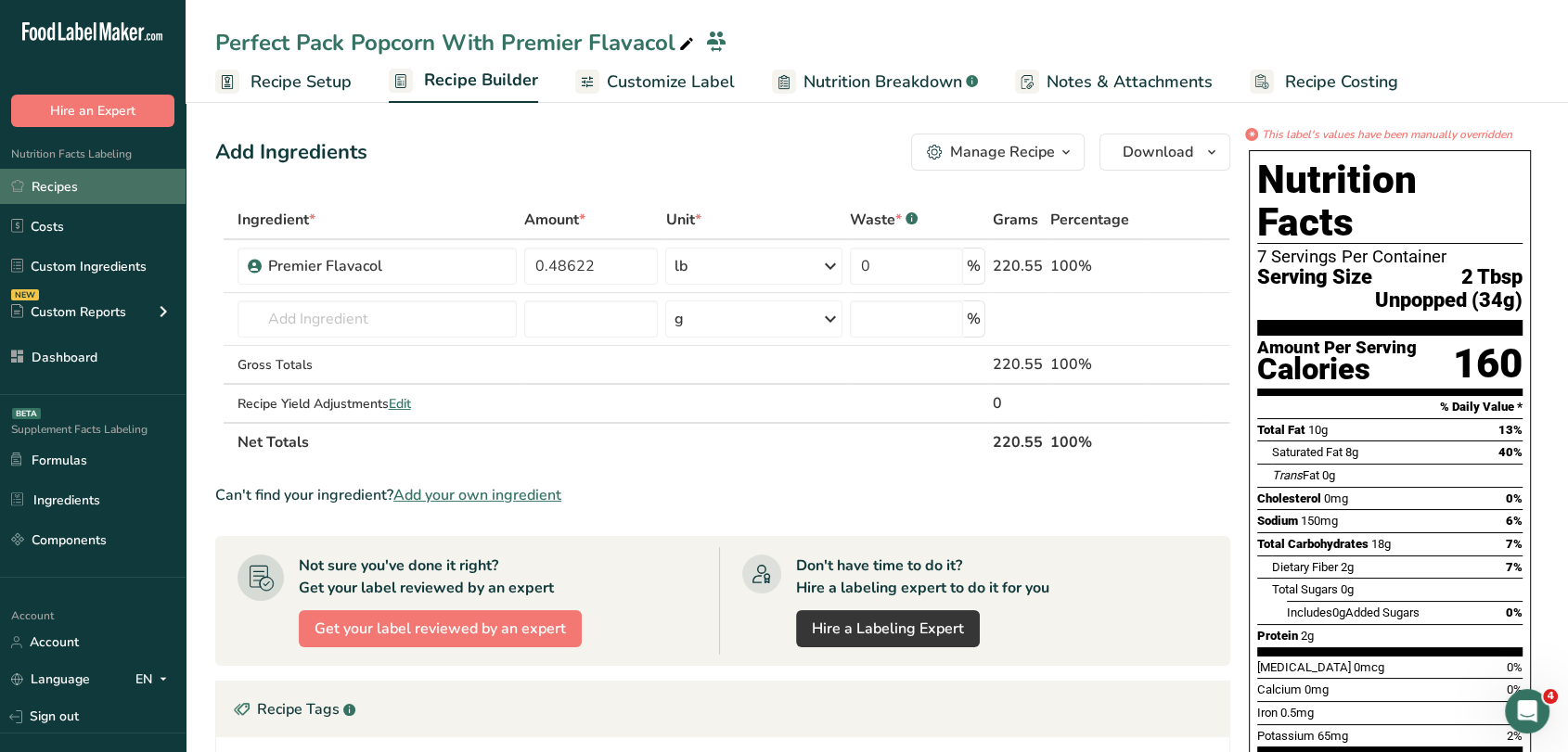
click at [99, 185] on link "Recipes" at bounding box center [92, 187] width 186 height 36
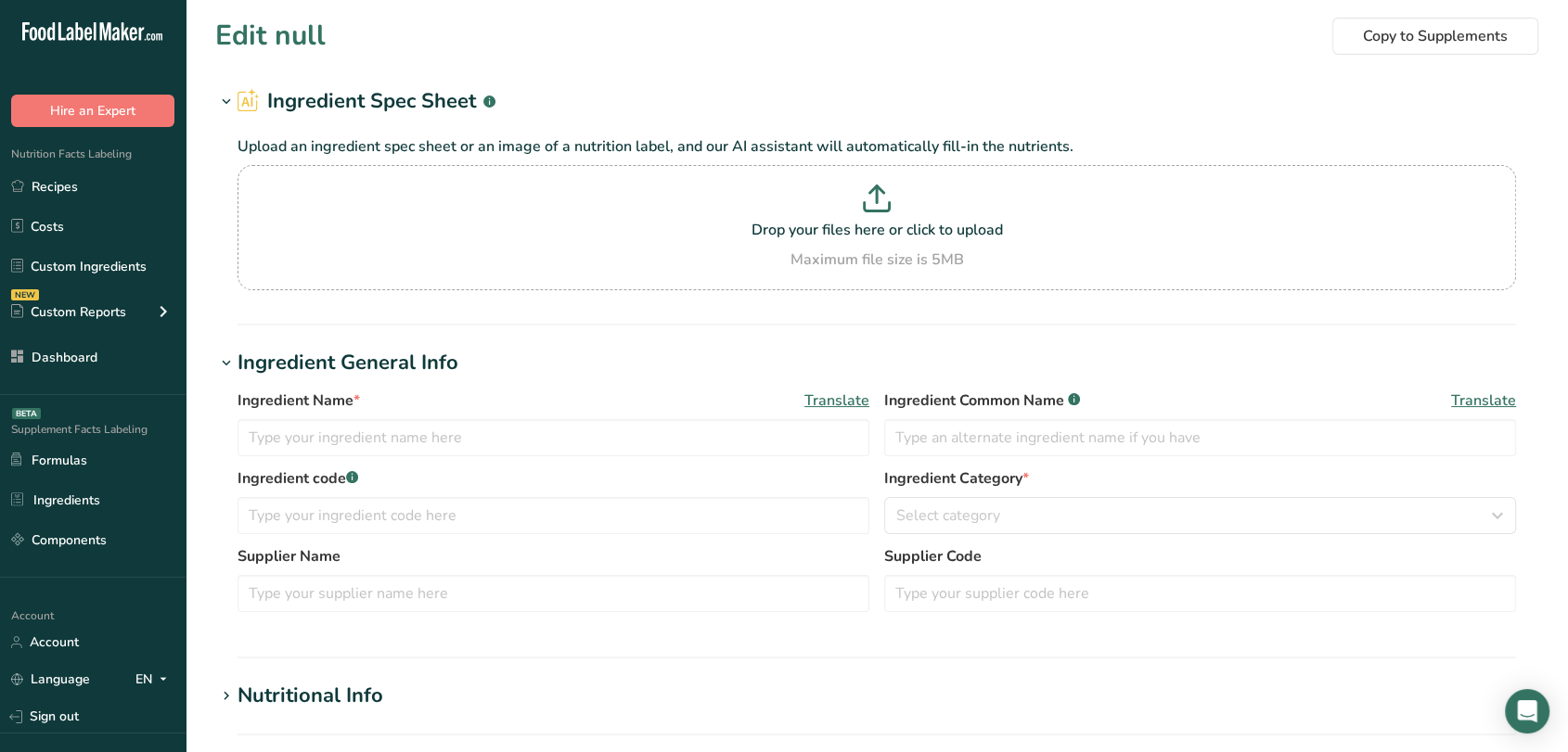
type input "Premier Flavacol"
type input "100"
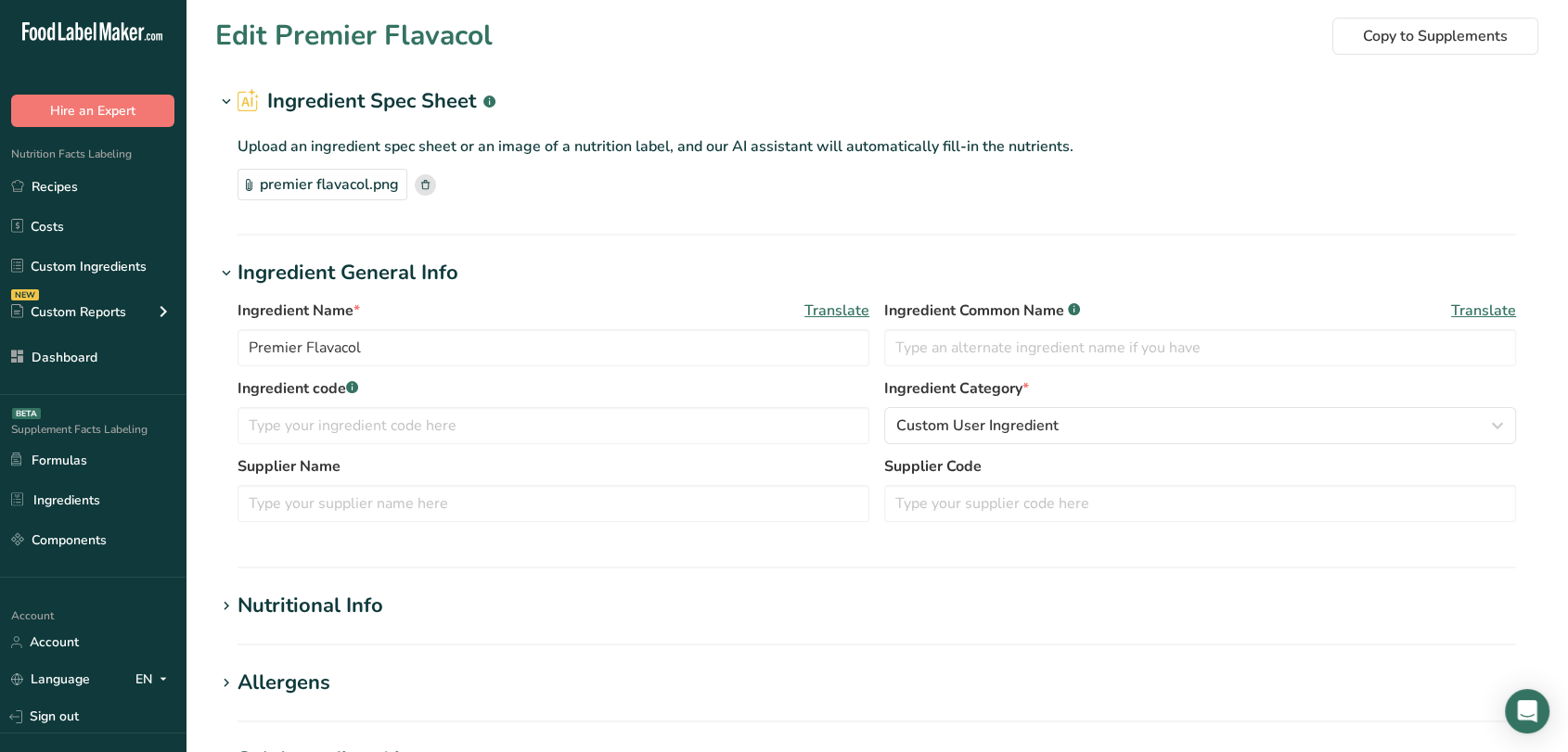
type input "2.29"
type KJ "9.58"
type Fat "0"
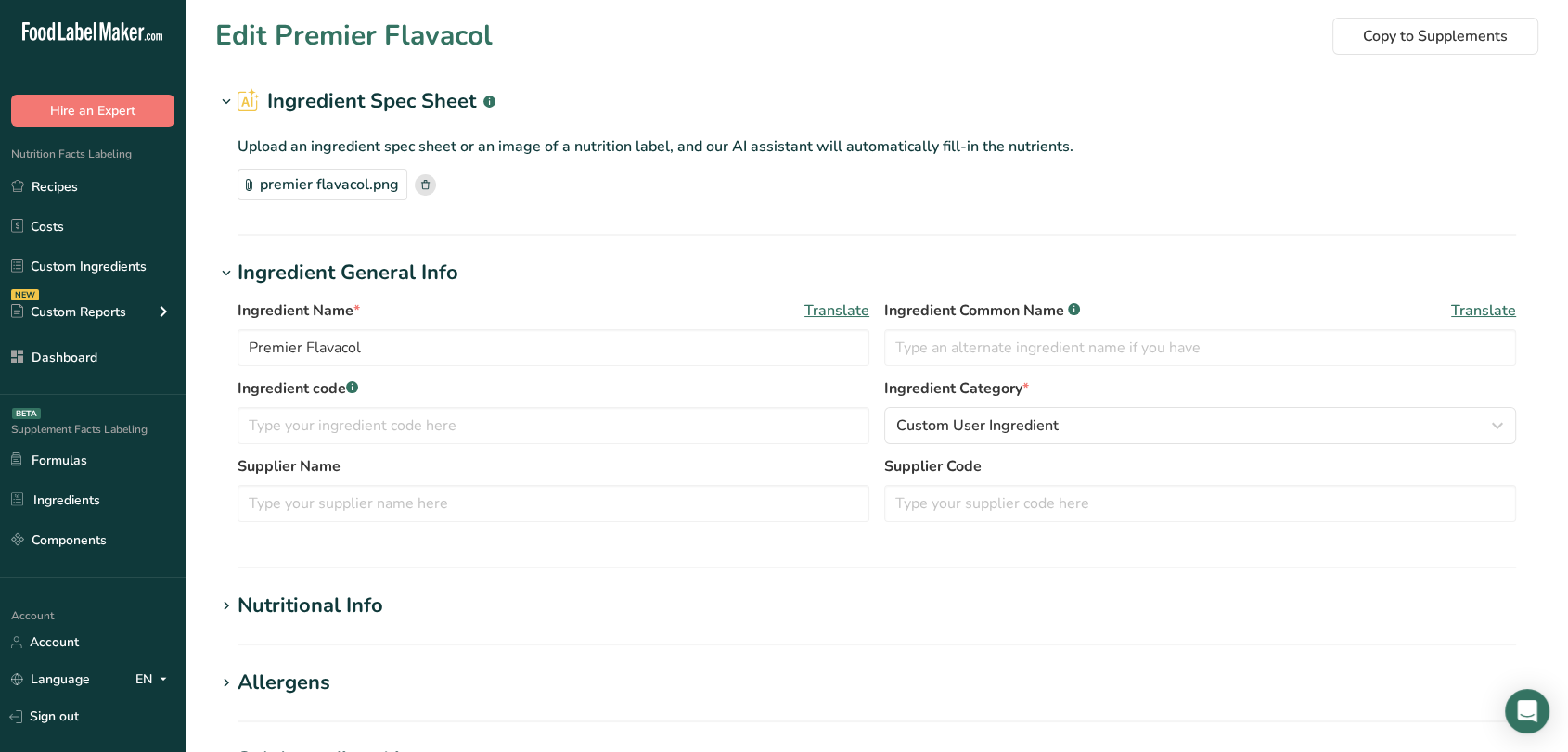
type input "0"
type input "461.95"
type Carbohydrates "0"
type Fiber "0"
type Sugars "0.02"
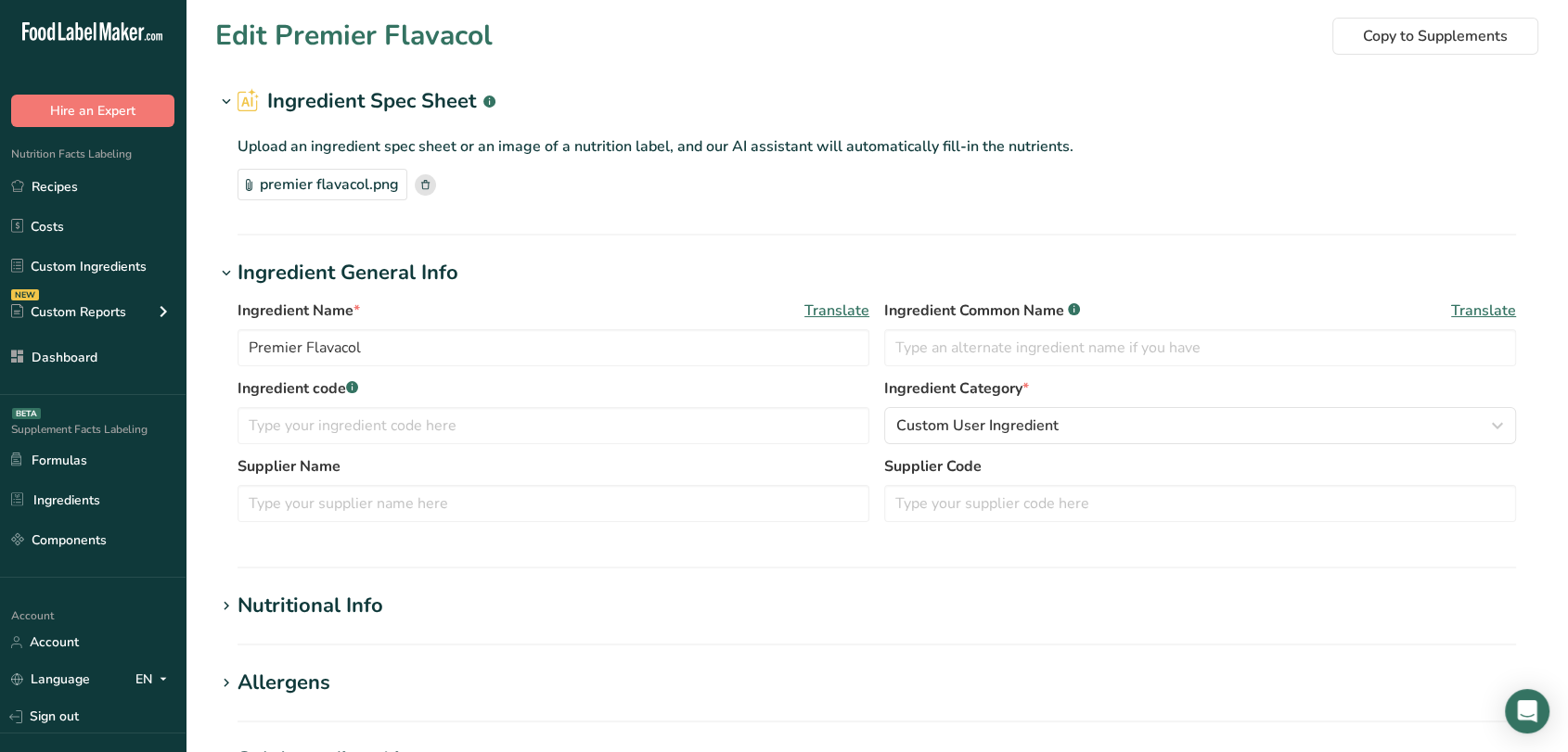
type Sugars "0"
type input "0"
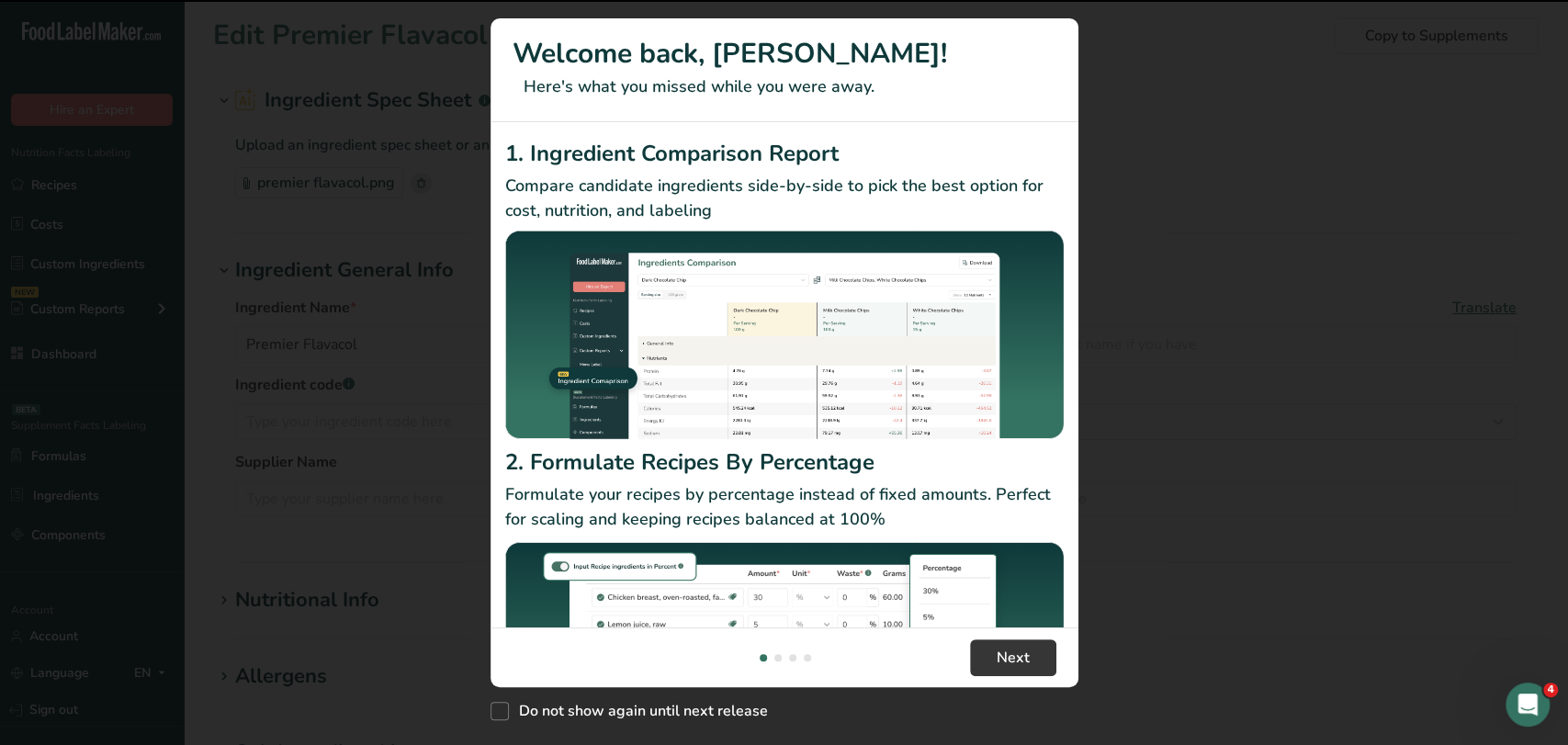
drag, startPoint x: 1567, startPoint y: 180, endPoint x: 1567, endPoint y: 360, distance: 180.0
click at [1552, 360] on html ".a-20{fill:#fff;} Hire an Expert Nutrition Facts Labeling Recipes Costs Custom …" at bounding box center [784, 659] width 1568 height 1319
click at [1333, 208] on div "New Features" at bounding box center [784, 372] width 1568 height 745
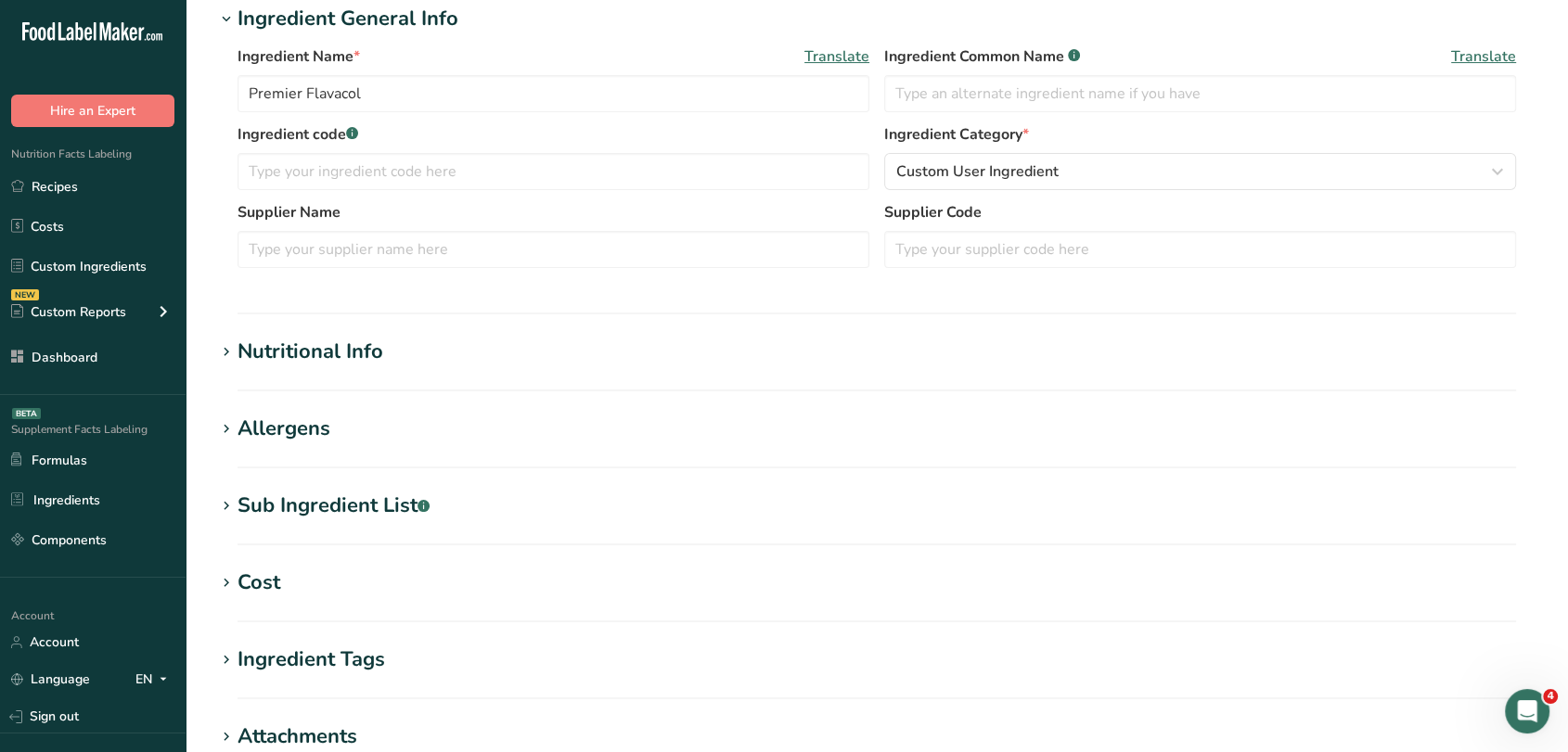
scroll to position [393, 0]
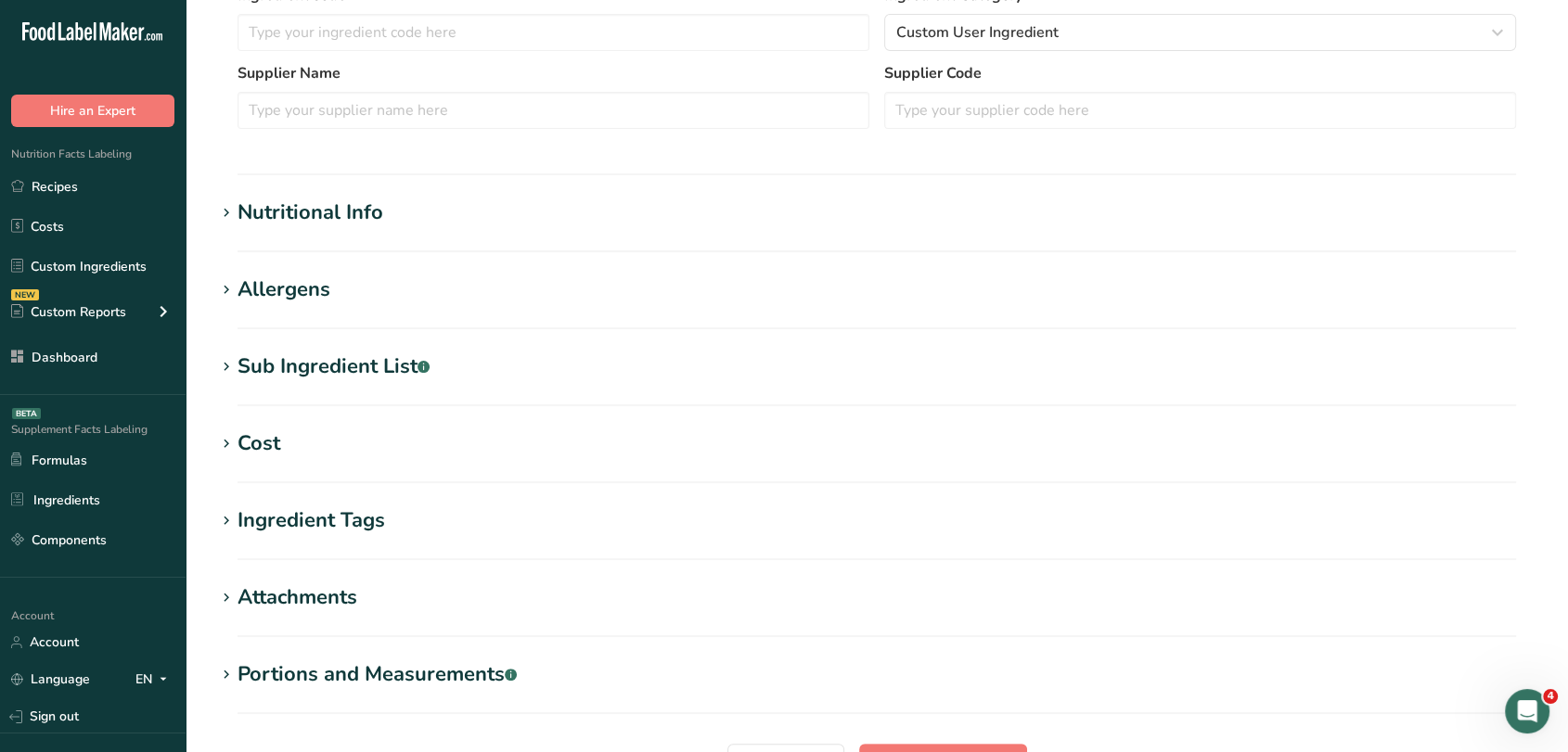
click at [269, 217] on div "Nutritional Info" at bounding box center [310, 213] width 145 height 31
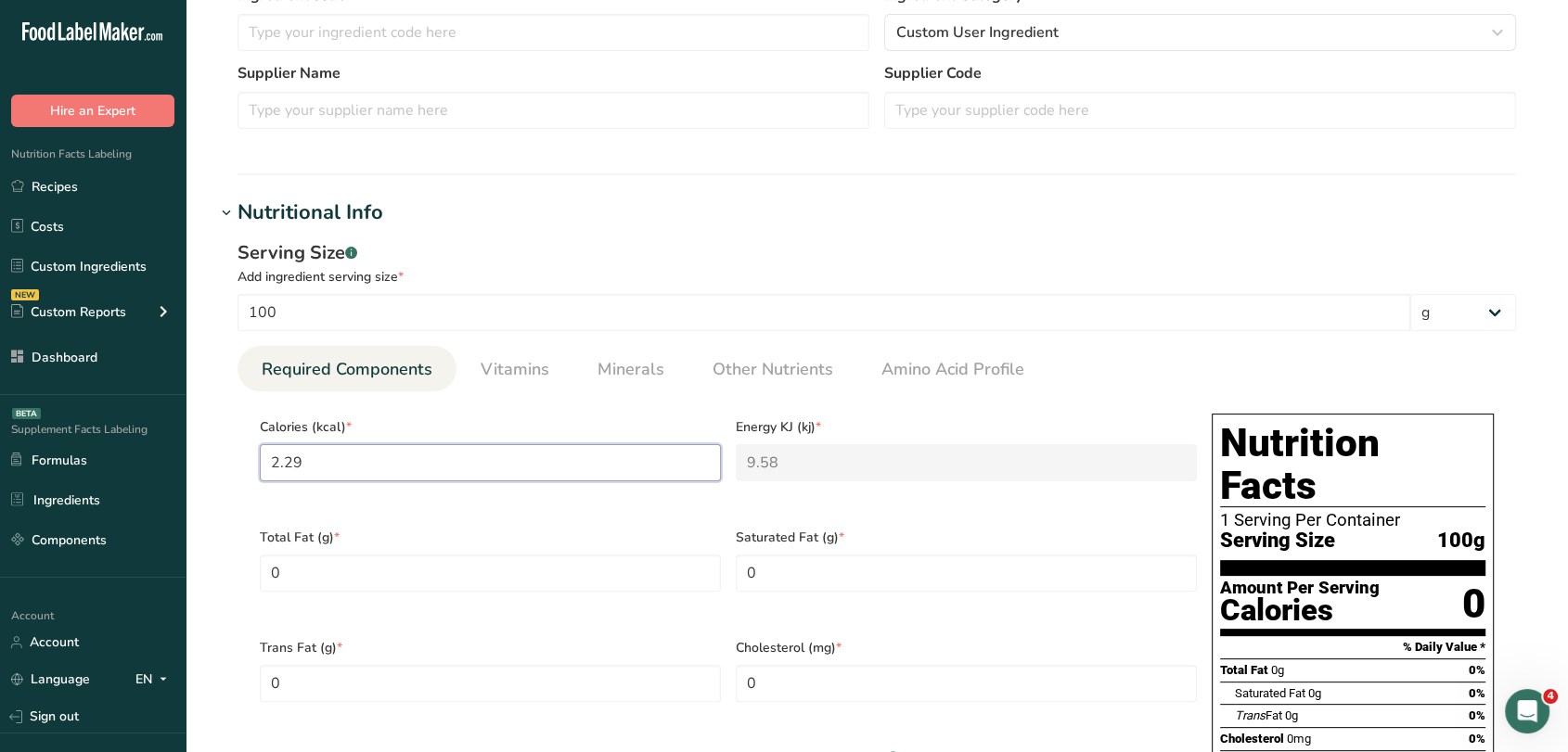
drag, startPoint x: 341, startPoint y: 446, endPoint x: 213, endPoint y: 458, distance: 128.6
click at [213, 458] on section "Edit Premier Flavacol Copy to Supplements Ingredient Spec Sheet .a-a{fill:#3473…" at bounding box center [876, 675] width 1382 height 2138
type input "7"
type KJ "29.3"
type input "70"
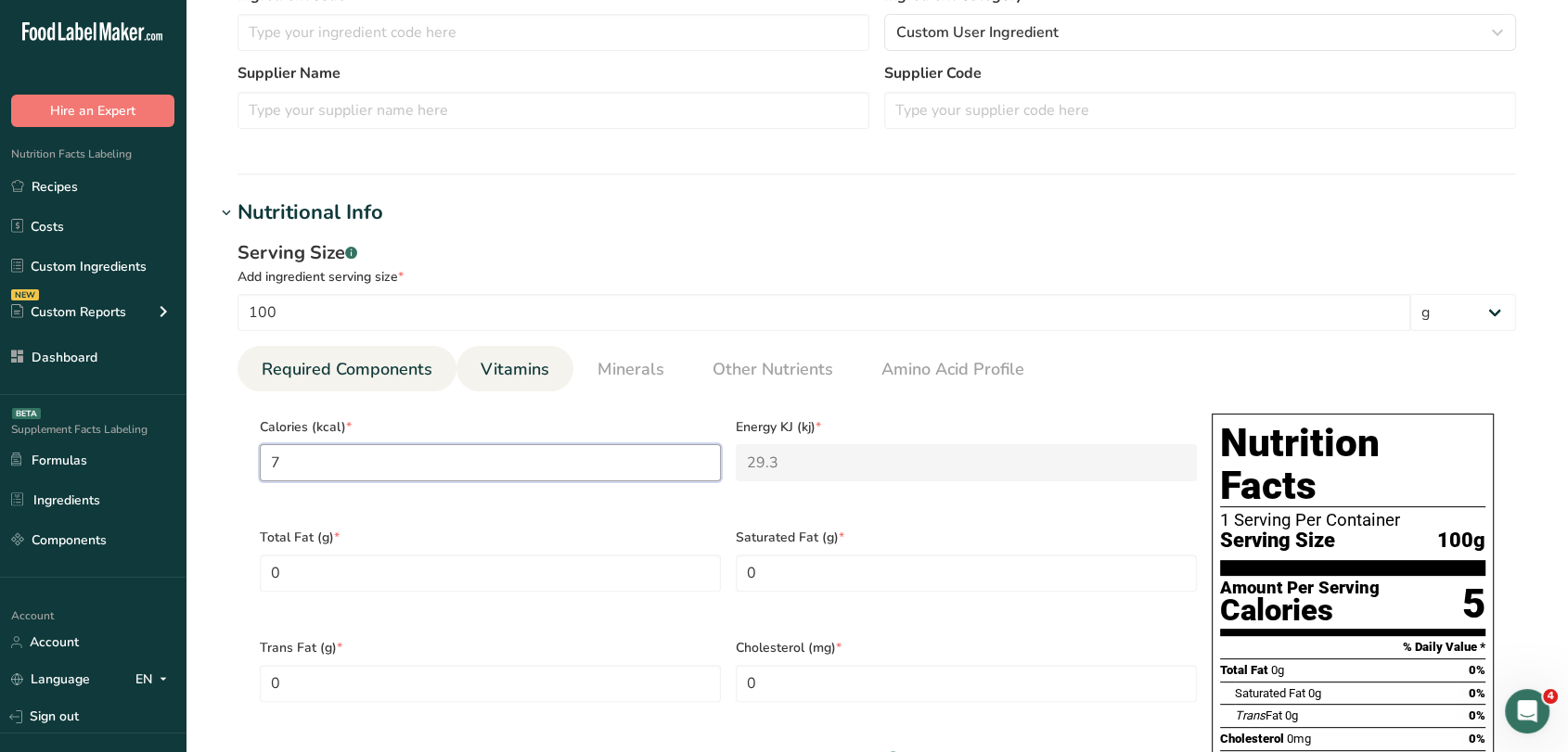
type KJ "292.9"
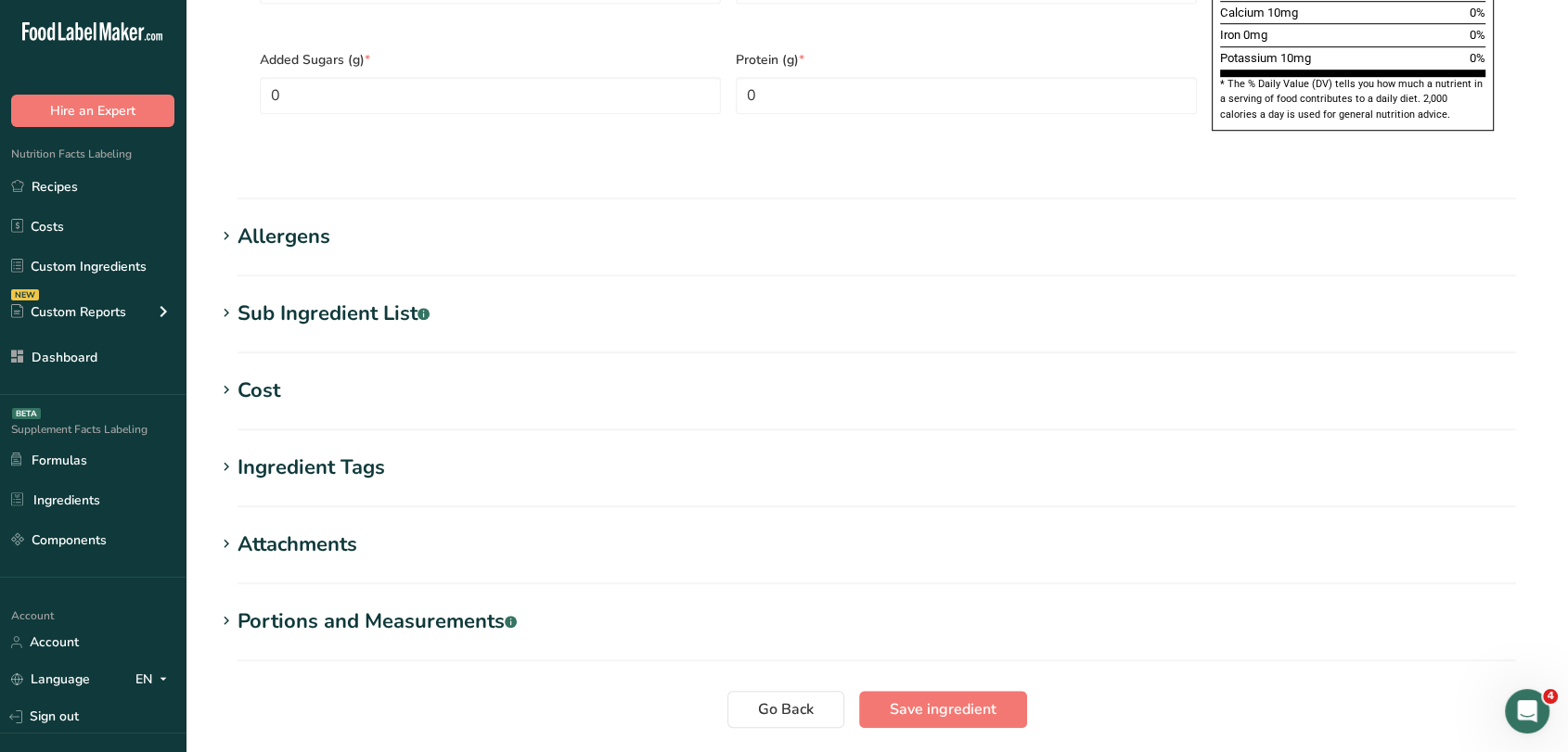
scroll to position [1400, 0]
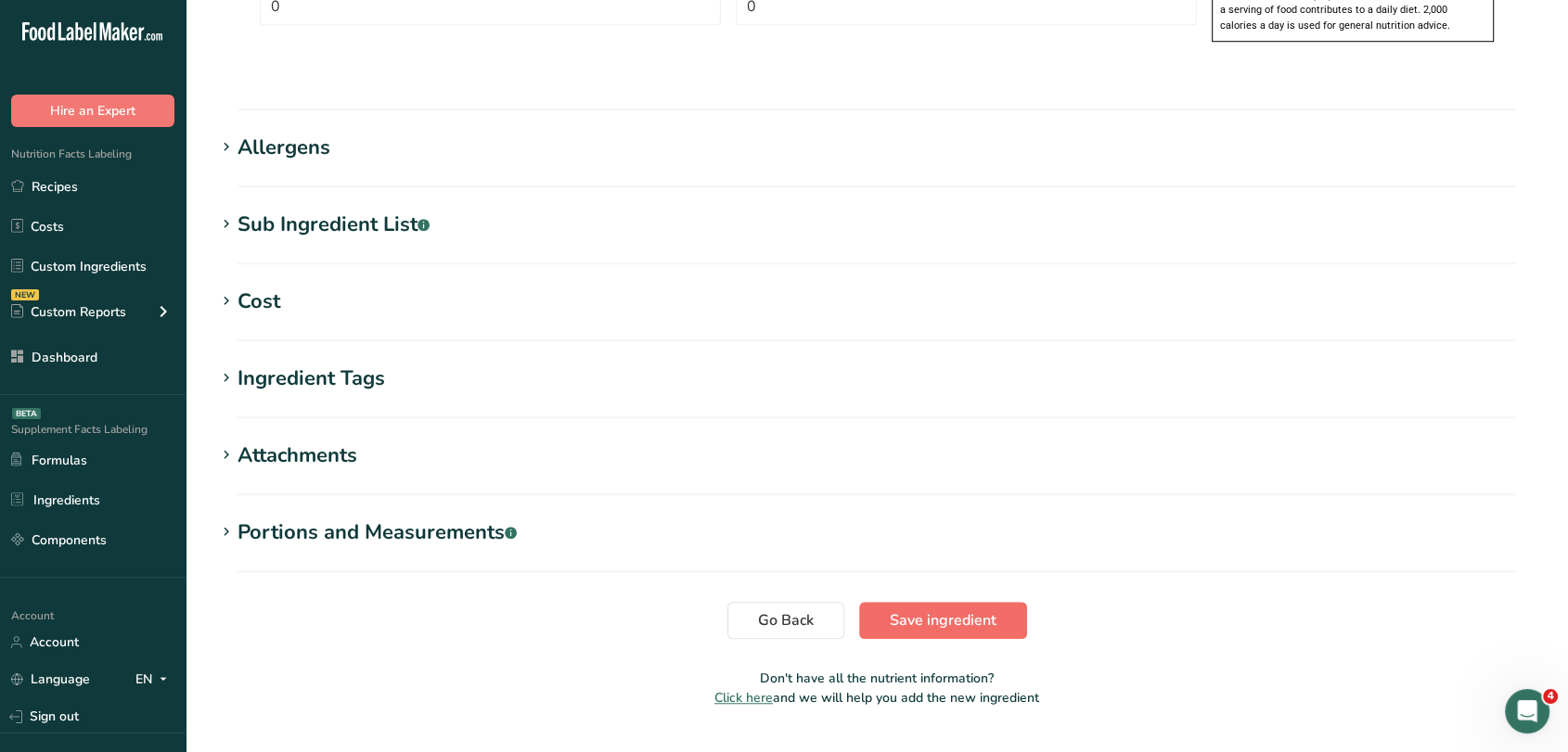
type input "70"
click at [963, 610] on span "Save ingredient" at bounding box center [943, 620] width 107 height 22
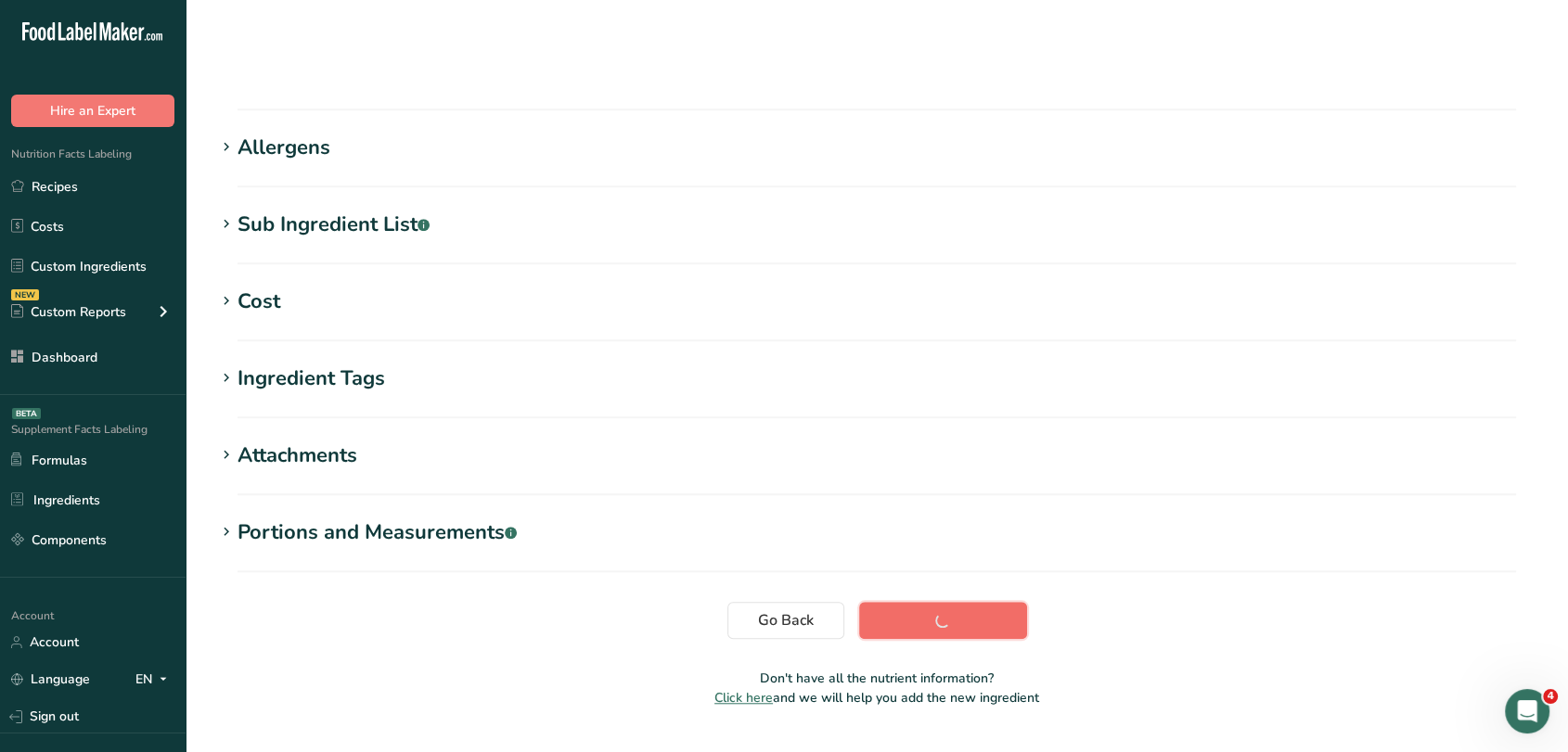
scroll to position [229, 0]
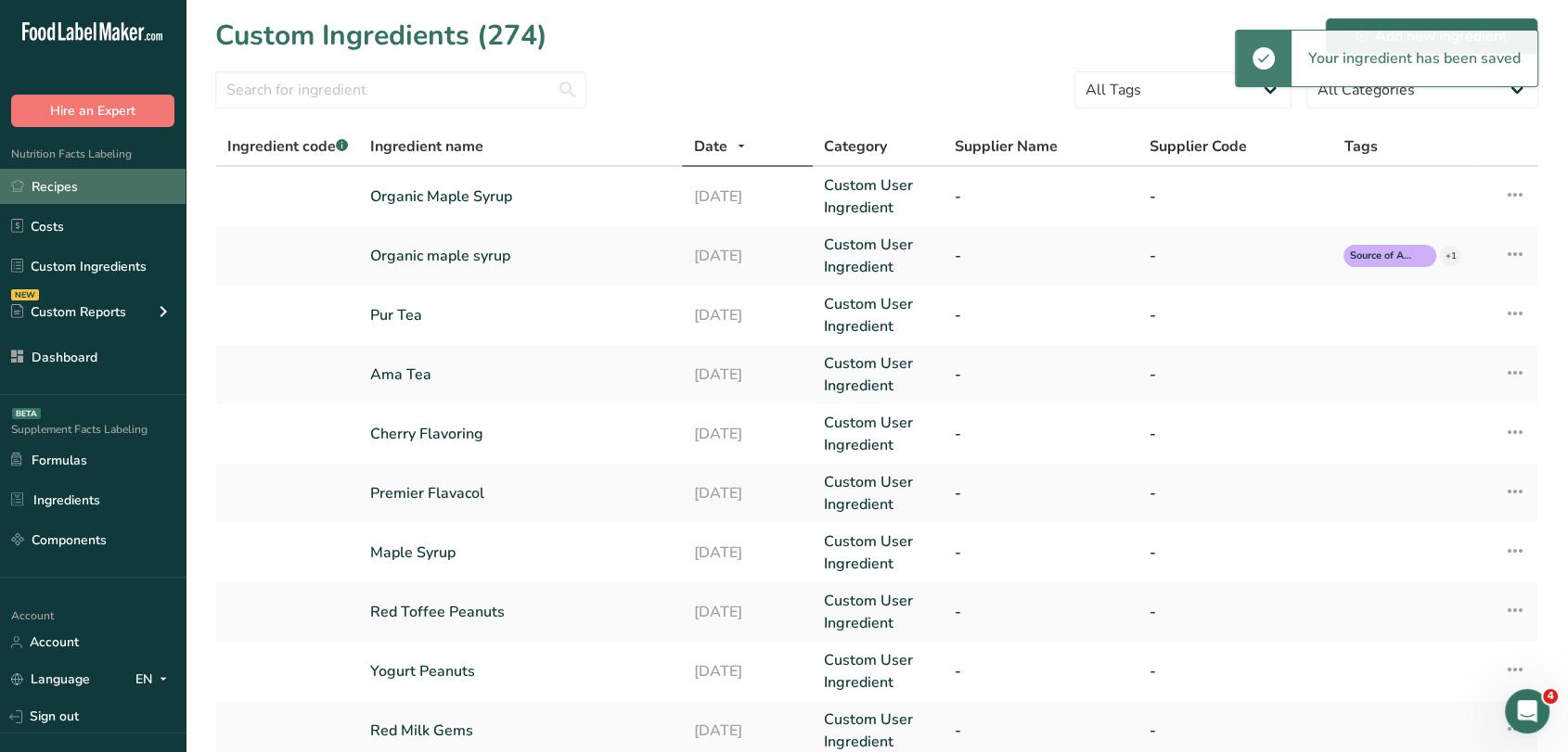
click at [56, 169] on link "Recipes" at bounding box center [92, 187] width 186 height 36
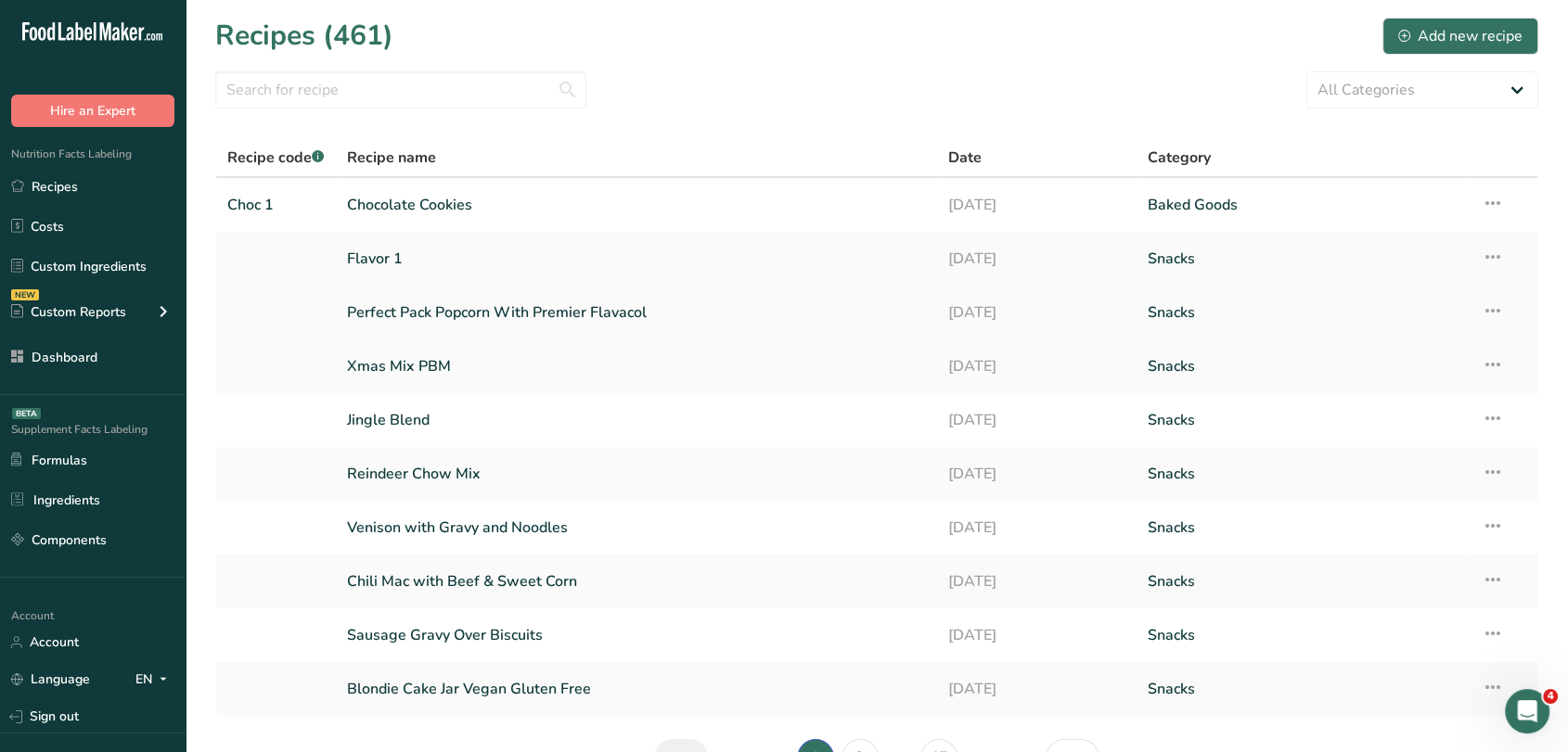
click at [597, 310] on link "Perfect Pack Popcorn With Premier Flavacol" at bounding box center [637, 313] width 579 height 39
